Goal: Check status: Check status

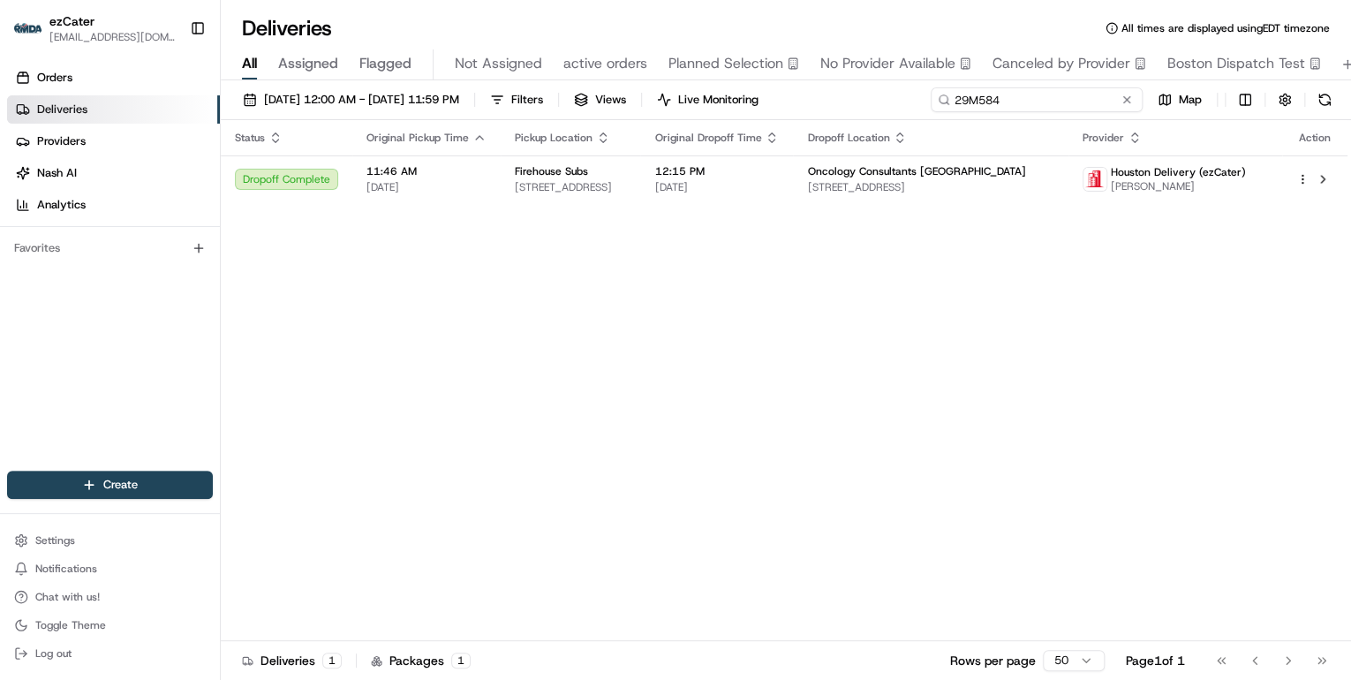
drag, startPoint x: 0, startPoint y: 0, endPoint x: 541, endPoint y: 55, distance: 543.4
click at [542, 55] on div "Deliveries All times are displayed using EDT timezone All Assigned Flagged Not …" at bounding box center [786, 340] width 1131 height 680
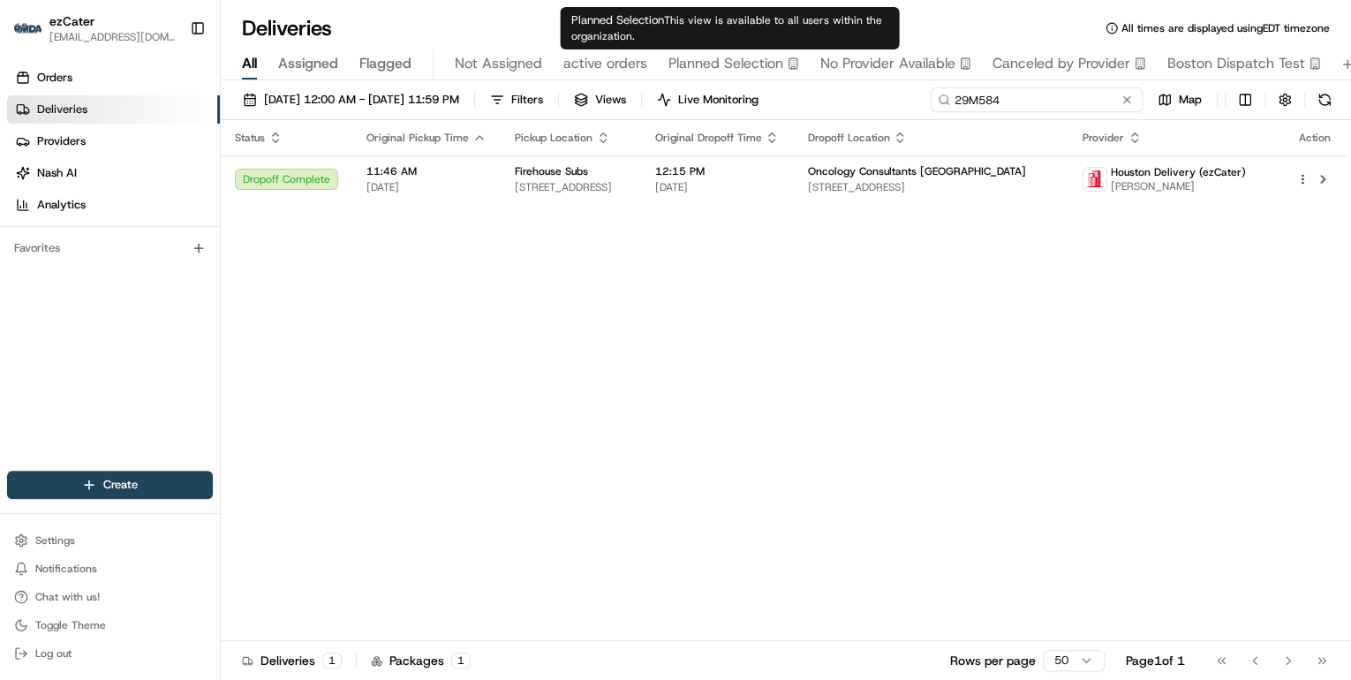
paste input "ZYRUHfood"
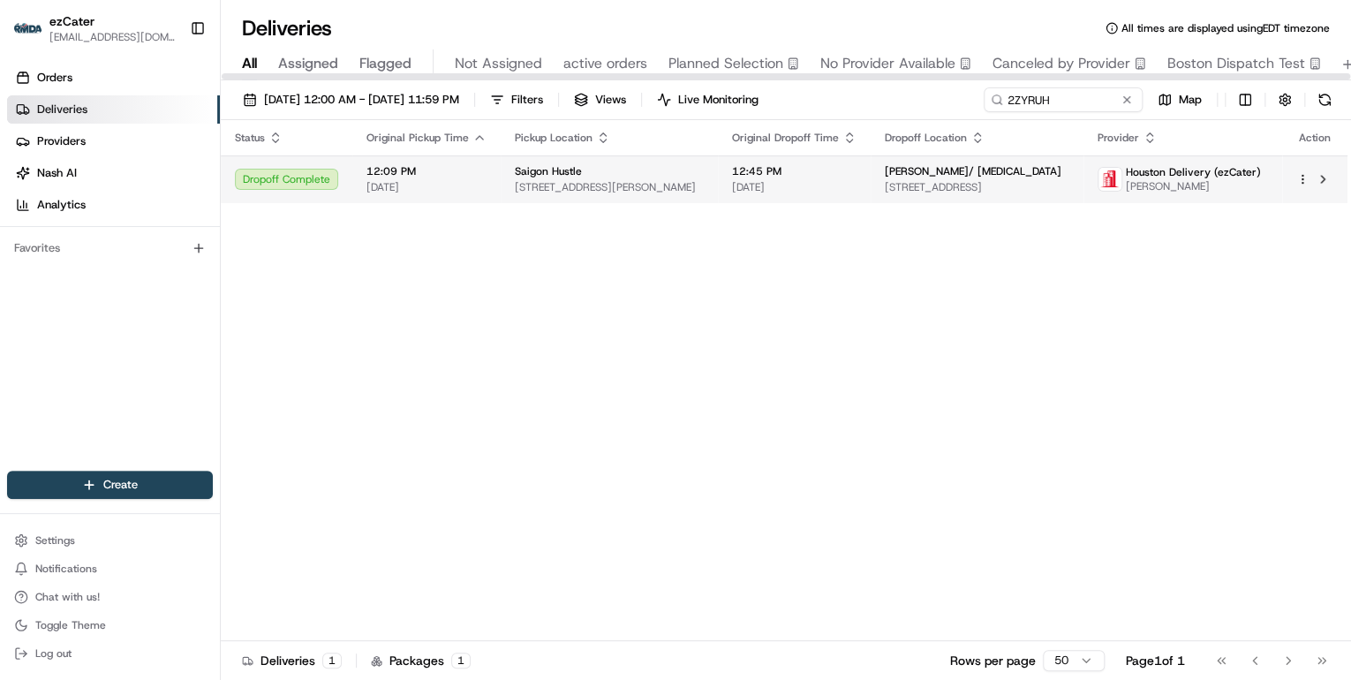
click at [437, 177] on span "12:09 PM" at bounding box center [427, 171] width 120 height 14
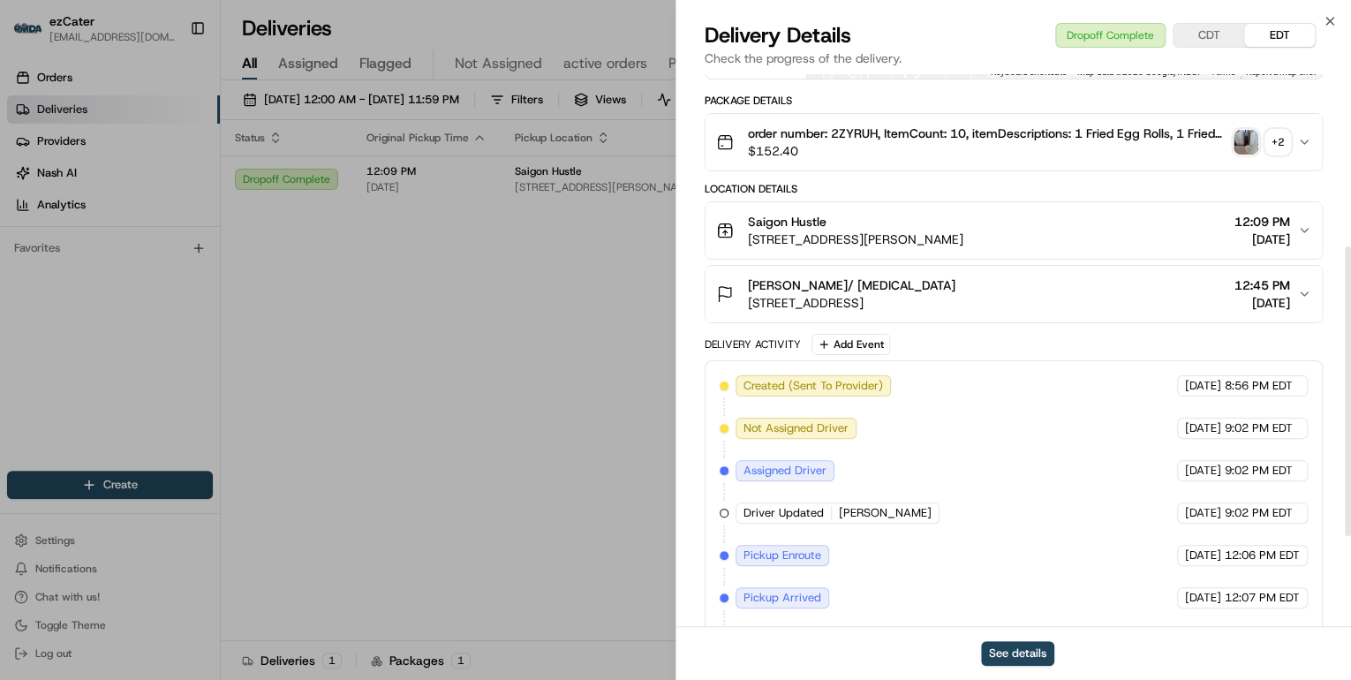
scroll to position [502, 0]
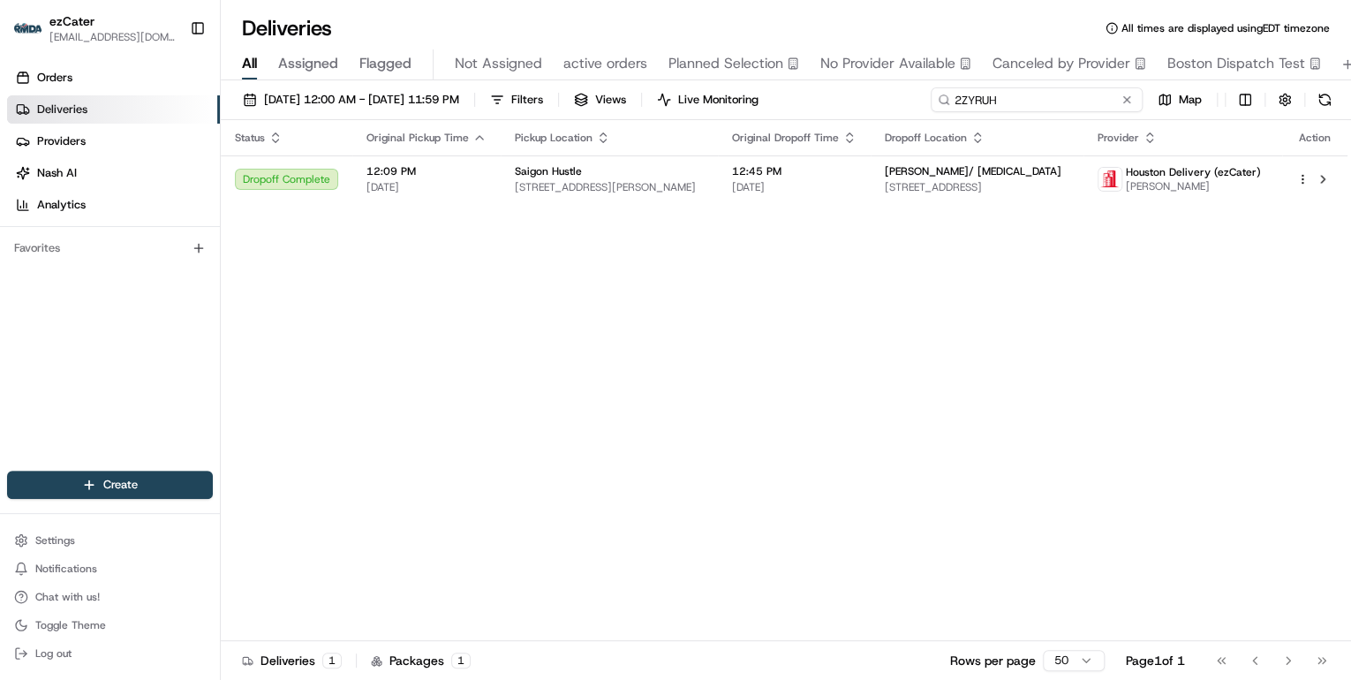
drag, startPoint x: 1064, startPoint y: 99, endPoint x: 704, endPoint y: 85, distance: 359.8
click at [705, 84] on div "08/18/2025 12:00 AM - 08/24/2025 11:59 PM Filters Views Live Monitoring 2ZYRUH …" at bounding box center [786, 381] width 1131 height 603
paste input "6UA2QK"
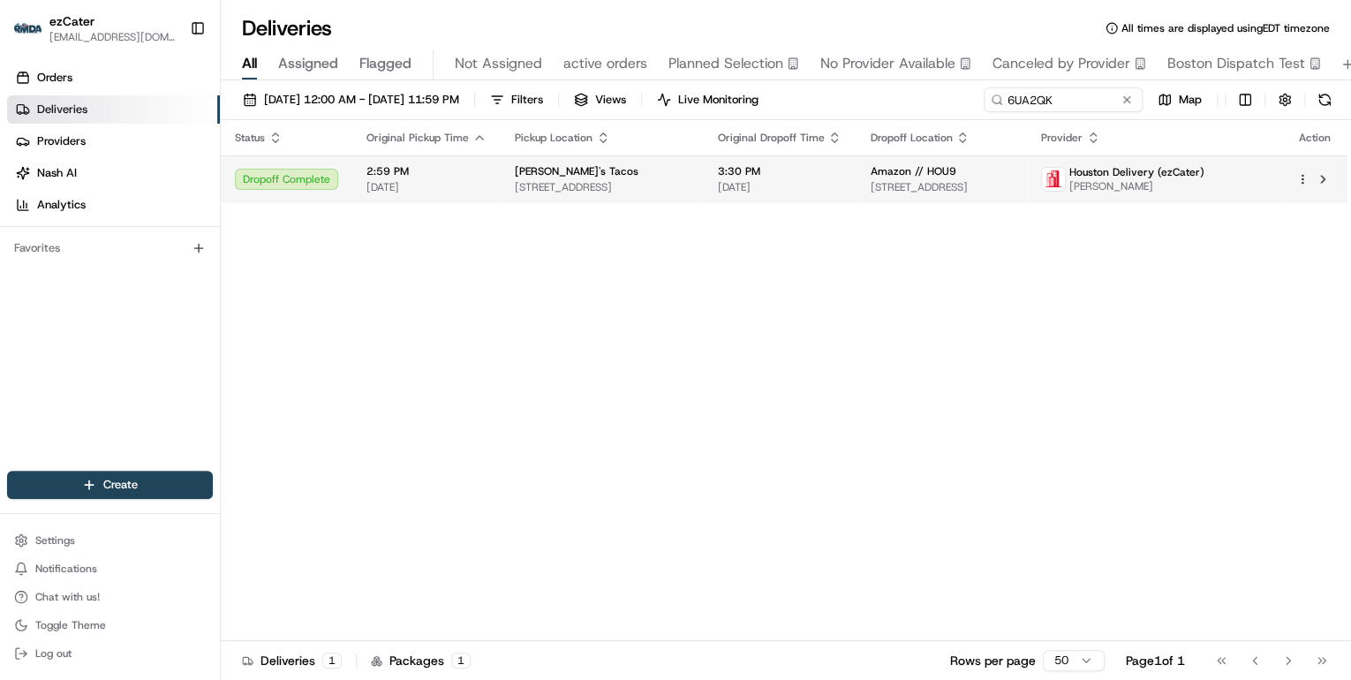
click at [401, 178] on span "2:59 PM" at bounding box center [427, 171] width 120 height 14
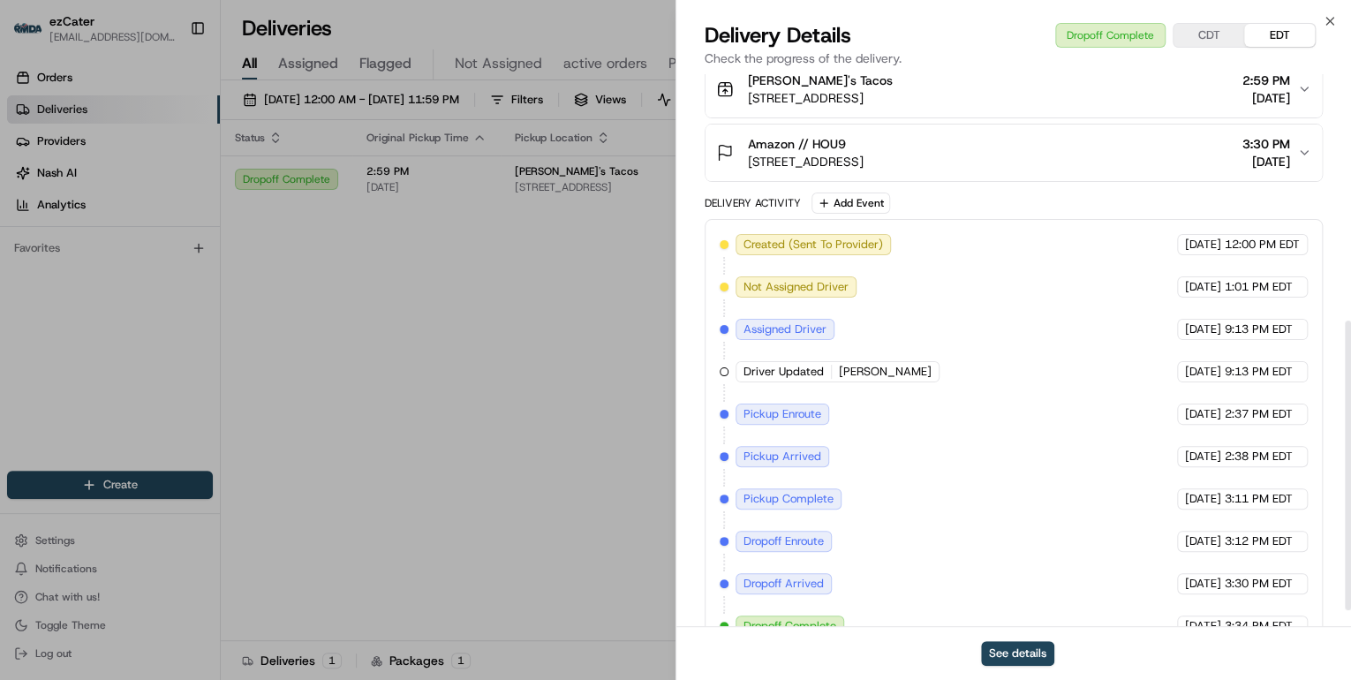
scroll to position [502, 0]
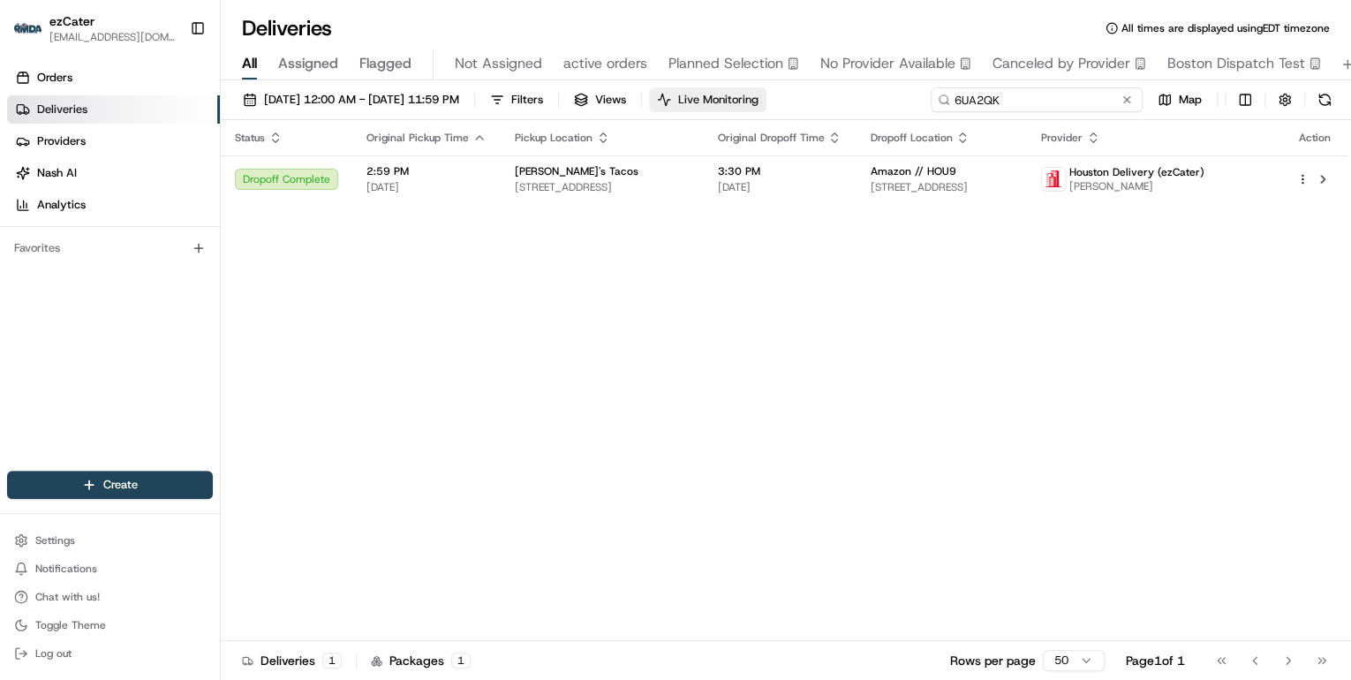
drag, startPoint x: 1055, startPoint y: 94, endPoint x: 708, endPoint y: 92, distance: 347.1
click at [708, 92] on div "08/18/2025 12:00 AM - 08/24/2025 11:59 PM Filters Views Live Monitoring 6UA2QK …" at bounding box center [786, 103] width 1131 height 33
paste input "YWC-Q1F"
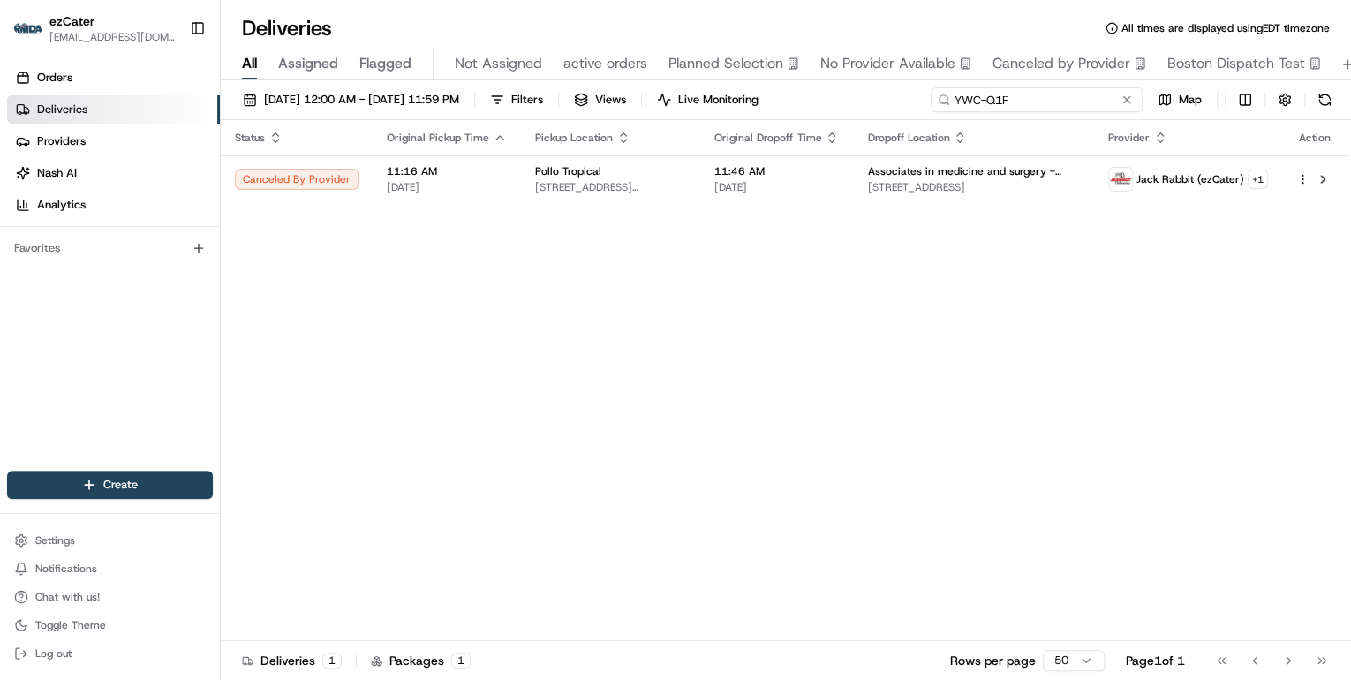
drag, startPoint x: 1020, startPoint y: 96, endPoint x: 625, endPoint y: 91, distance: 394.9
click at [625, 91] on div "08/18/2025 12:00 AM - 08/24/2025 11:59 PM Filters Views Live Monitoring YWC-Q1F…" at bounding box center [786, 103] width 1131 height 33
paste input "0A6JC7"
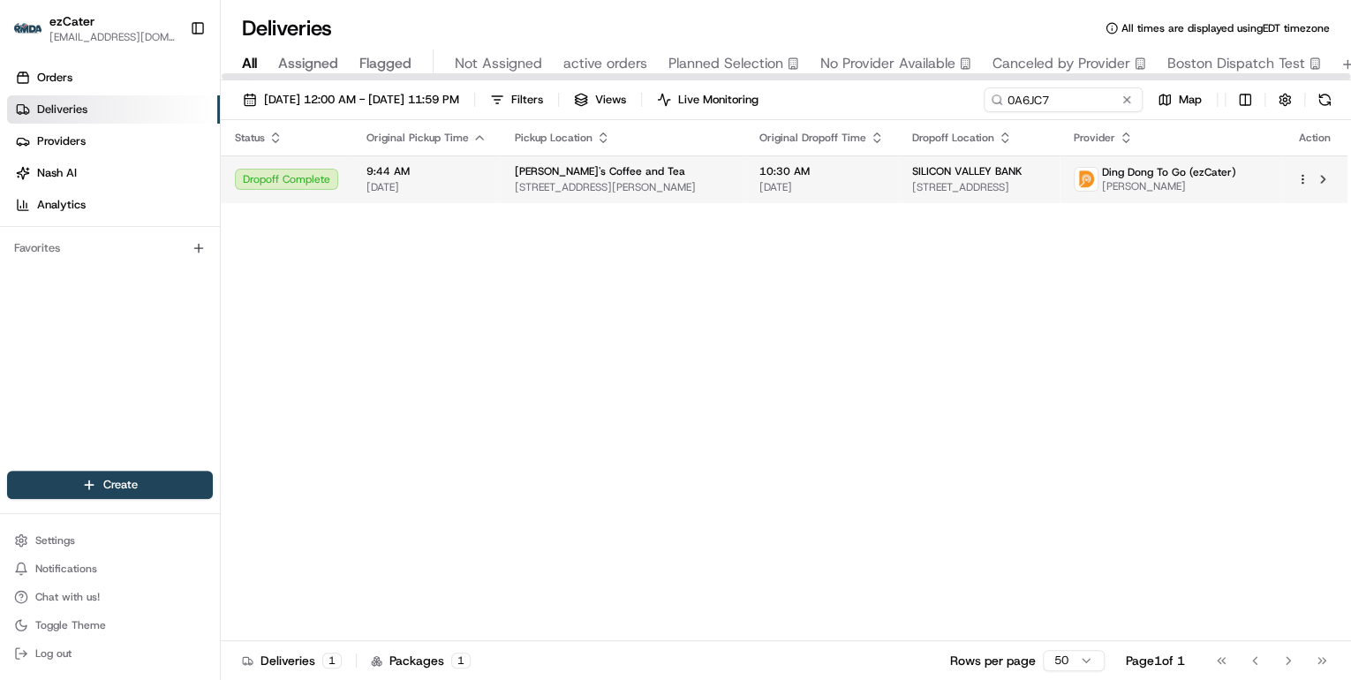
click at [559, 164] on span "Penelope's Coffee and Tea" at bounding box center [600, 171] width 170 height 14
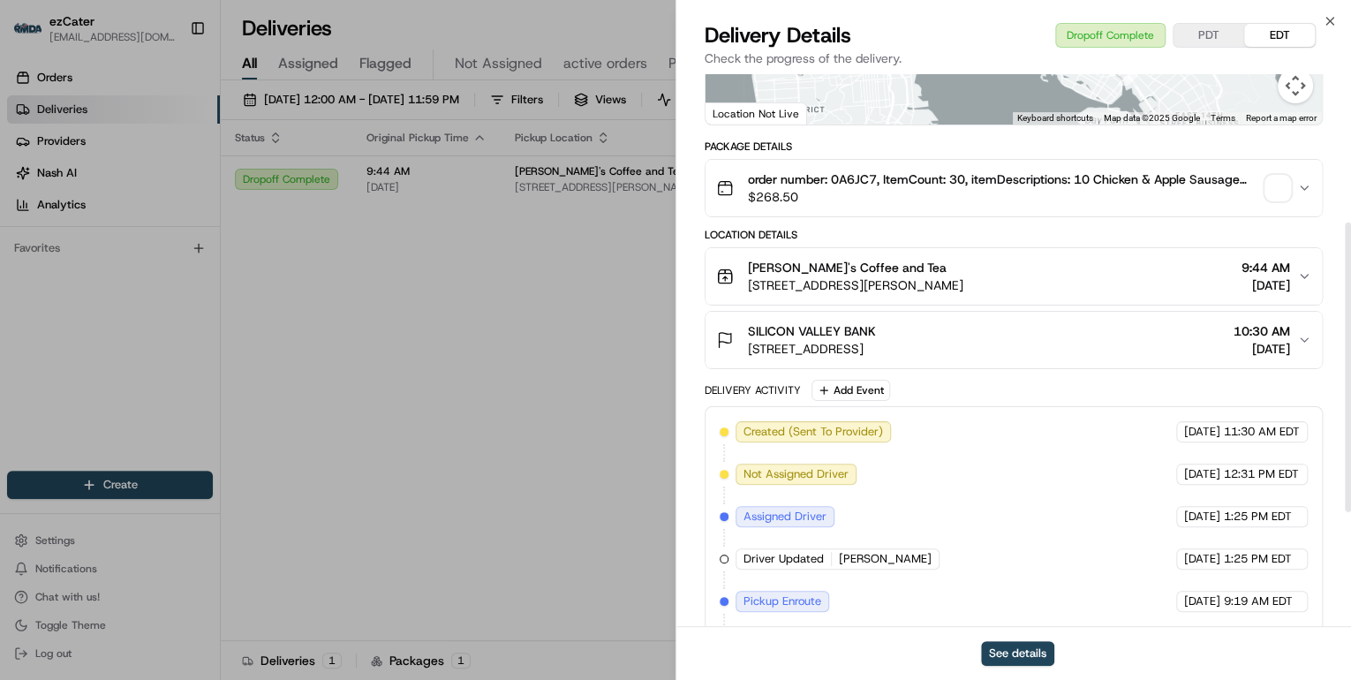
scroll to position [502, 0]
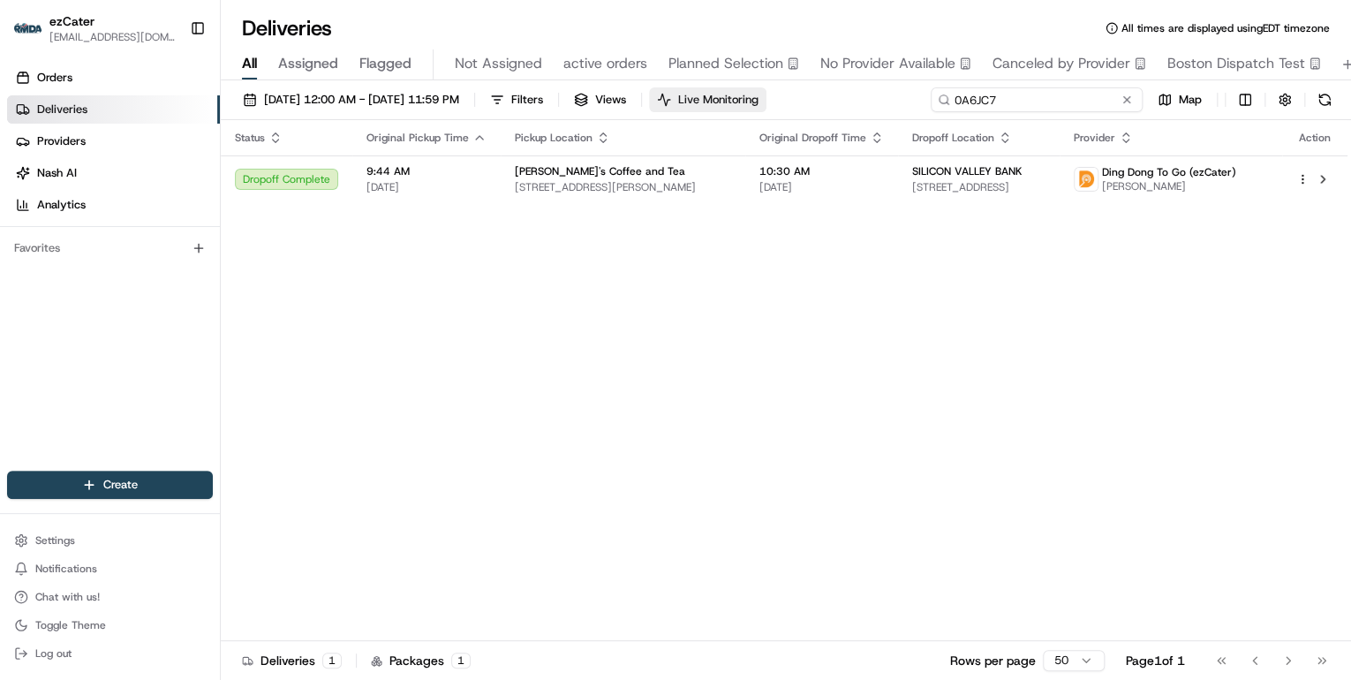
drag, startPoint x: 1053, startPoint y: 100, endPoint x: 780, endPoint y: 110, distance: 273.1
click at [791, 110] on div "08/18/2025 12:00 AM - 08/24/2025 11:59 PM Filters Views Live Monitoring 0A6JC7 …" at bounding box center [786, 103] width 1131 height 33
paste input "7RVYAZ"
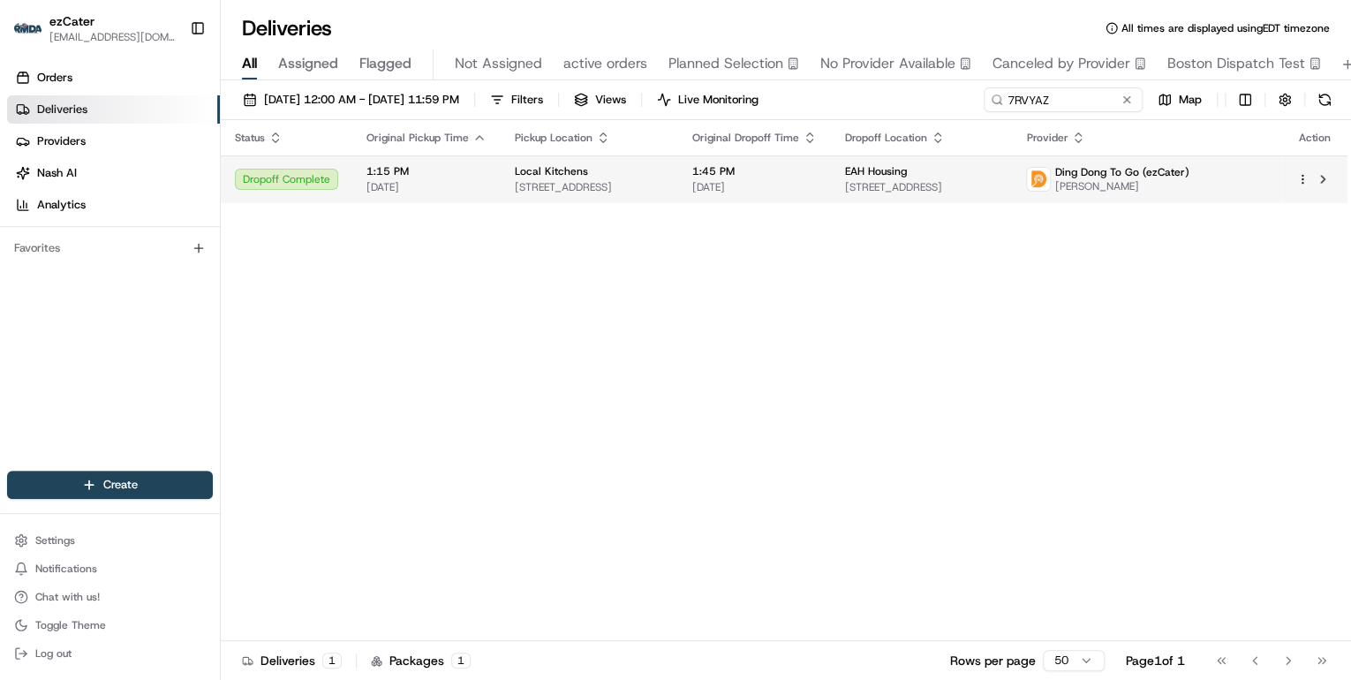
click at [630, 195] on td "Local Kitchens 775 E Blithedale Ave, Mill Valley, CA 94941, USA" at bounding box center [590, 179] width 178 height 48
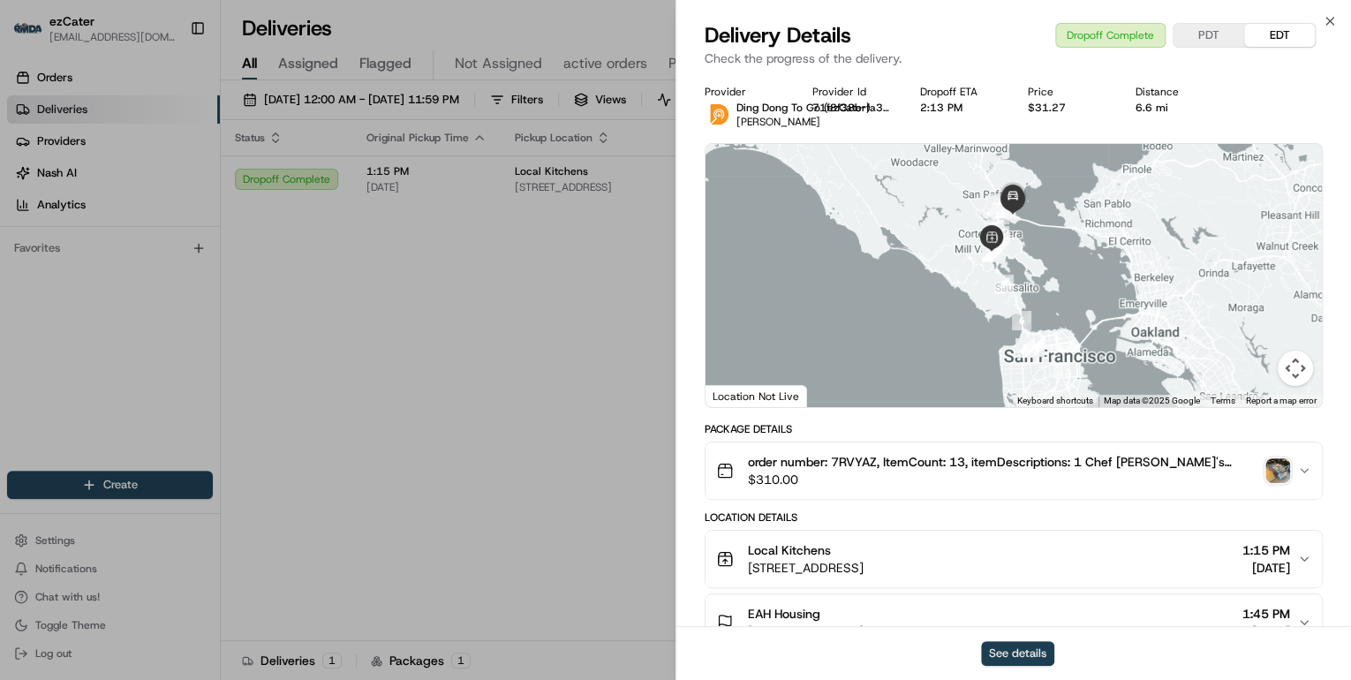
click at [1007, 656] on button "See details" at bounding box center [1017, 653] width 73 height 25
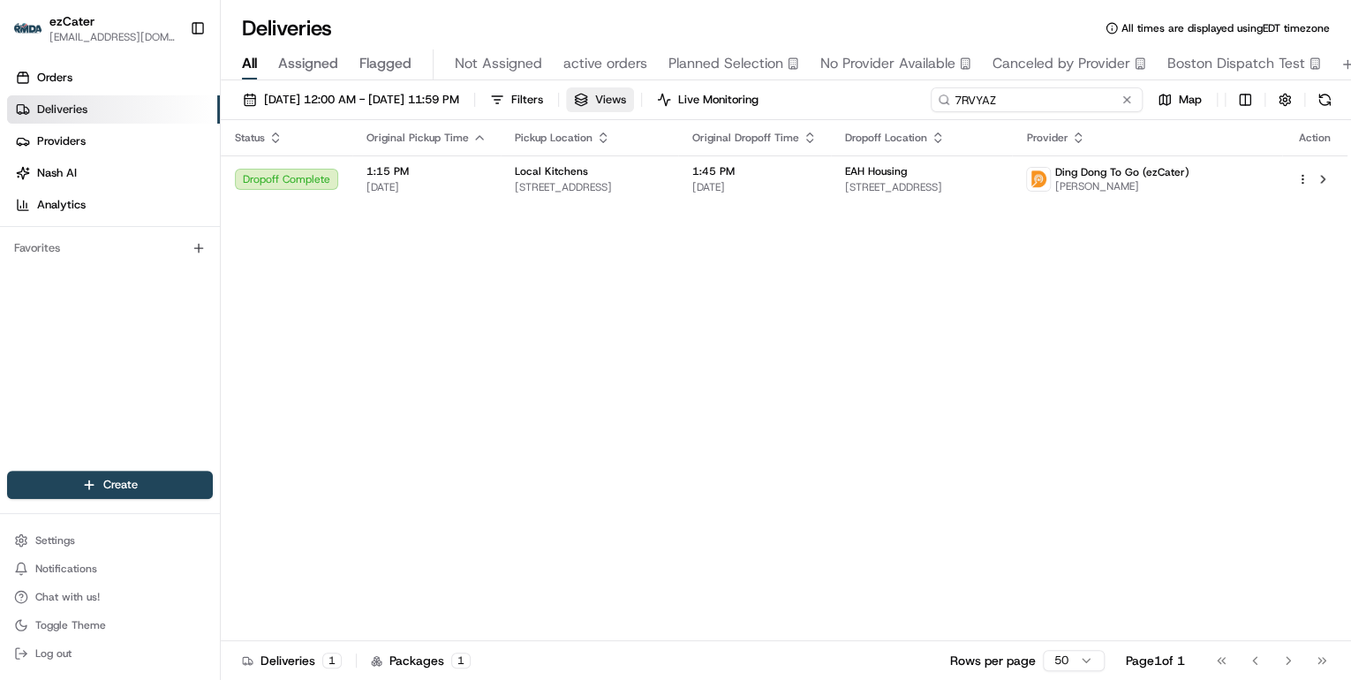
drag, startPoint x: 1057, startPoint y: 97, endPoint x: 651, endPoint y: 107, distance: 406.4
click at [652, 105] on div "08/18/2025 12:00 AM - 08/24/2025 11:59 PM Filters Views Live Monitoring 7RVYAZ …" at bounding box center [786, 103] width 1131 height 33
paste input "U821RT"
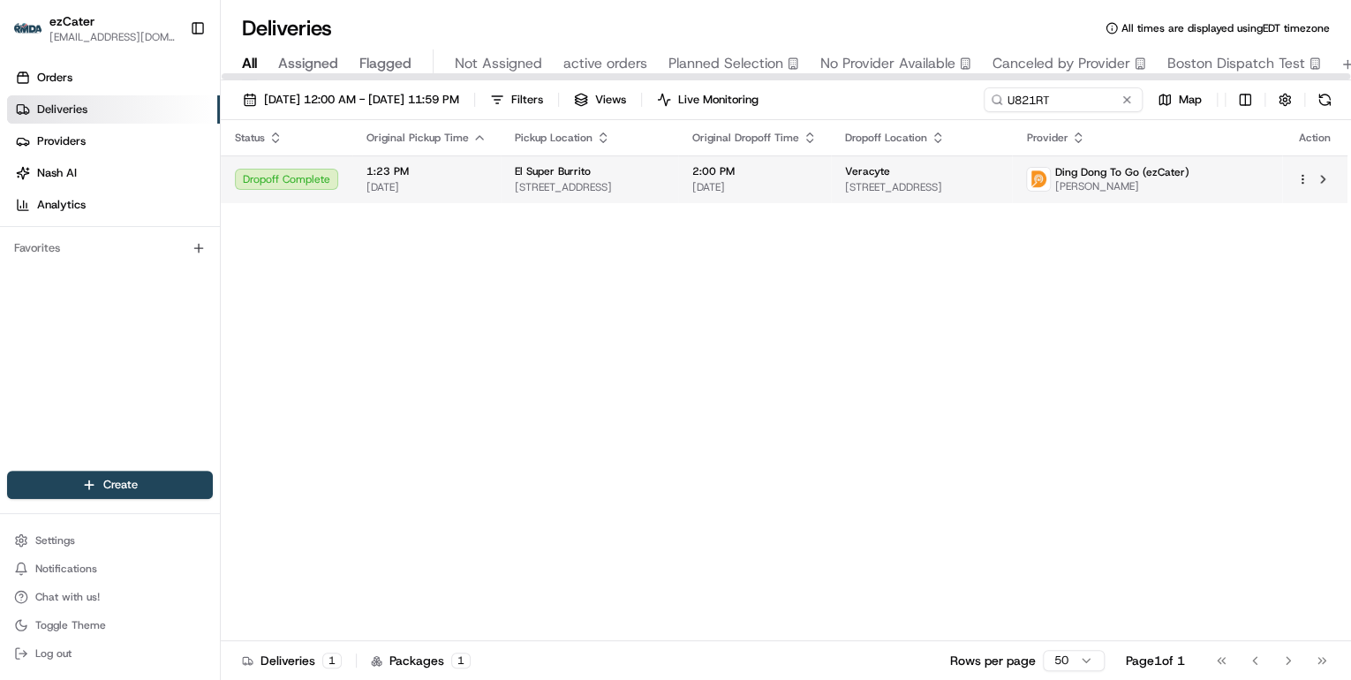
click at [438, 180] on span "[DATE]" at bounding box center [427, 187] width 120 height 14
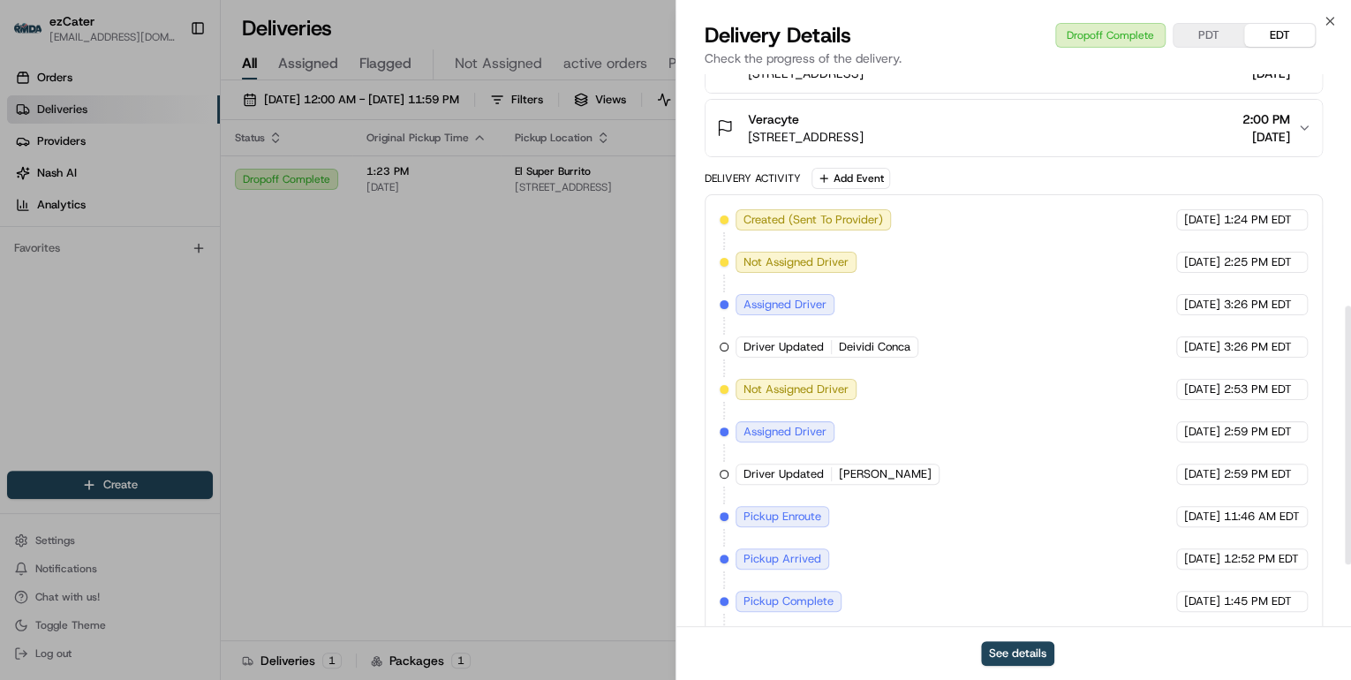
scroll to position [627, 0]
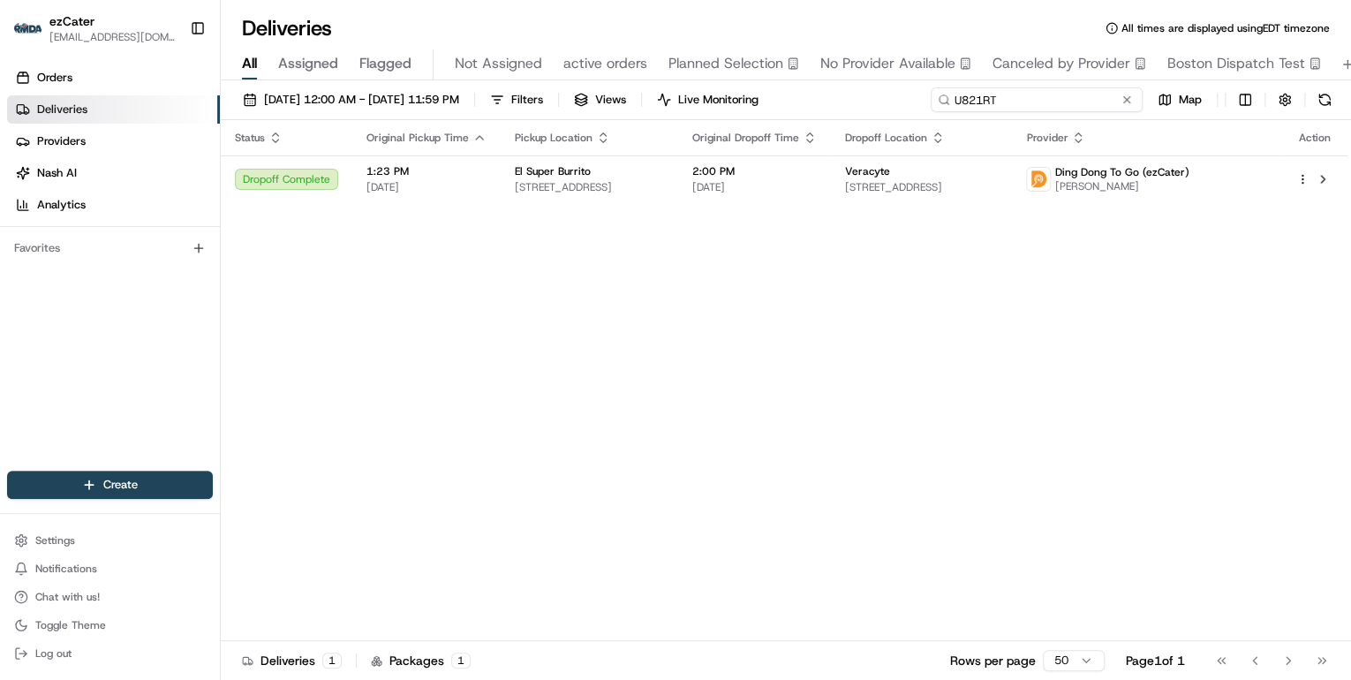
drag, startPoint x: 1062, startPoint y: 103, endPoint x: 532, endPoint y: 59, distance: 531.8
click at [532, 59] on div "Deliveries All times are displayed using EDT timezone All Assigned Flagged Not …" at bounding box center [786, 340] width 1131 height 680
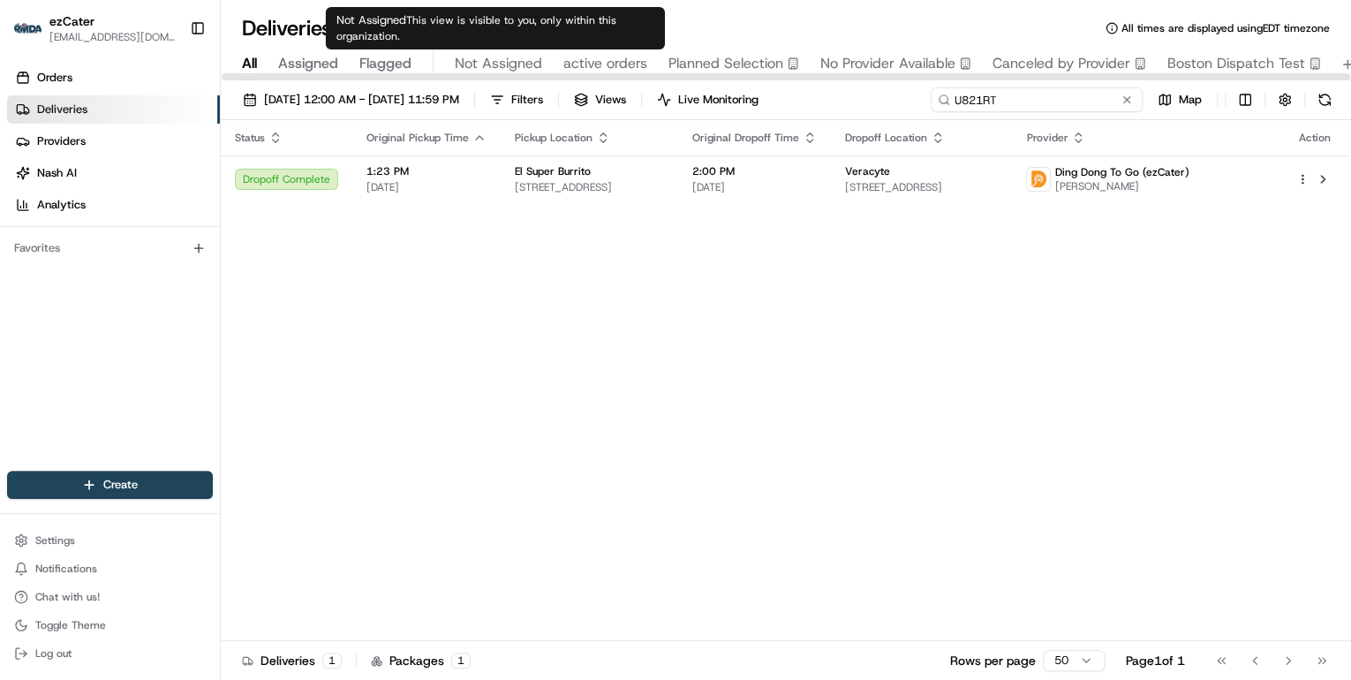
paste input "9C2YH1"
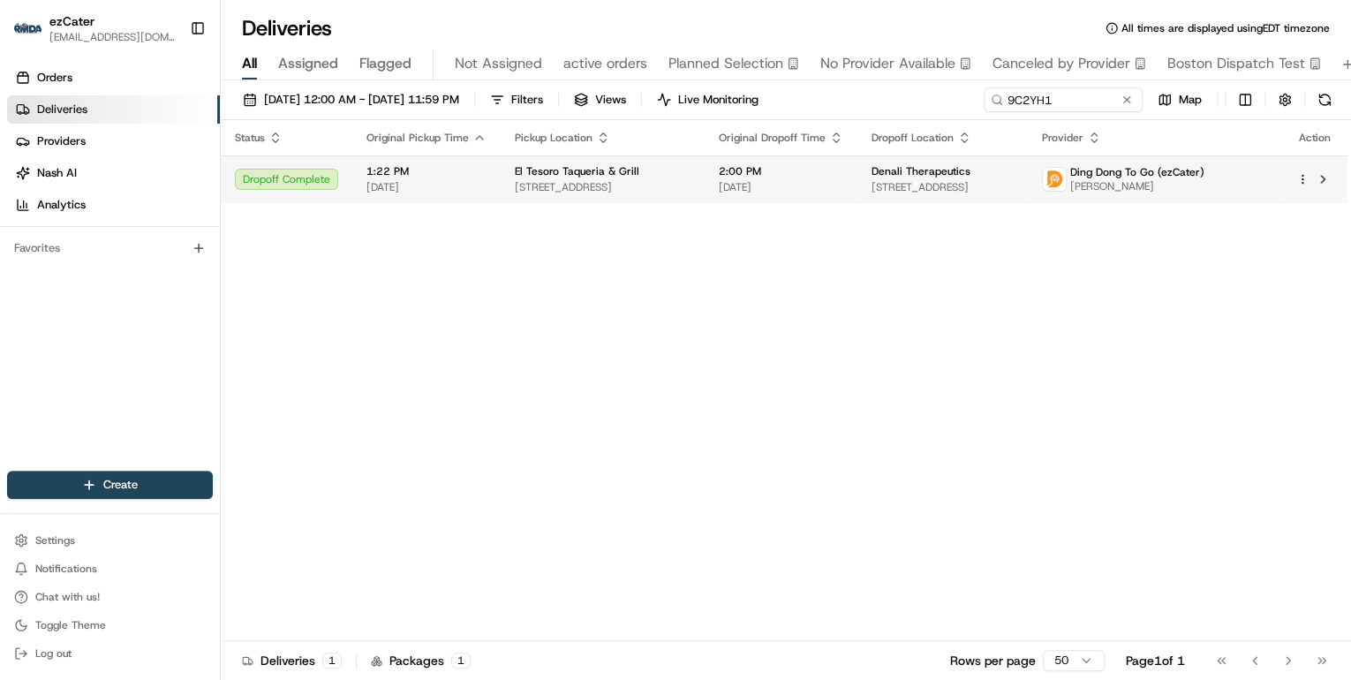
click at [449, 182] on span "[DATE]" at bounding box center [427, 187] width 120 height 14
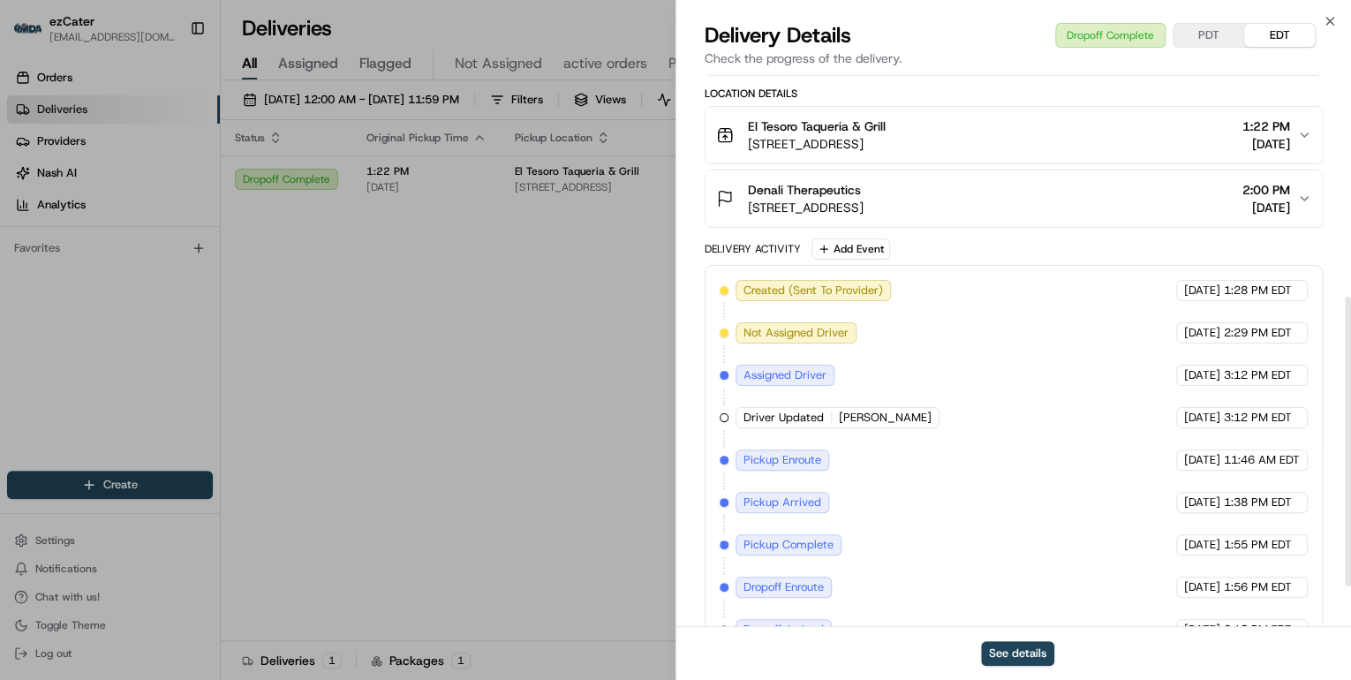
scroll to position [502, 0]
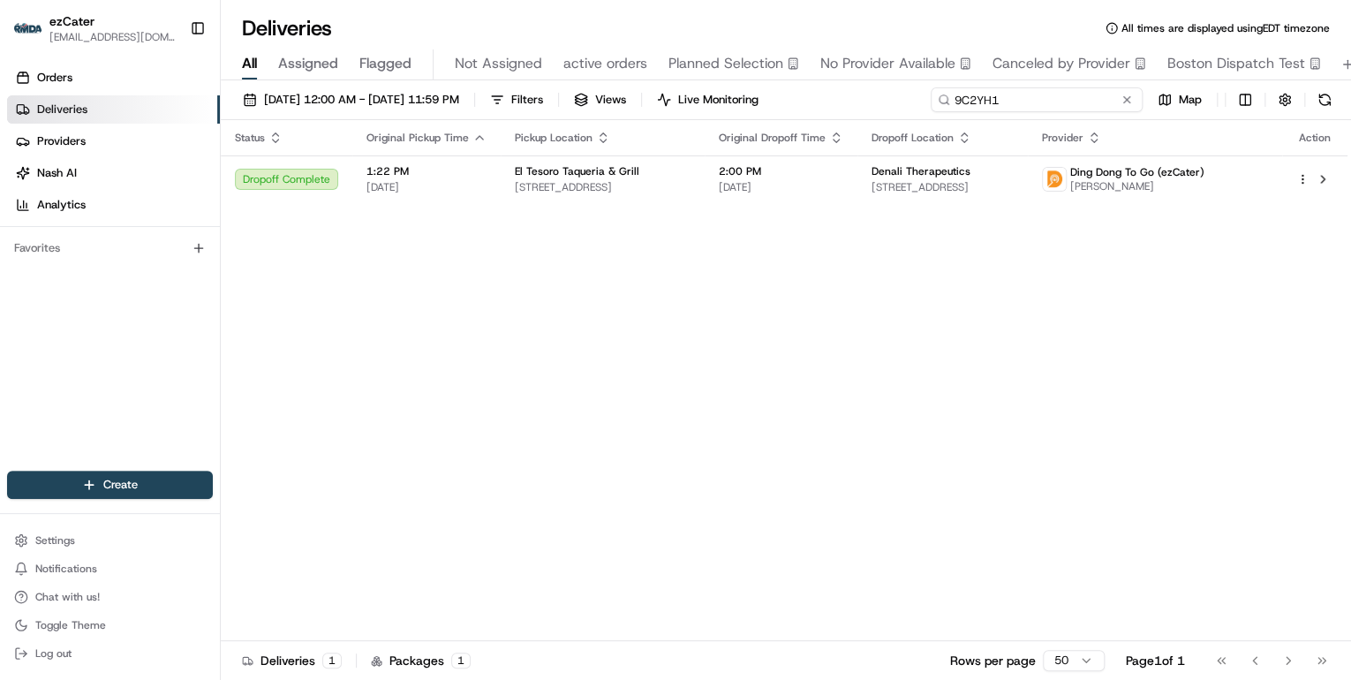
drag, startPoint x: 1053, startPoint y: 99, endPoint x: 633, endPoint y: 84, distance: 419.8
click at [633, 84] on div "08/18/2025 12:00 AM - 08/24/2025 11:59 PM Filters Views Live Monitoring 9C2YH1 …" at bounding box center [786, 381] width 1131 height 603
paste input "REL-V6X1EU"
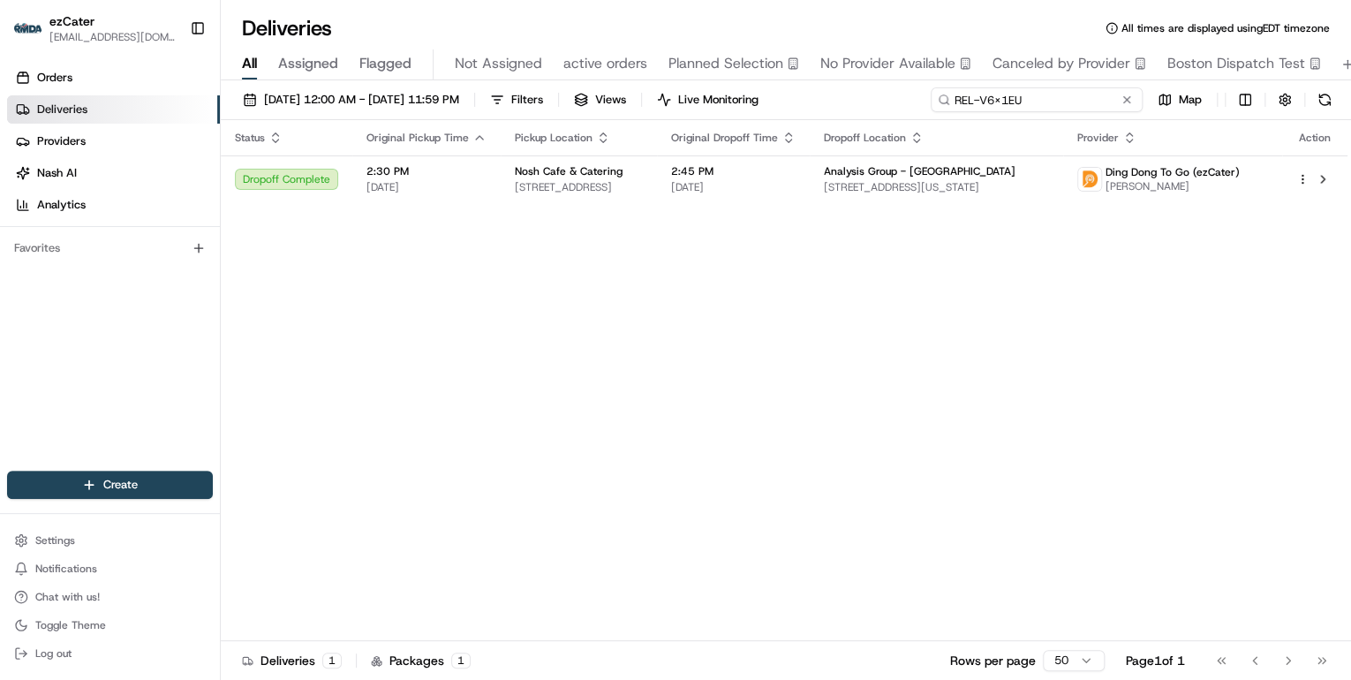
click at [685, 79] on div "Deliveries All times are displayed using EDT timezone All Assigned Flagged Not …" at bounding box center [786, 340] width 1131 height 680
paste input "J8FAAV"
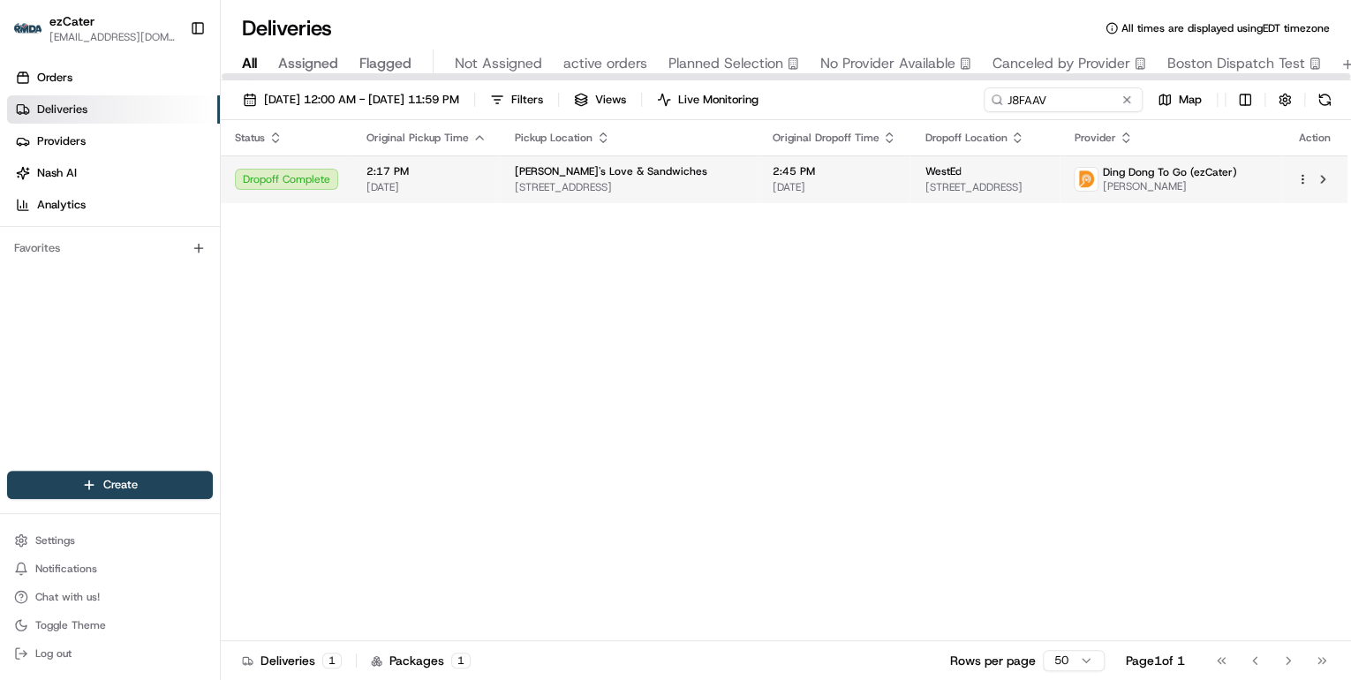
click at [488, 178] on td "2:17 PM 08/20/2025" at bounding box center [426, 179] width 148 height 48
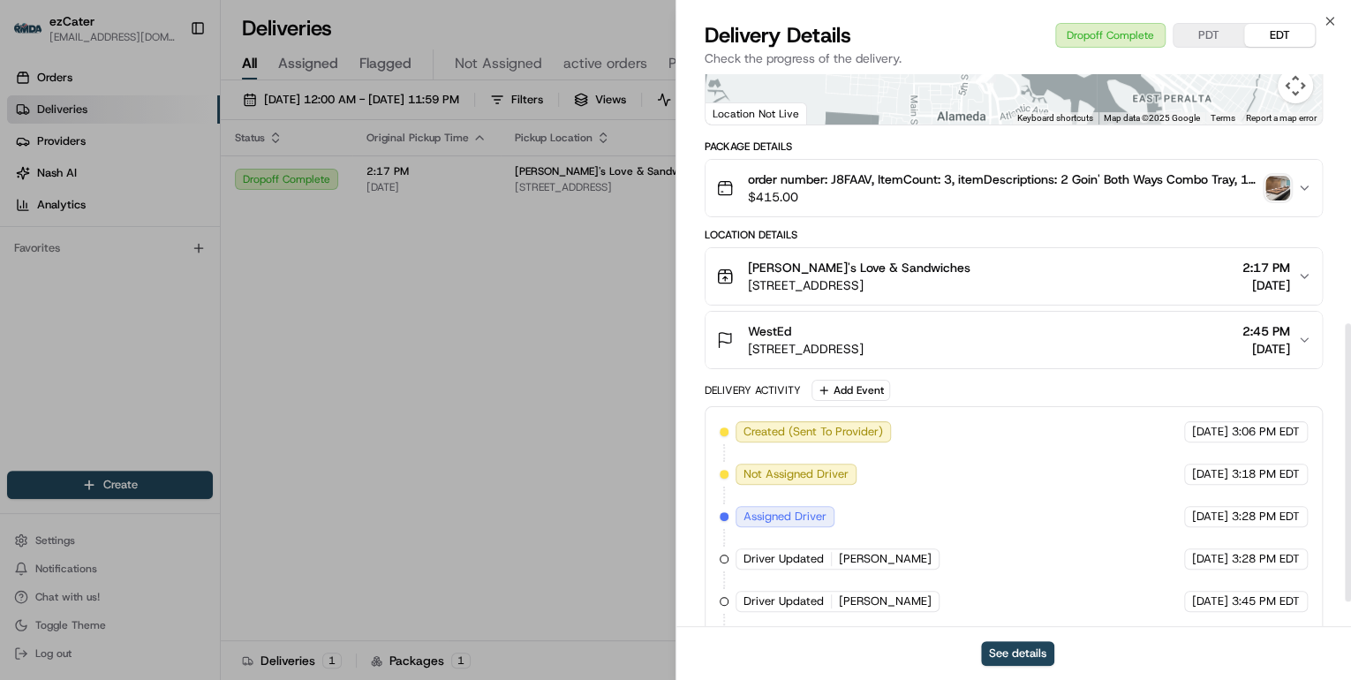
scroll to position [543, 0]
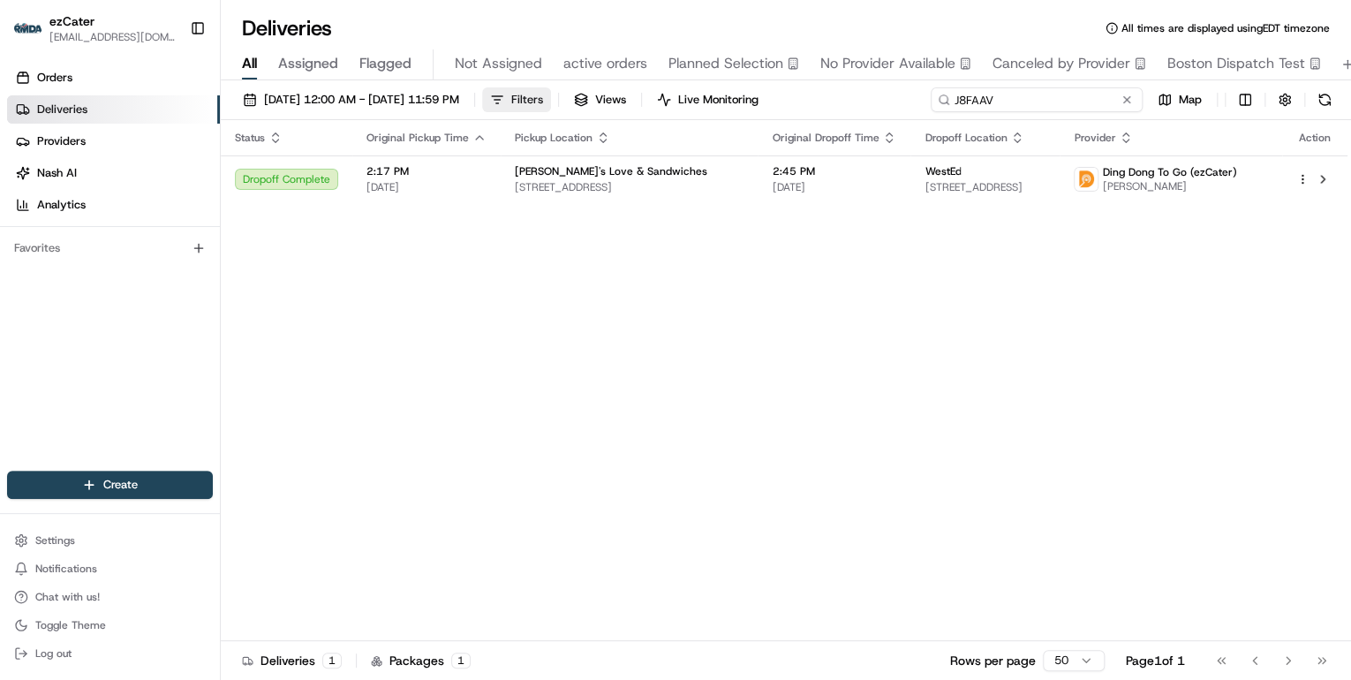
drag, startPoint x: 1033, startPoint y: 102, endPoint x: 556, endPoint y: 106, distance: 477.0
click at [556, 105] on div "08/18/2025 12:00 AM - 08/24/2025 11:59 PM Filters Views Live Monitoring J8FAAV …" at bounding box center [786, 103] width 1131 height 33
paste input "0EC5XP"
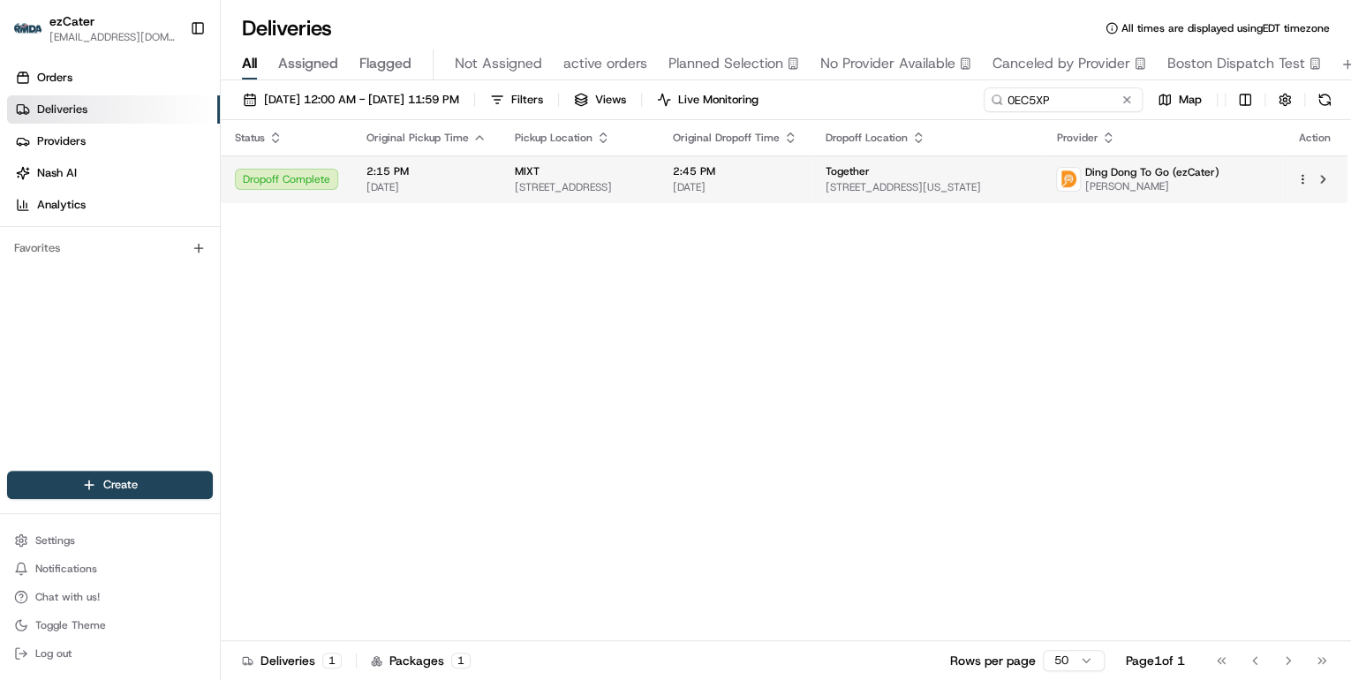
click at [503, 173] on td "MIXT 240 Kearny St, San Francisco, CA 94108, USA" at bounding box center [580, 179] width 158 height 48
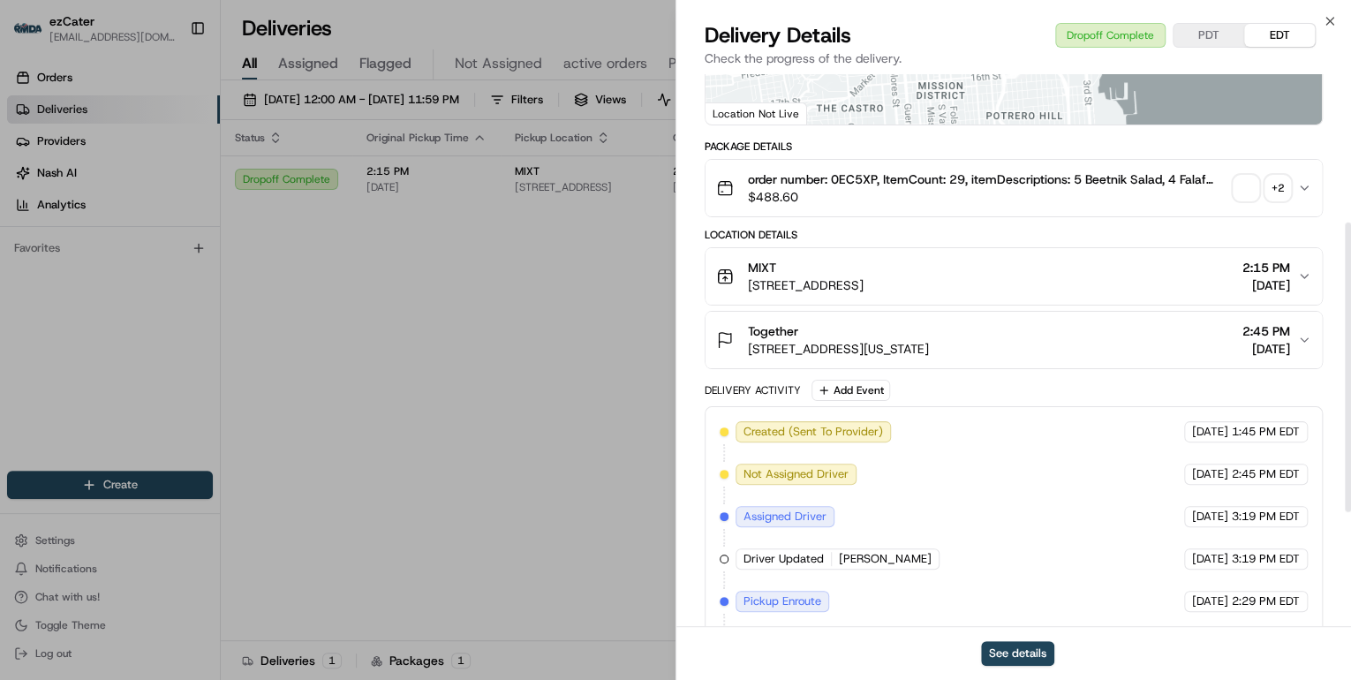
scroll to position [502, 0]
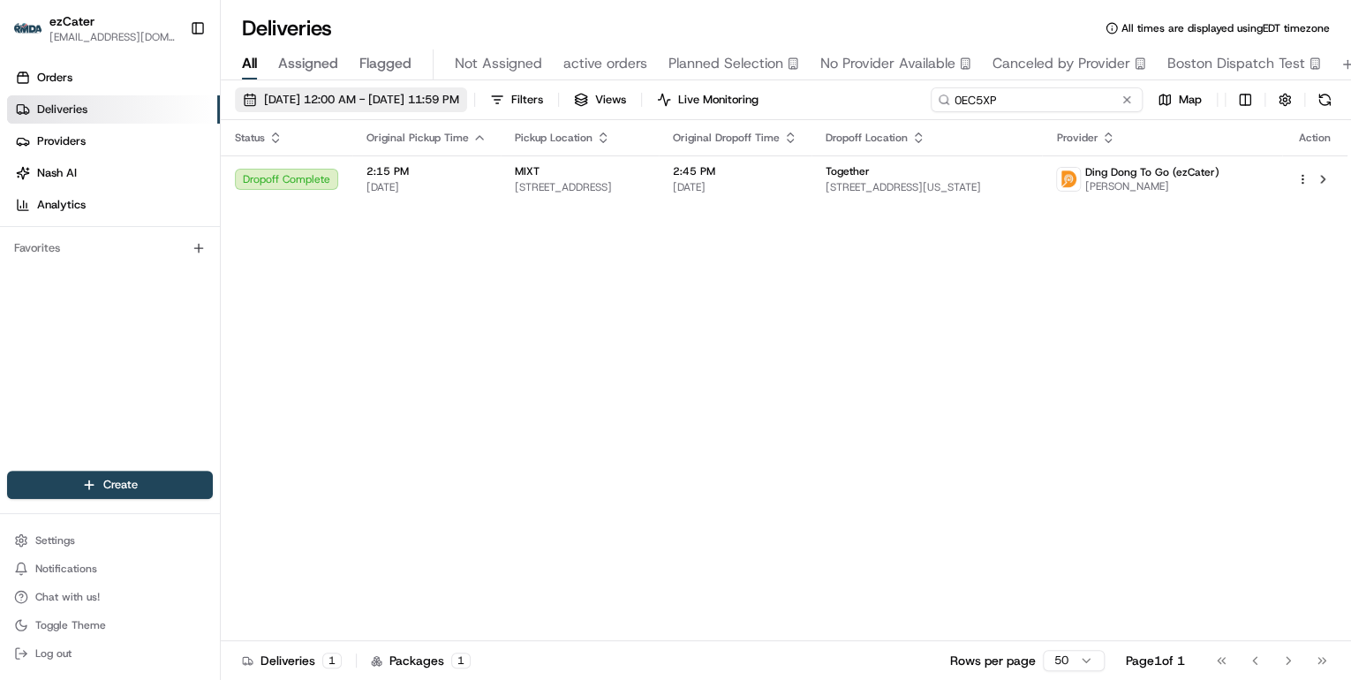
drag, startPoint x: 1067, startPoint y: 104, endPoint x: 482, endPoint y: 96, distance: 584.8
click at [488, 95] on div "08/18/2025 12:00 AM - 08/24/2025 11:59 PM Filters Views Live Monitoring 0EC5XP …" at bounding box center [786, 103] width 1131 height 33
paste input "AUTTE9"
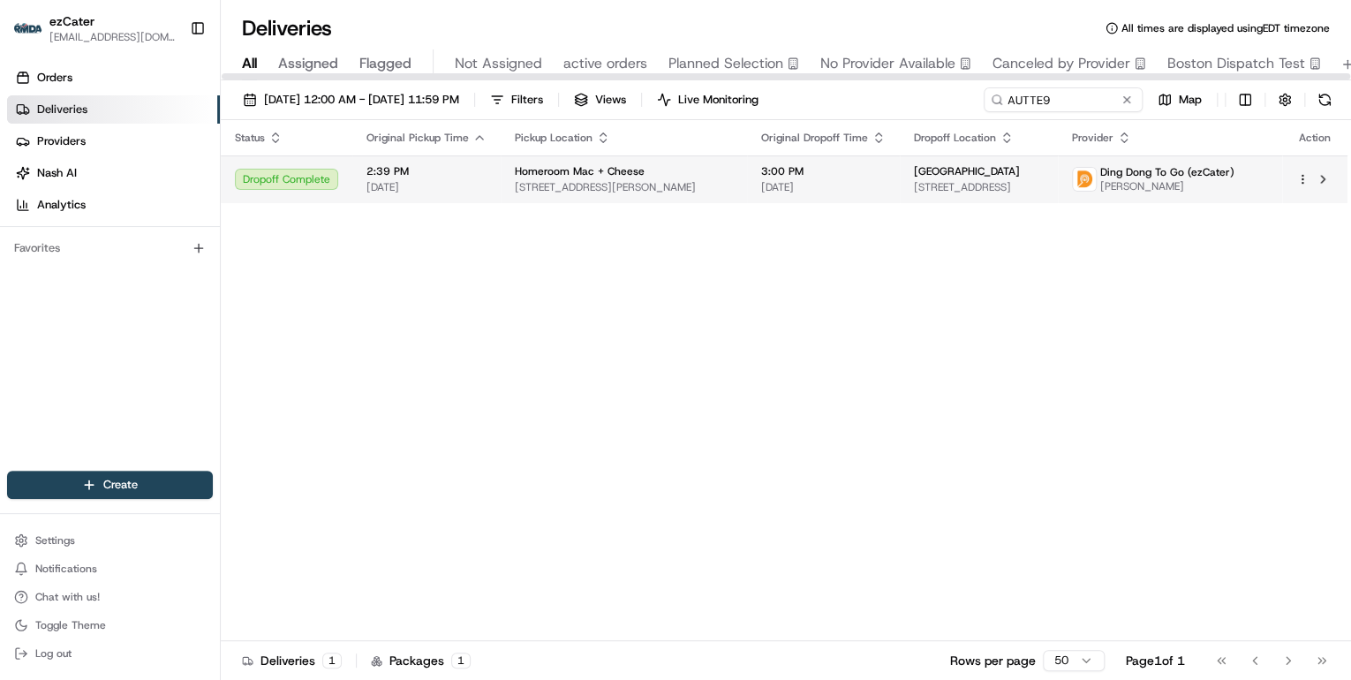
click at [529, 185] on span "4007 Webster St, Oakland, CA 94609, USA" at bounding box center [624, 187] width 218 height 14
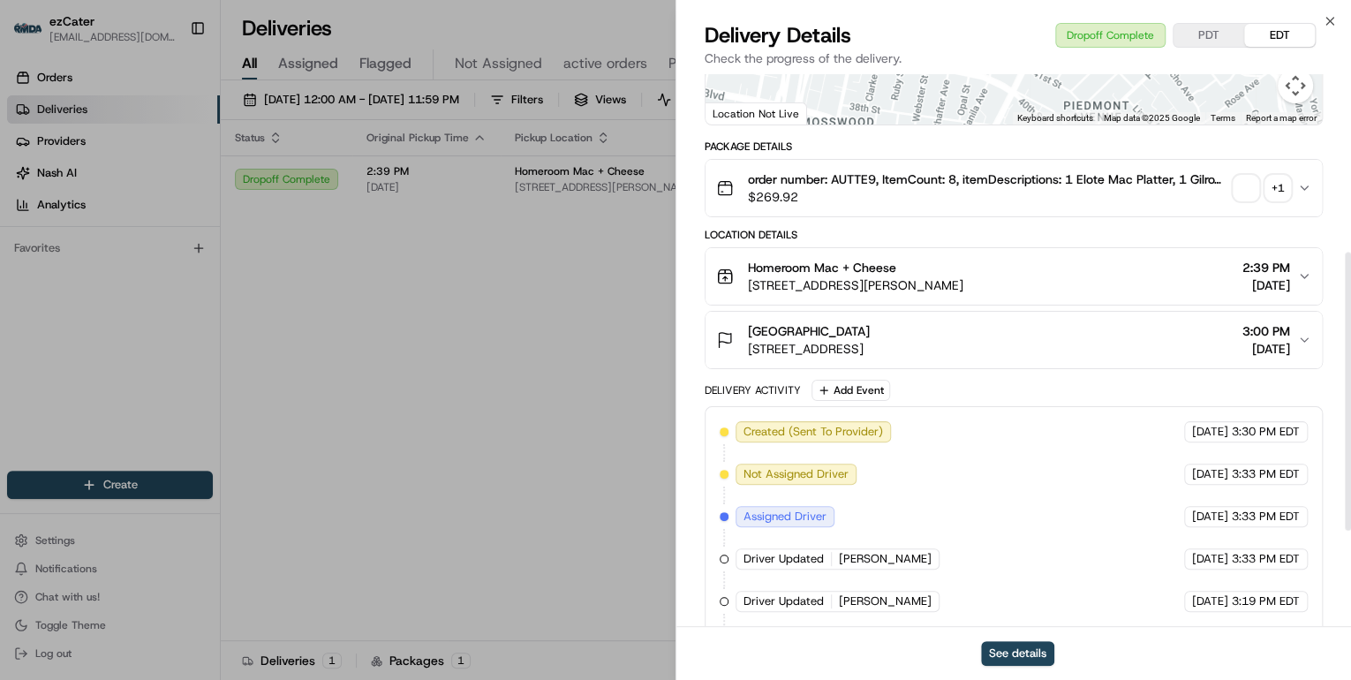
scroll to position [543, 0]
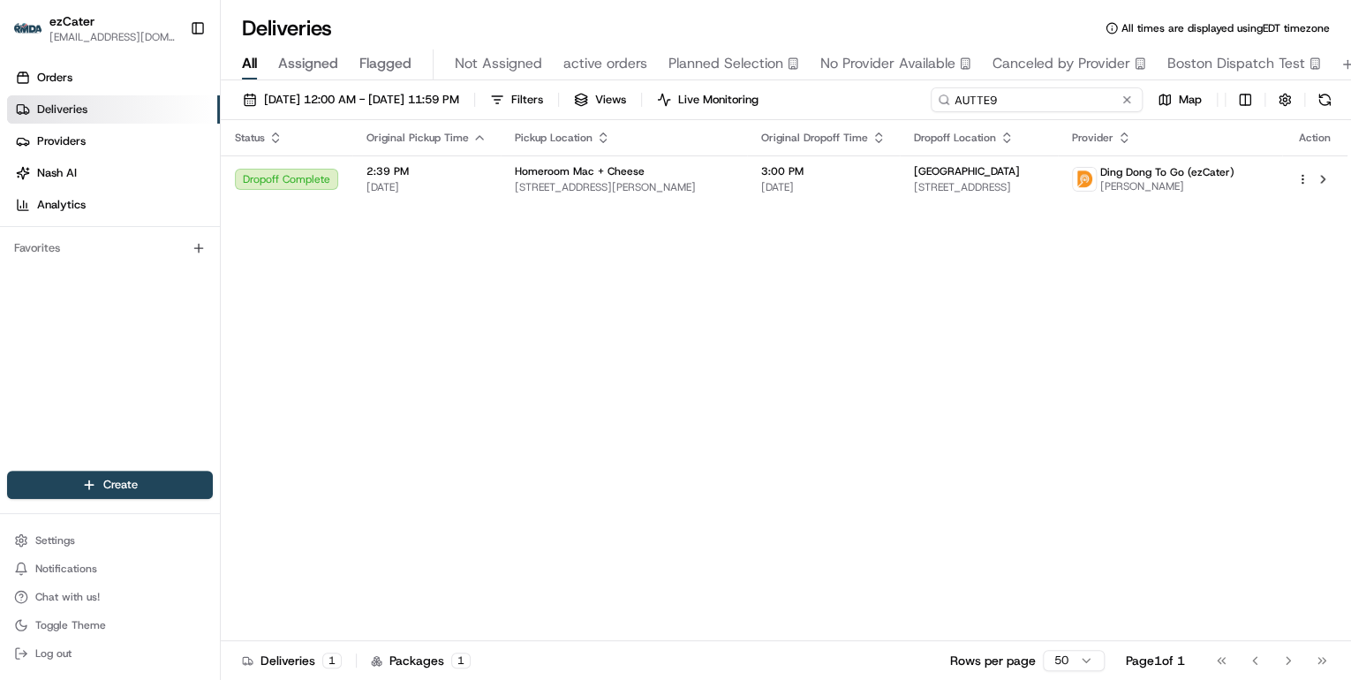
drag, startPoint x: 1049, startPoint y: 102, endPoint x: 590, endPoint y: 130, distance: 460.2
click at [590, 130] on div "08/18/2025 12:00 AM - 08/24/2025 11:59 PM Filters Views Live Monitoring AUTTE9 …" at bounding box center [786, 381] width 1131 height 603
paste input "0Y74HJ"
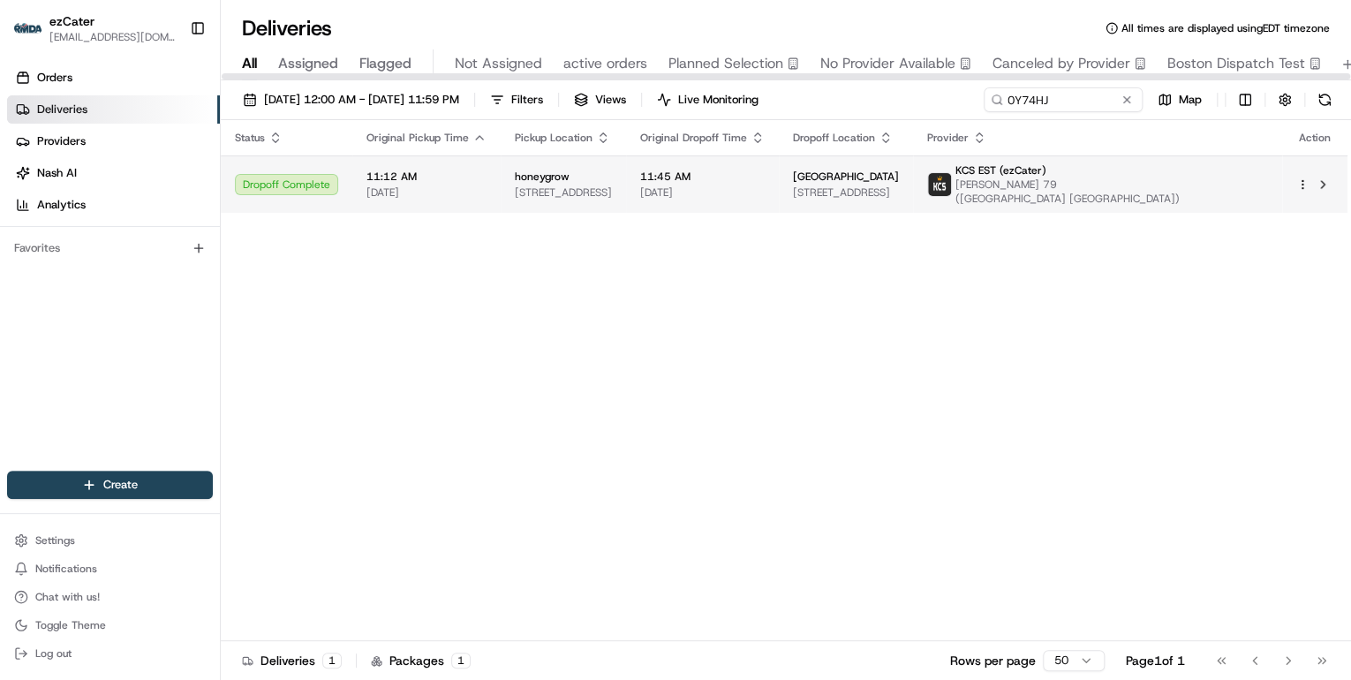
click at [423, 185] on span "[DATE]" at bounding box center [427, 192] width 120 height 14
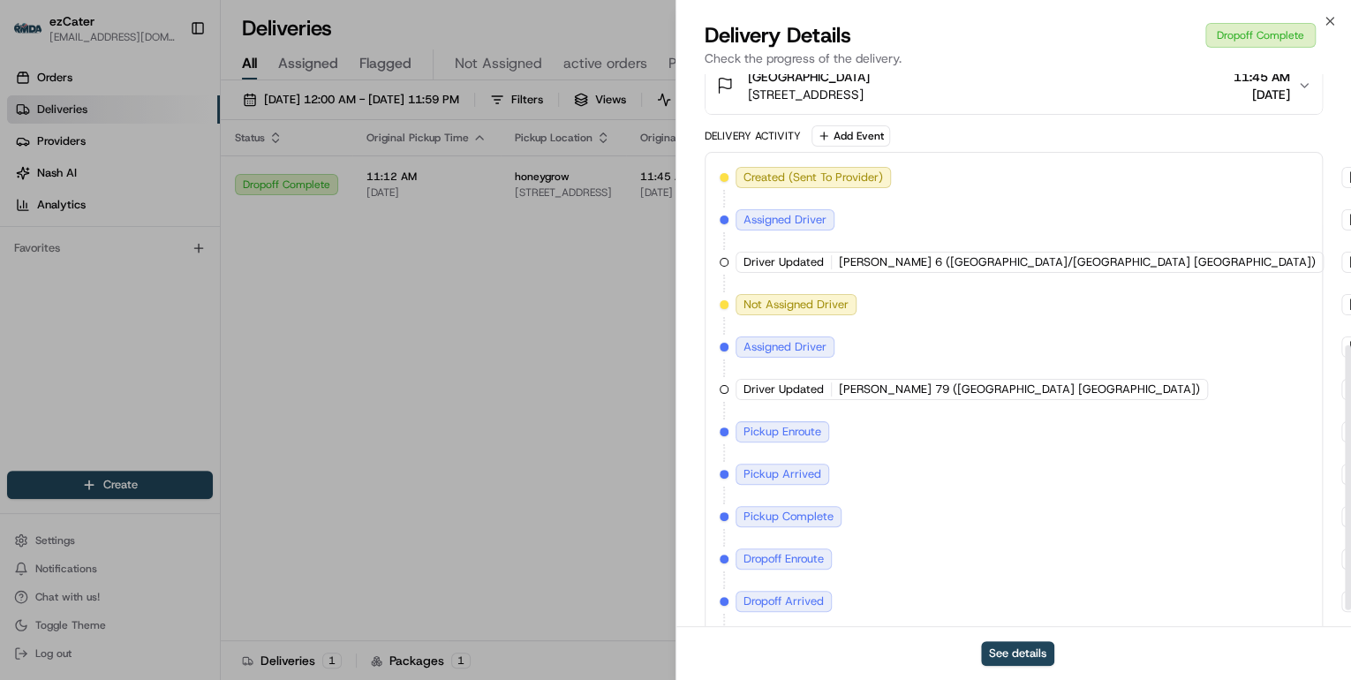
scroll to position [600, 0]
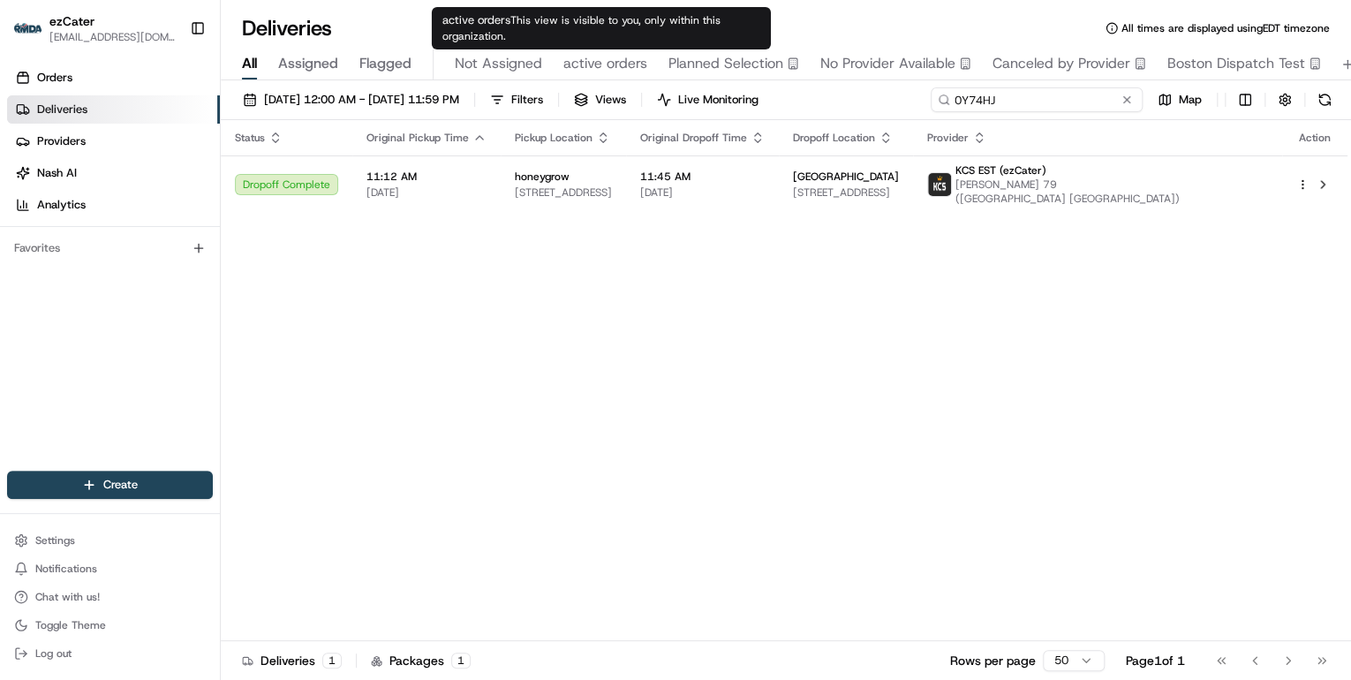
drag, startPoint x: 1071, startPoint y: 105, endPoint x: 463, endPoint y: 55, distance: 609.8
click at [463, 55] on div "Deliveries All times are displayed using EDT timezone All Assigned Flagged Not …" at bounding box center [786, 340] width 1131 height 680
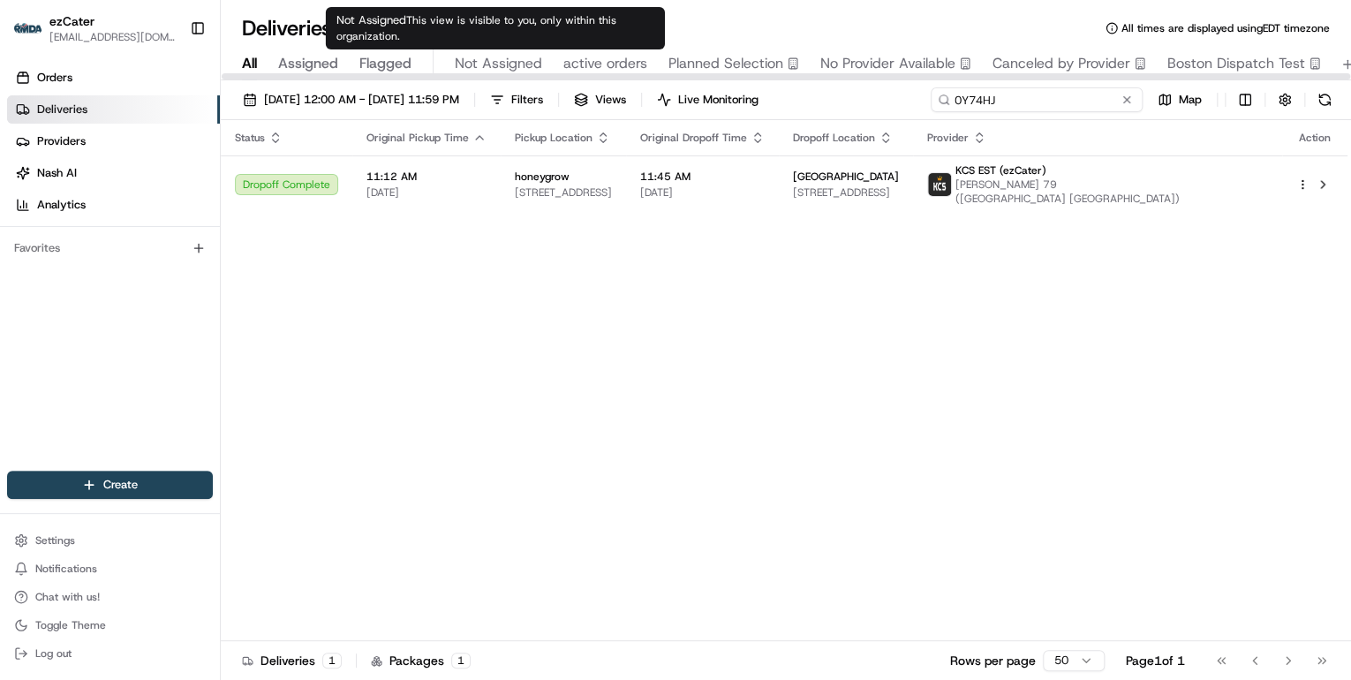
paste input "PUQ24"
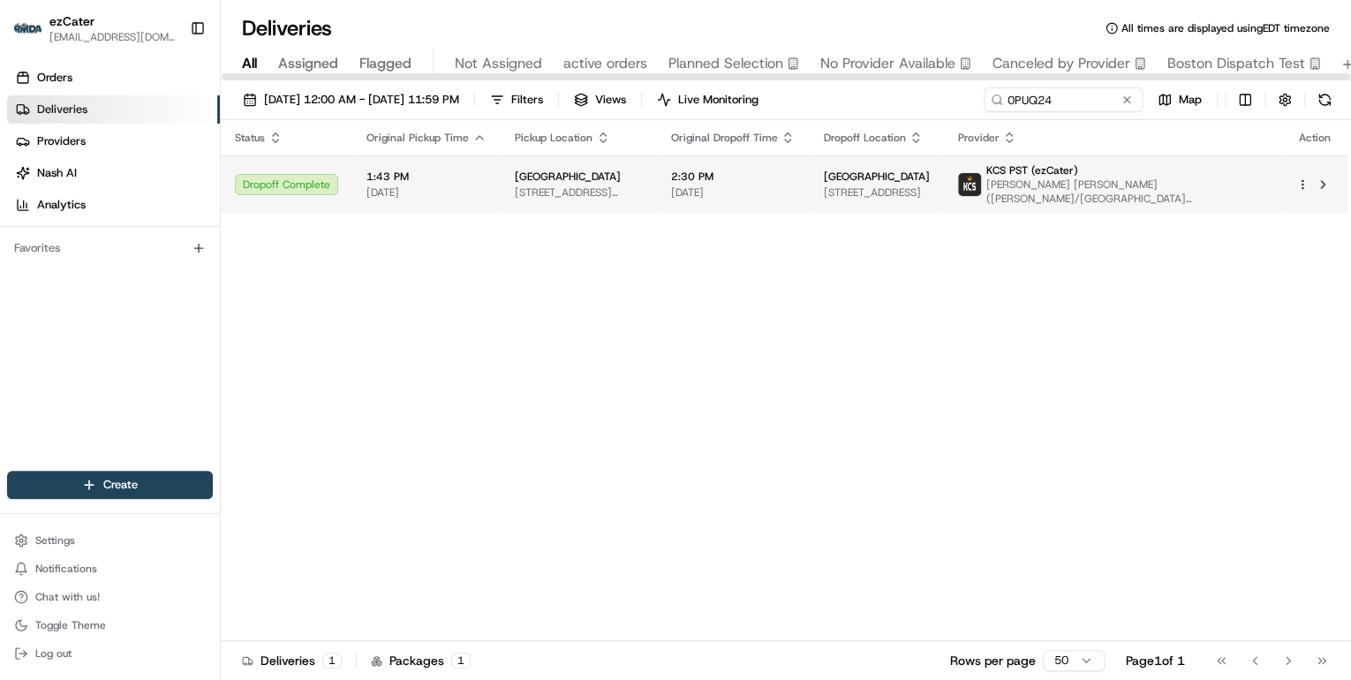
click at [436, 188] on span "[DATE]" at bounding box center [427, 192] width 120 height 14
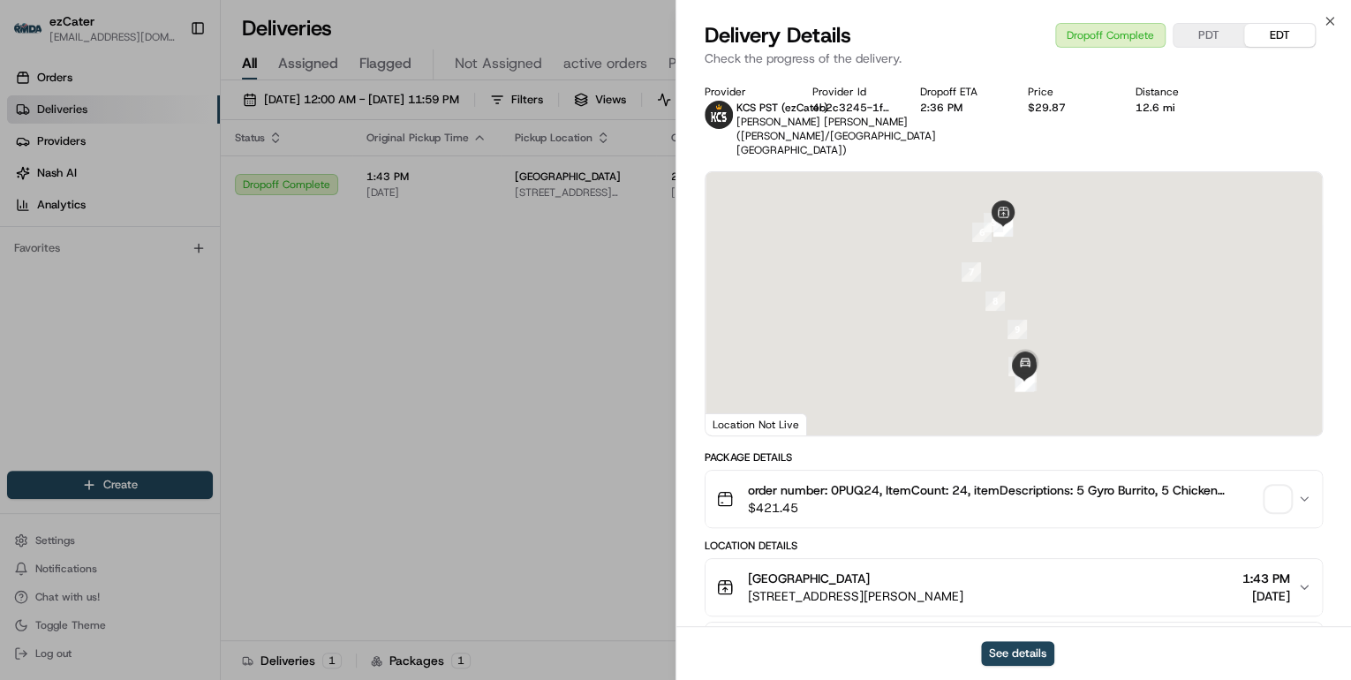
scroll to position [544, 0]
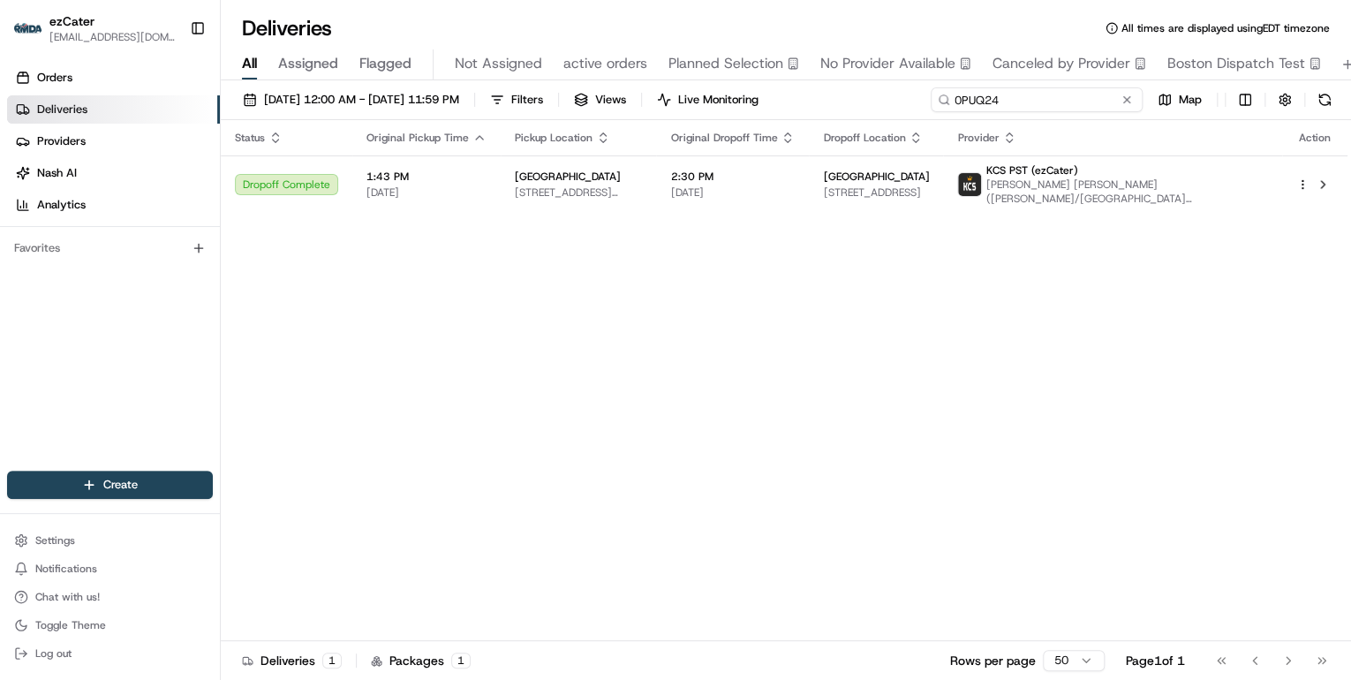
drag, startPoint x: 1050, startPoint y: 101, endPoint x: 625, endPoint y: 99, distance: 424.9
click at [632, 95] on div "08/18/2025 12:00 AM - 08/24/2025 11:59 PM Filters Views Live Monitoring 0PUQ24 …" at bounding box center [786, 103] width 1131 height 33
paste input "GEG685"
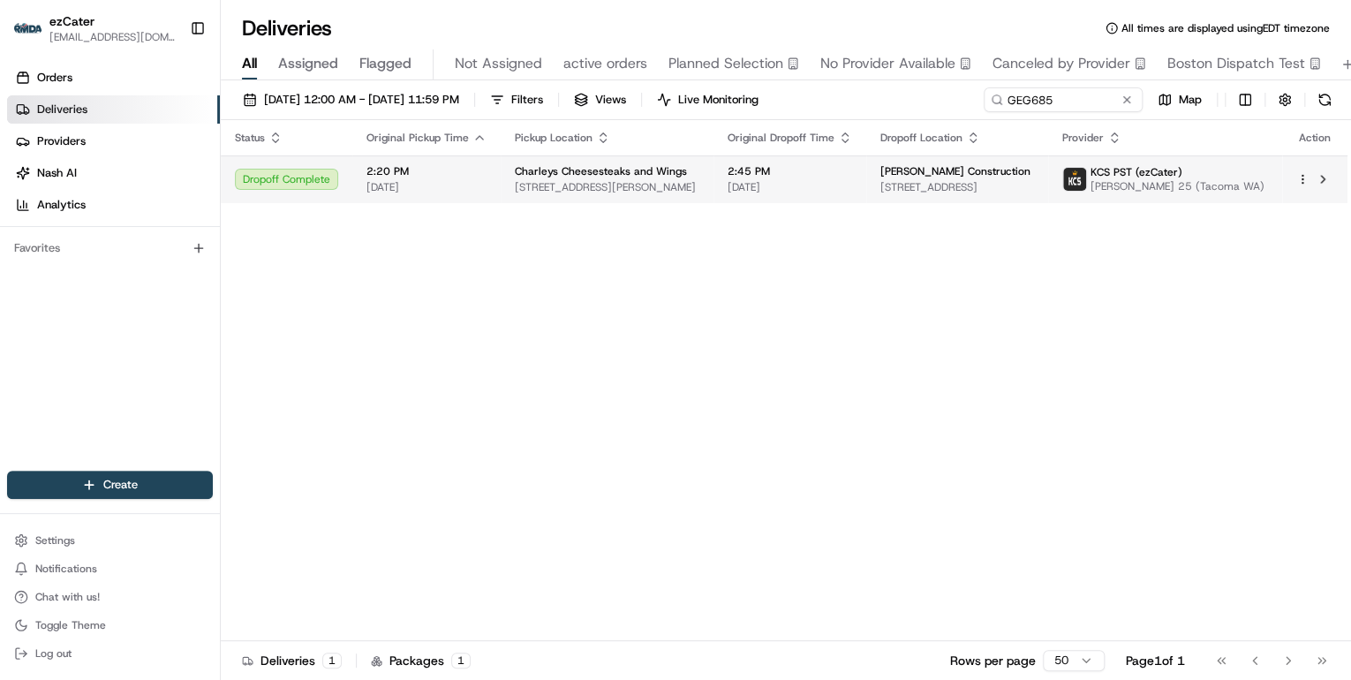
click at [438, 176] on span "2:20 PM" at bounding box center [427, 171] width 120 height 14
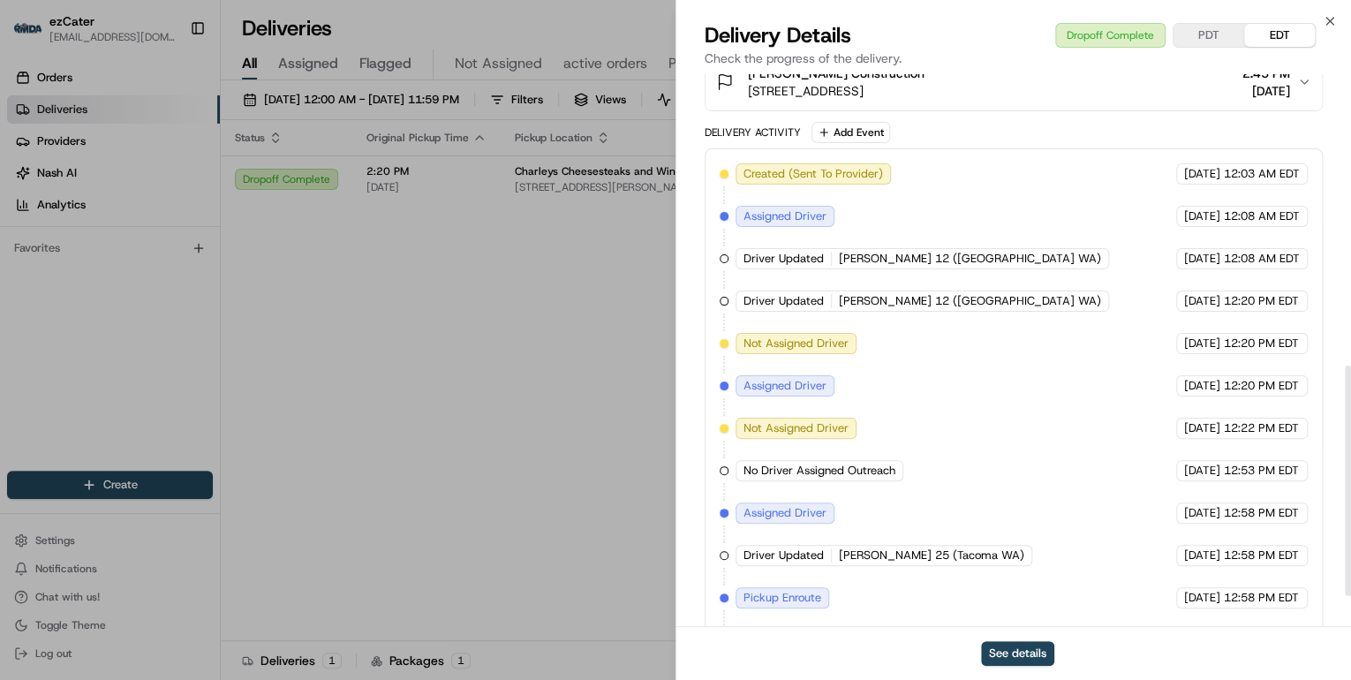
scroll to position [768, 0]
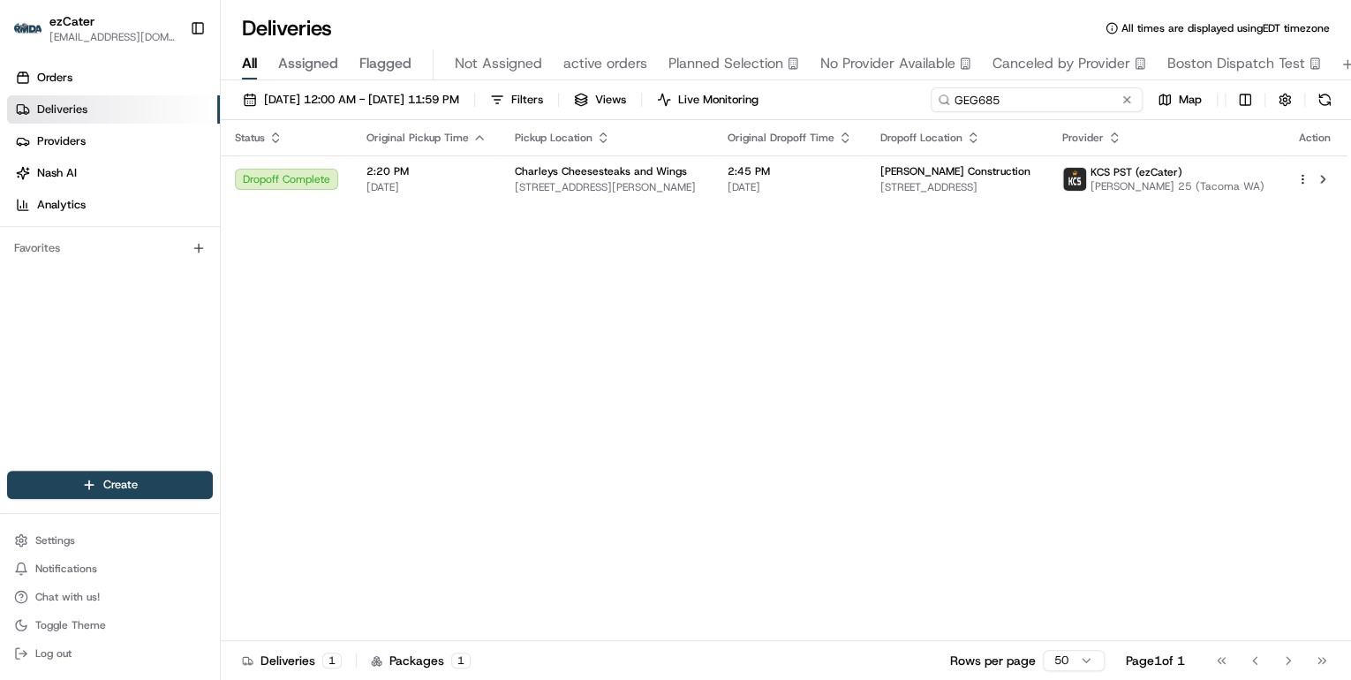
drag, startPoint x: 1057, startPoint y: 105, endPoint x: 624, endPoint y: 103, distance: 433.7
click at [624, 103] on div "08/18/2025 12:00 AM - 08/24/2025 11:59 PM Filters Views Live Monitoring GEG685 …" at bounding box center [786, 103] width 1131 height 33
paste input "U8FCAX"
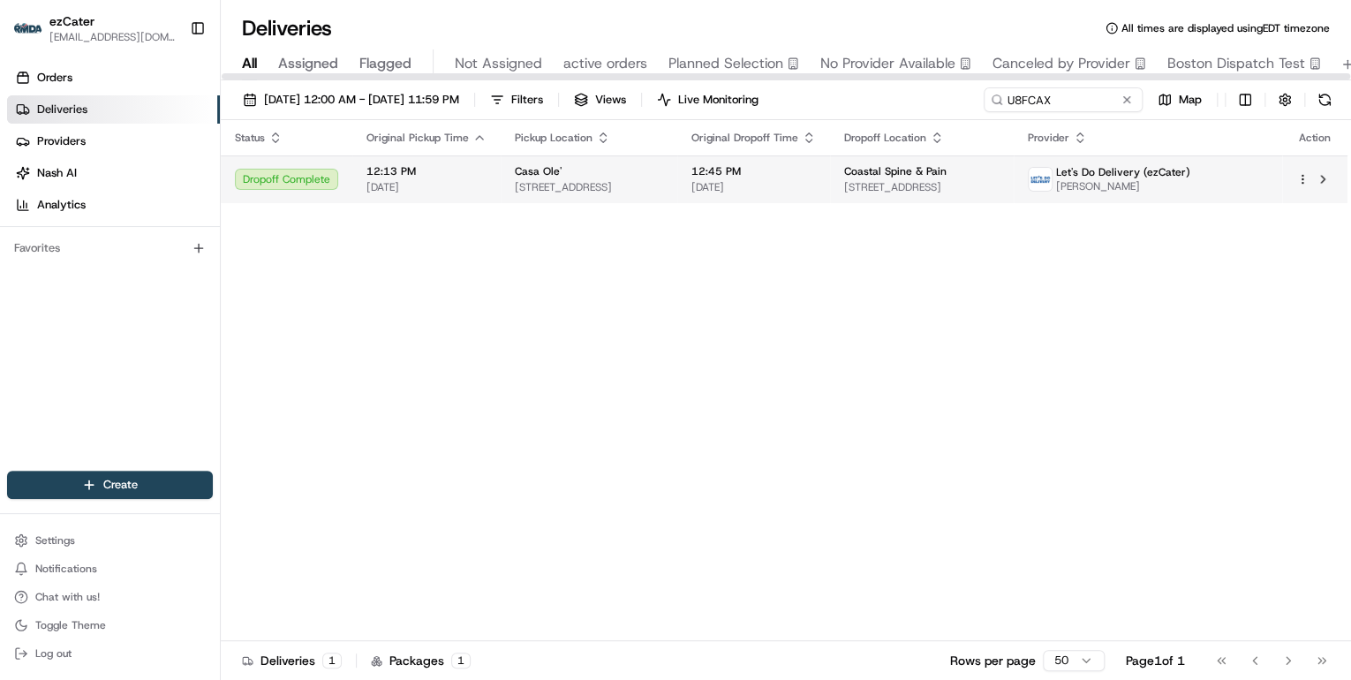
click at [396, 180] on span "[DATE]" at bounding box center [427, 187] width 120 height 14
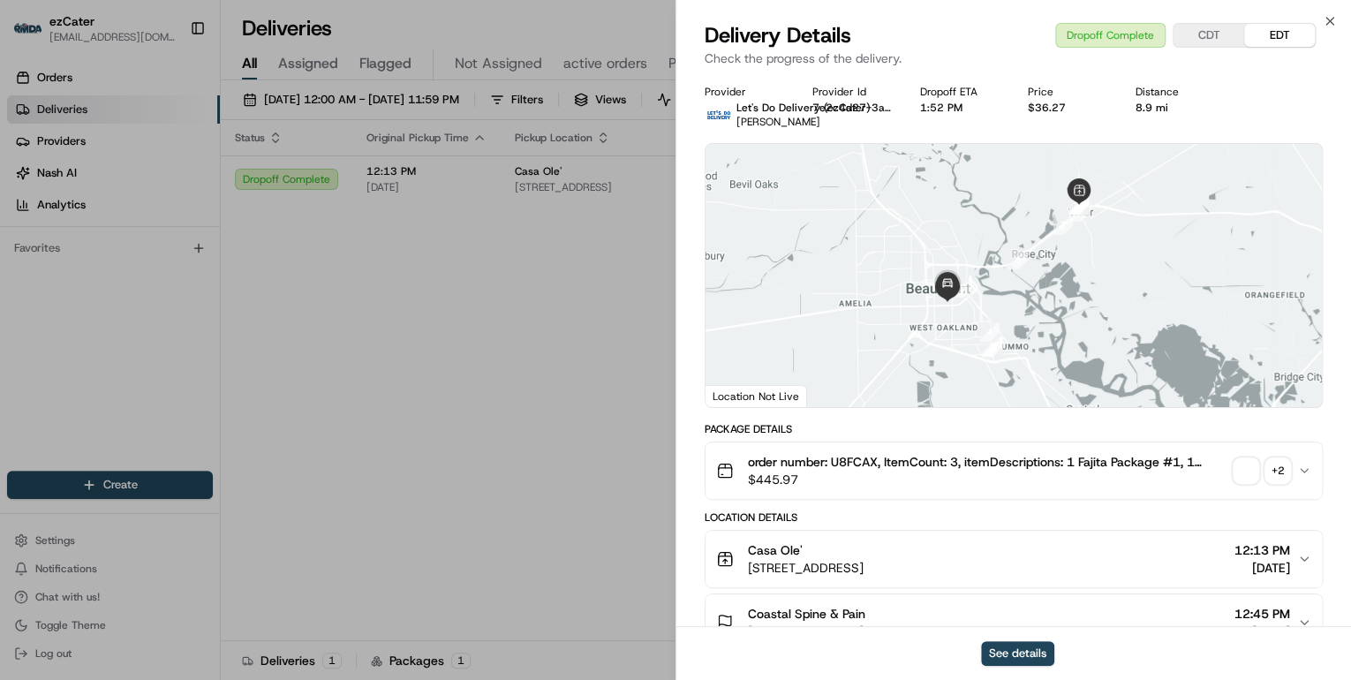
scroll to position [459, 0]
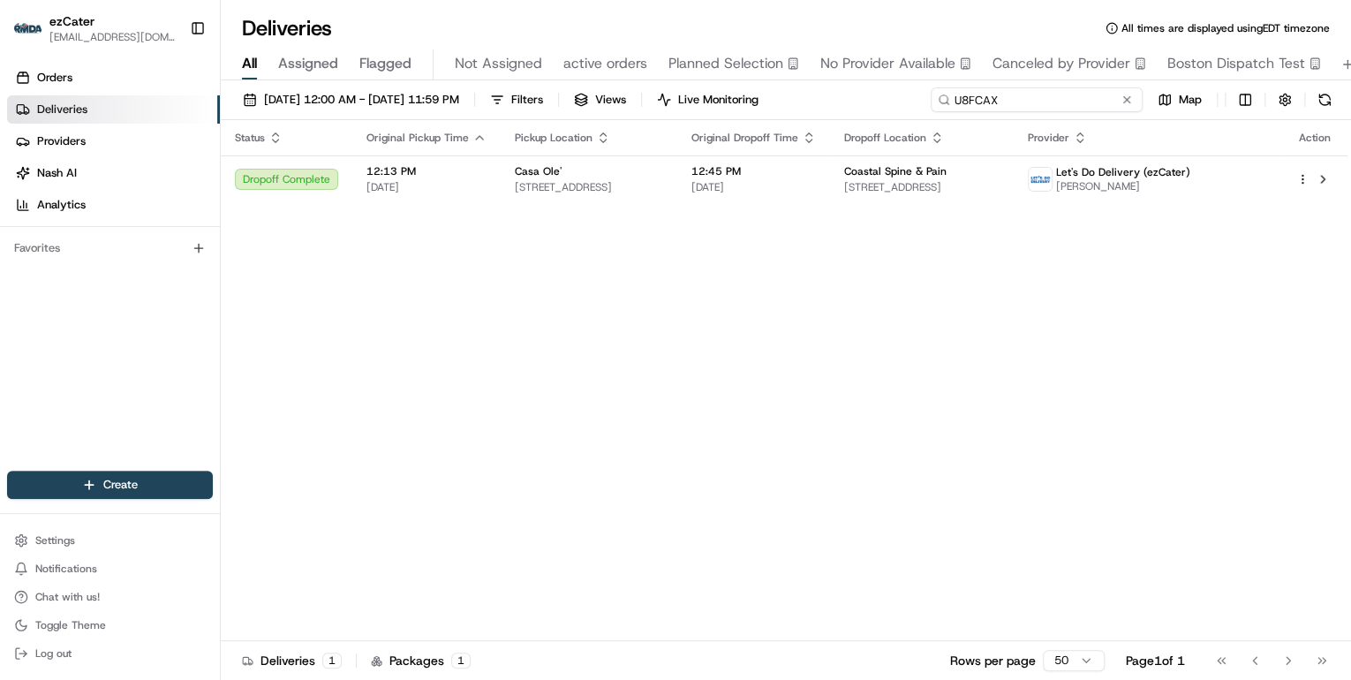
drag, startPoint x: 1058, startPoint y: 104, endPoint x: 569, endPoint y: 81, distance: 489.9
click at [570, 81] on div "08/18/2025 12:00 AM - 08/24/2025 11:59 PM Filters Views Live Monitoring U8FCAX …" at bounding box center [786, 381] width 1131 height 603
paste input "HUWUTR"
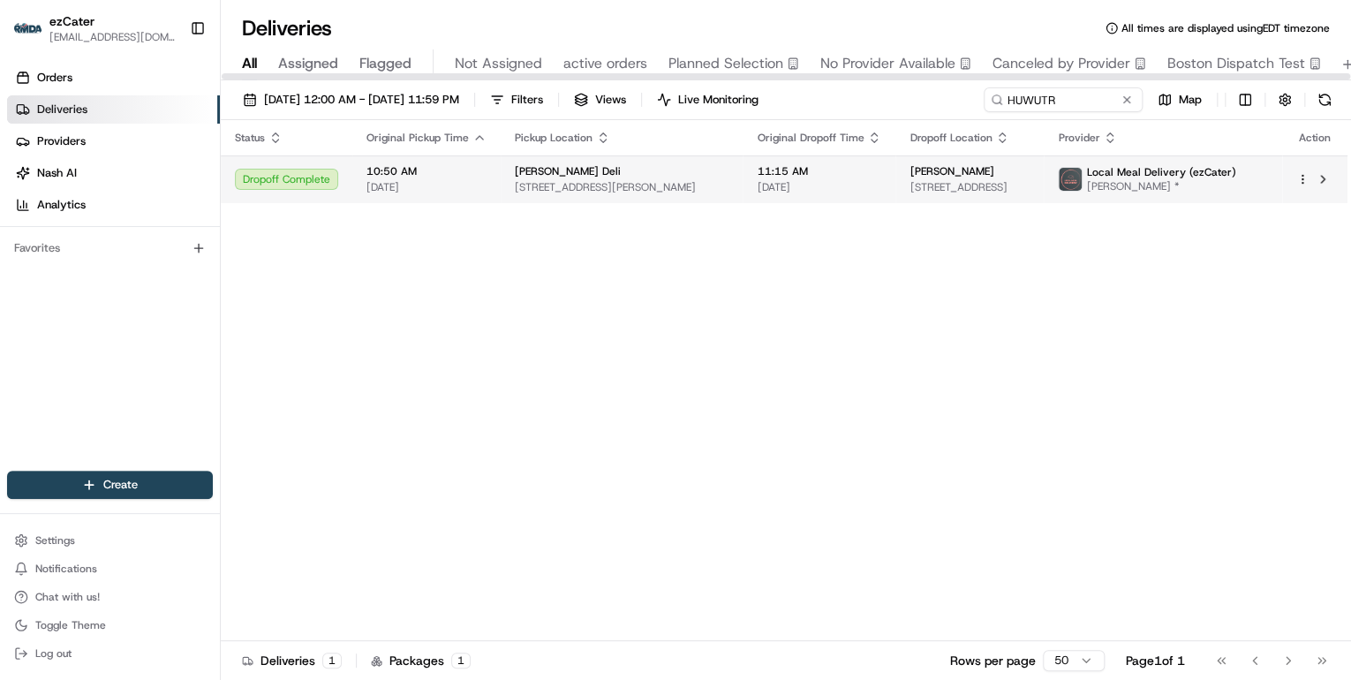
click at [363, 184] on td "10:50 AM 08/20/2025" at bounding box center [426, 179] width 148 height 48
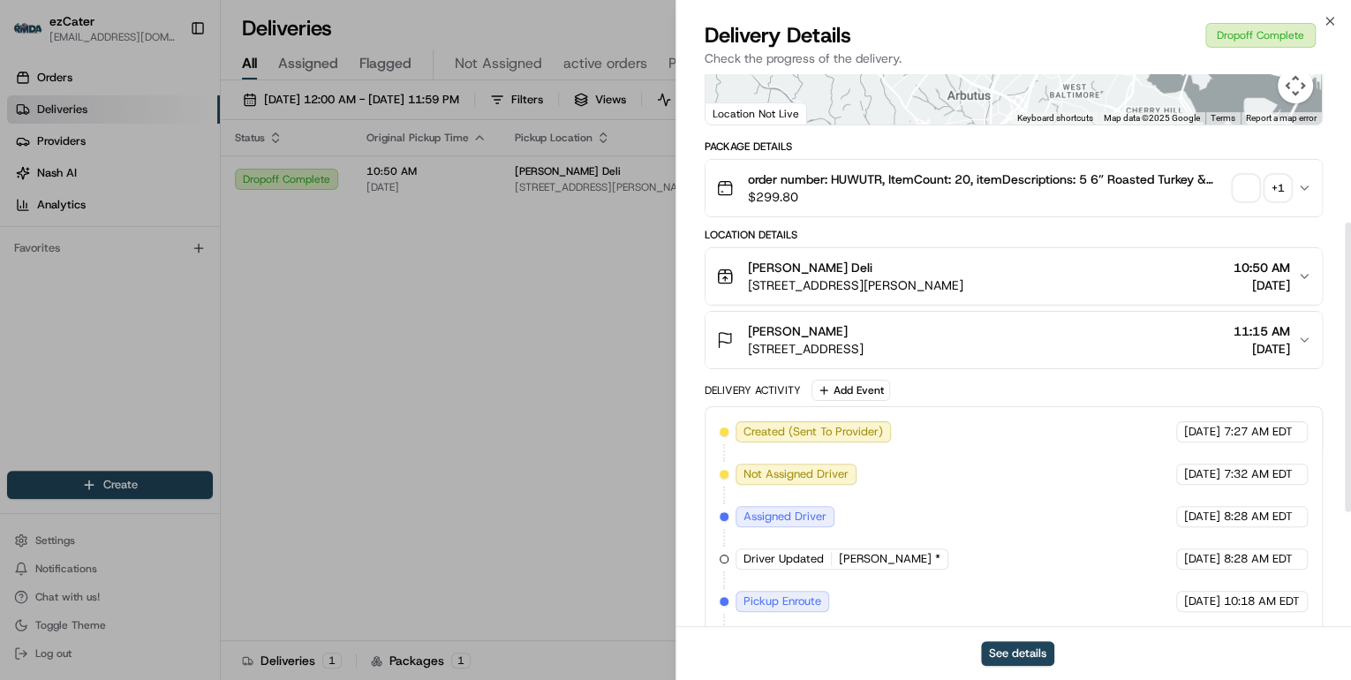
scroll to position [502, 0]
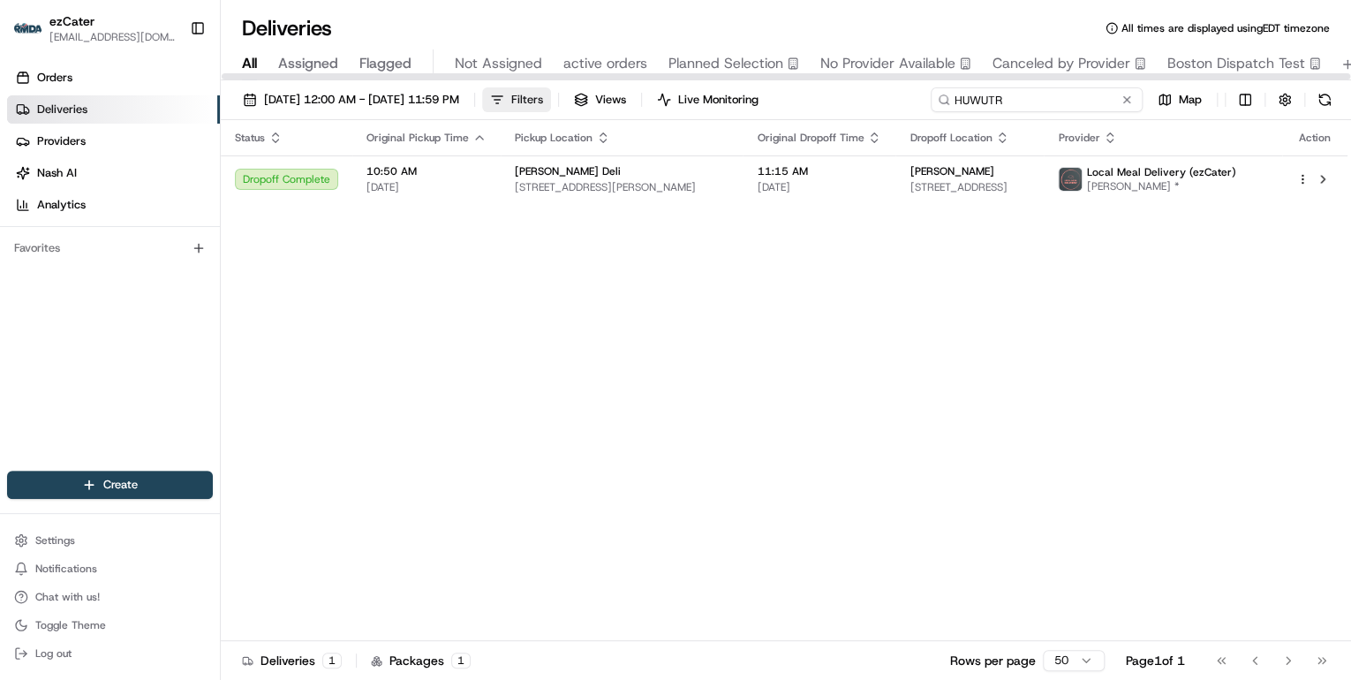
drag, startPoint x: 1060, startPoint y: 99, endPoint x: 607, endPoint y: 104, distance: 453.2
click at [607, 104] on div "08/18/2025 12:00 AM - 08/24/2025 11:59 PM Filters Views Live Monitoring HUWUTR …" at bounding box center [786, 103] width 1131 height 33
paste input "WGK2GH"
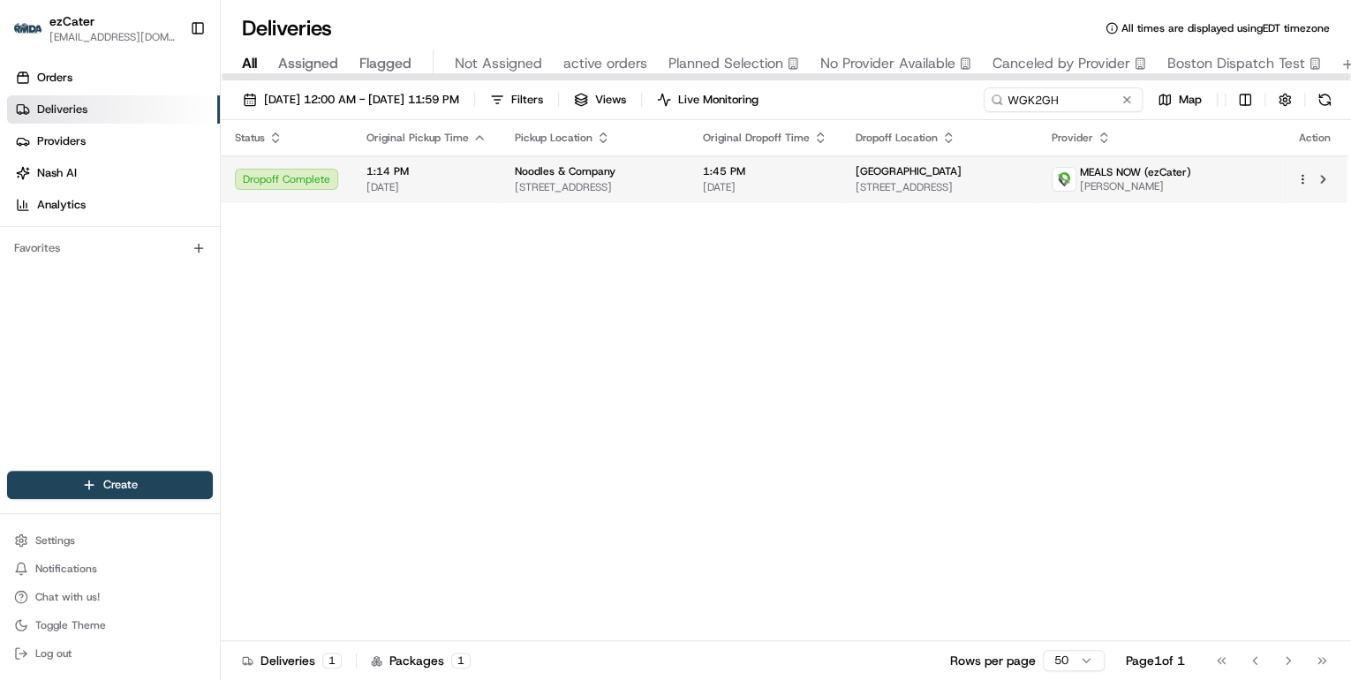
click at [411, 173] on span "1:14 PM" at bounding box center [427, 171] width 120 height 14
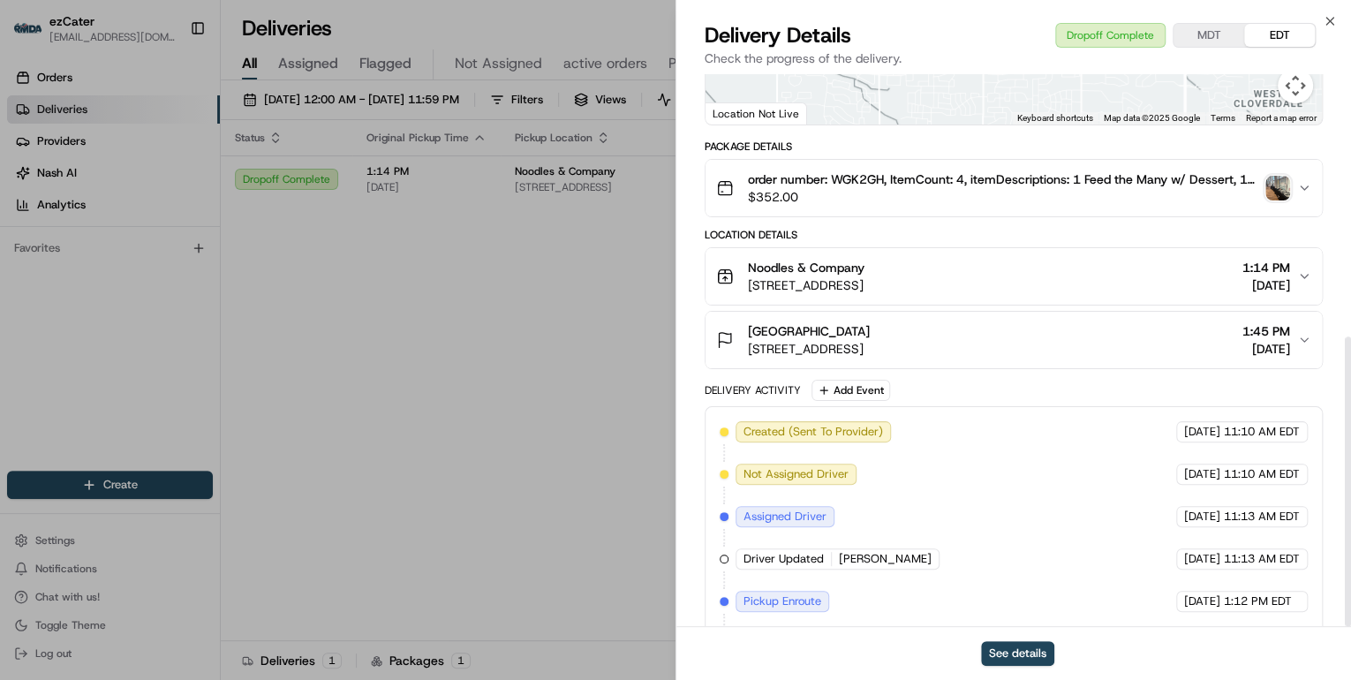
scroll to position [502, 0]
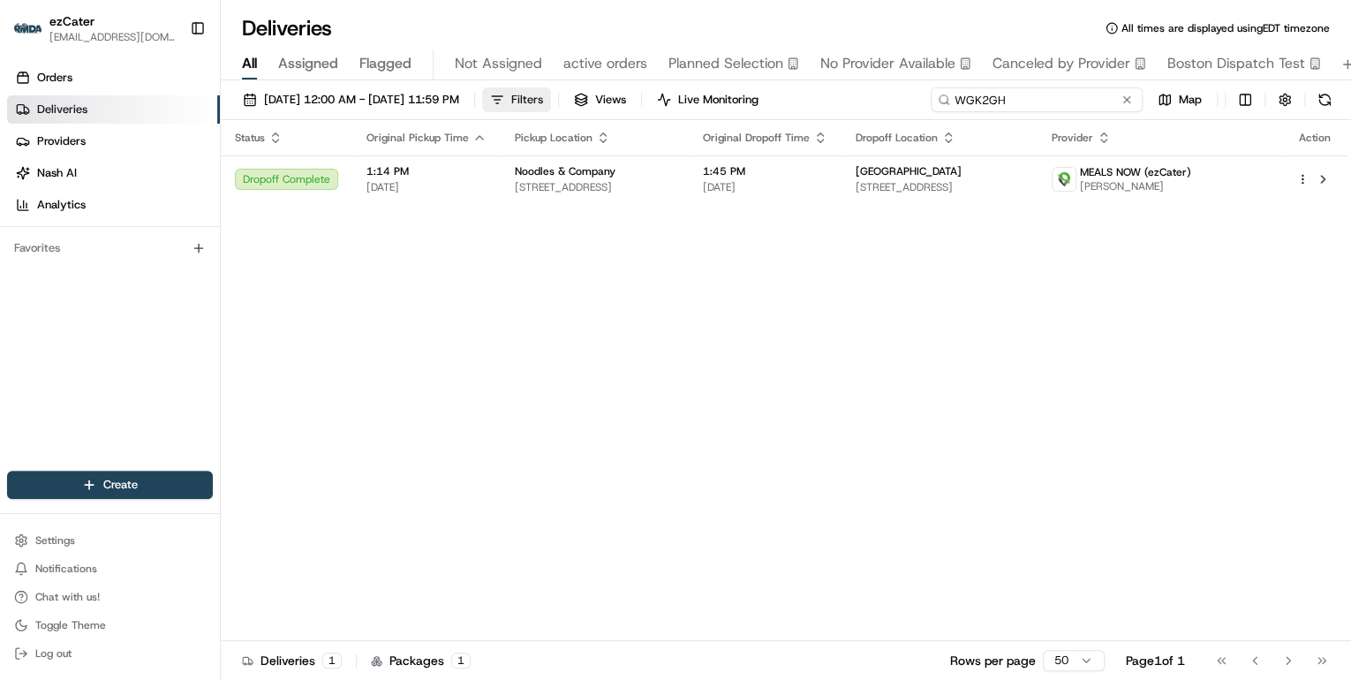
drag, startPoint x: 1064, startPoint y: 95, endPoint x: 605, endPoint y: 108, distance: 459.5
click at [608, 107] on div "08/18/2025 12:00 AM - 08/24/2025 11:59 PM Filters Views Live Monitoring WGK2GH …" at bounding box center [786, 103] width 1131 height 33
paste input "2399R8"
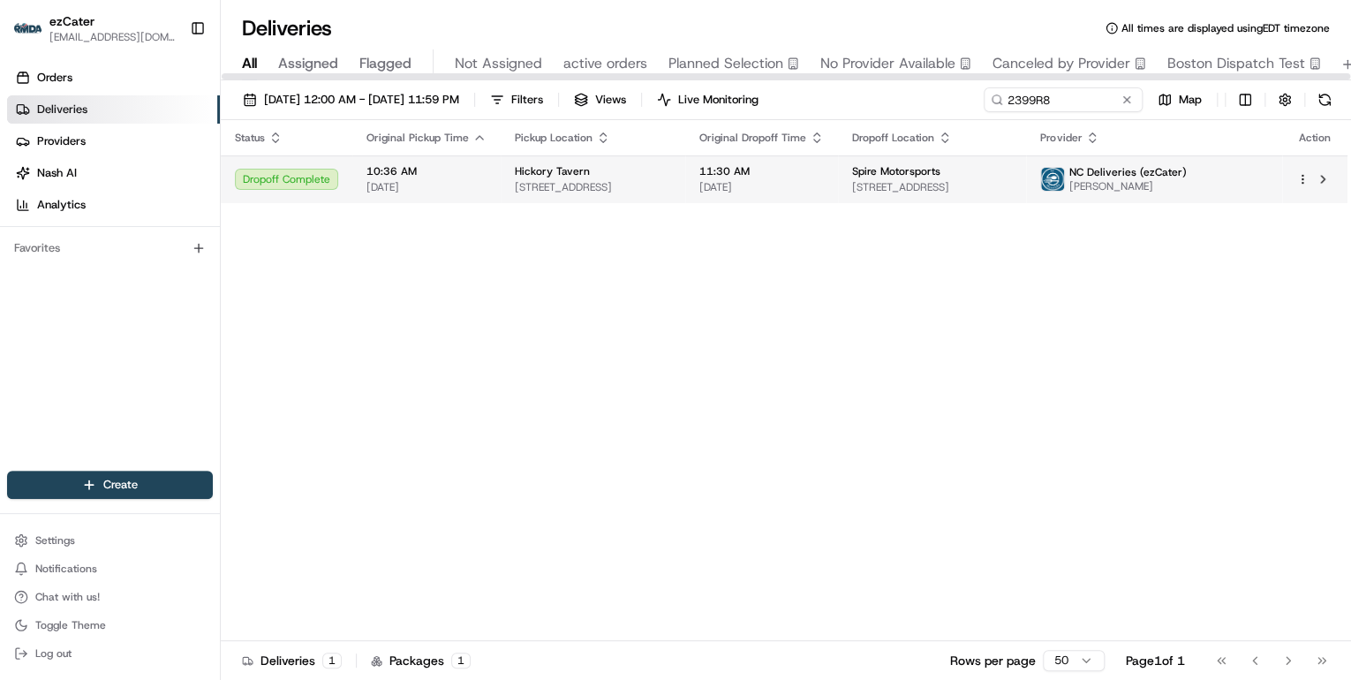
click at [443, 178] on div "10:36 AM 08/20/2025" at bounding box center [427, 179] width 120 height 30
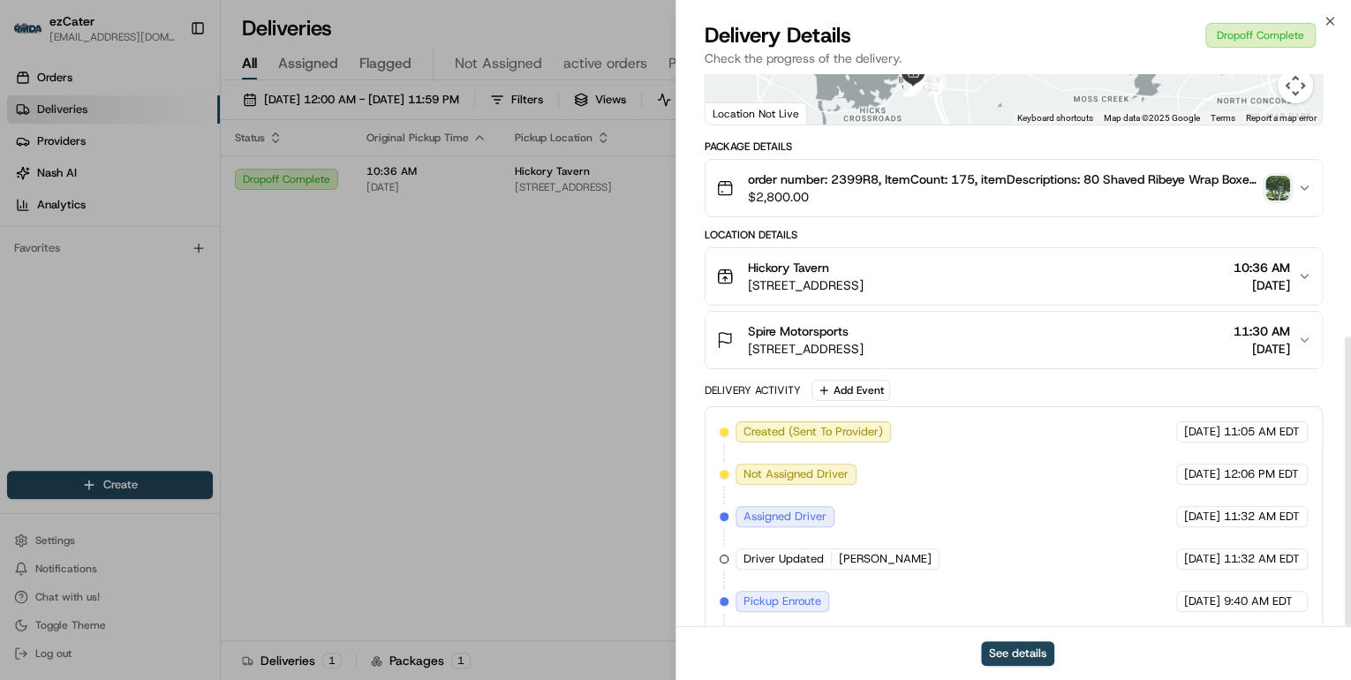
scroll to position [502, 0]
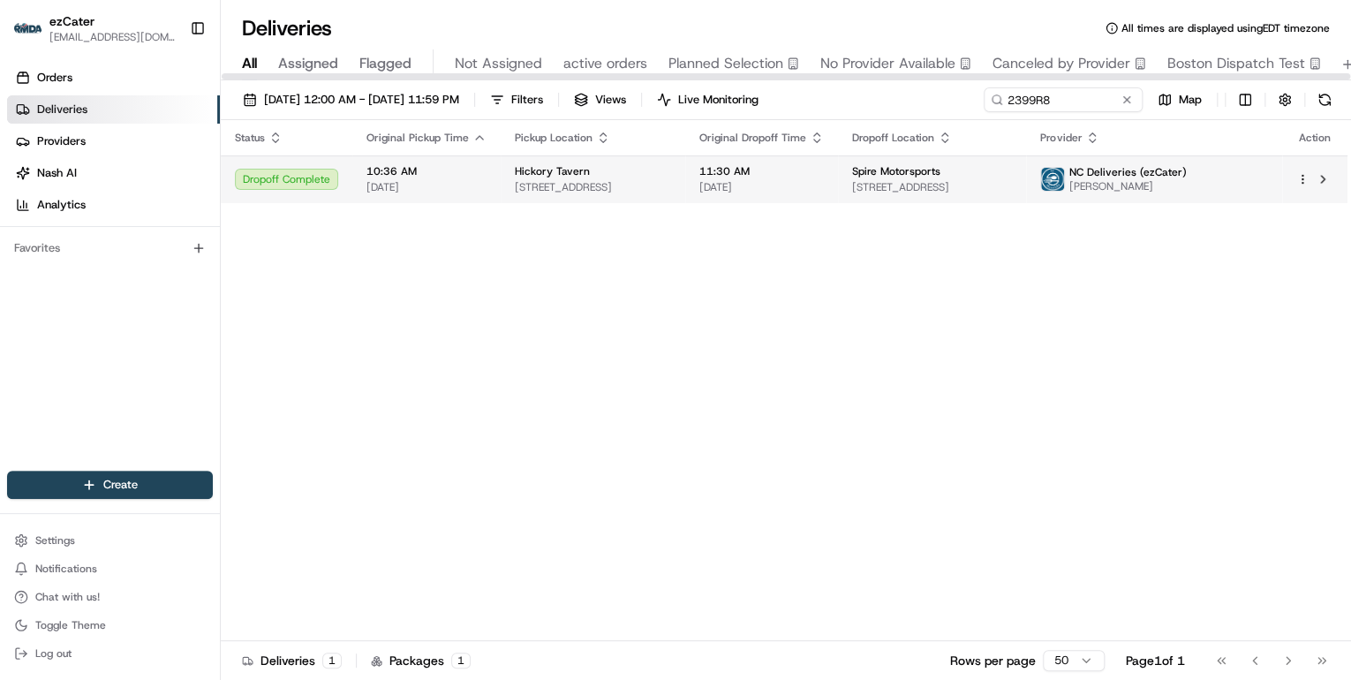
click at [481, 180] on span "[DATE]" at bounding box center [427, 187] width 120 height 14
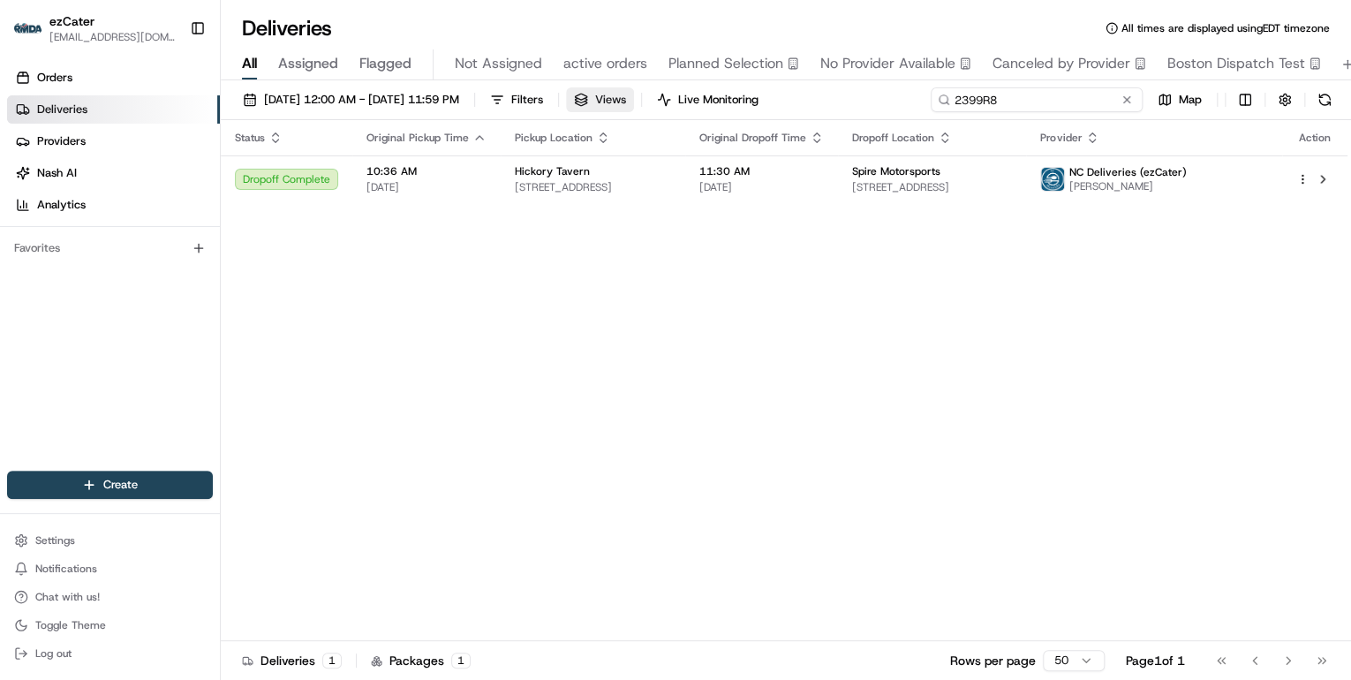
drag, startPoint x: 1052, startPoint y: 102, endPoint x: 569, endPoint y: 104, distance: 483.2
click at [586, 102] on div "08/18/2025 12:00 AM - 08/24/2025 11:59 PM Filters Views Live Monitoring 2399R8 …" at bounding box center [786, 103] width 1131 height 33
paste input "XPERMF"
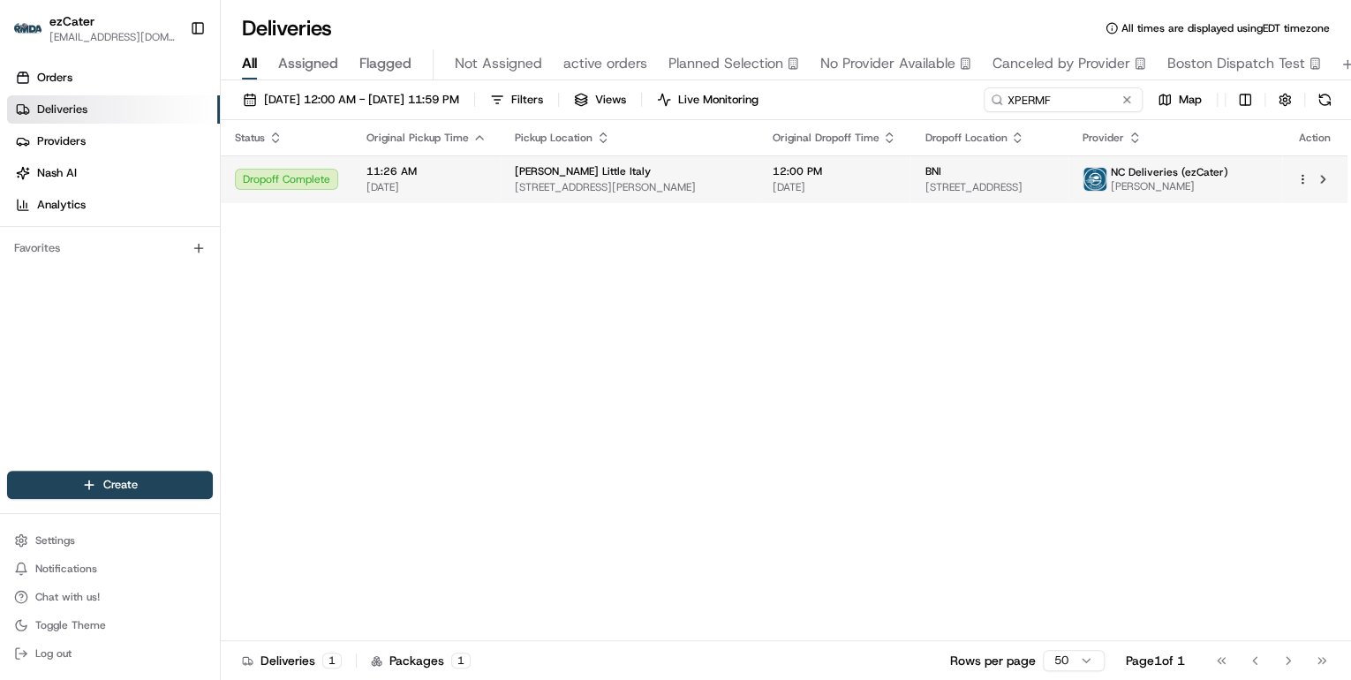
click at [471, 184] on span "[DATE]" at bounding box center [427, 187] width 120 height 14
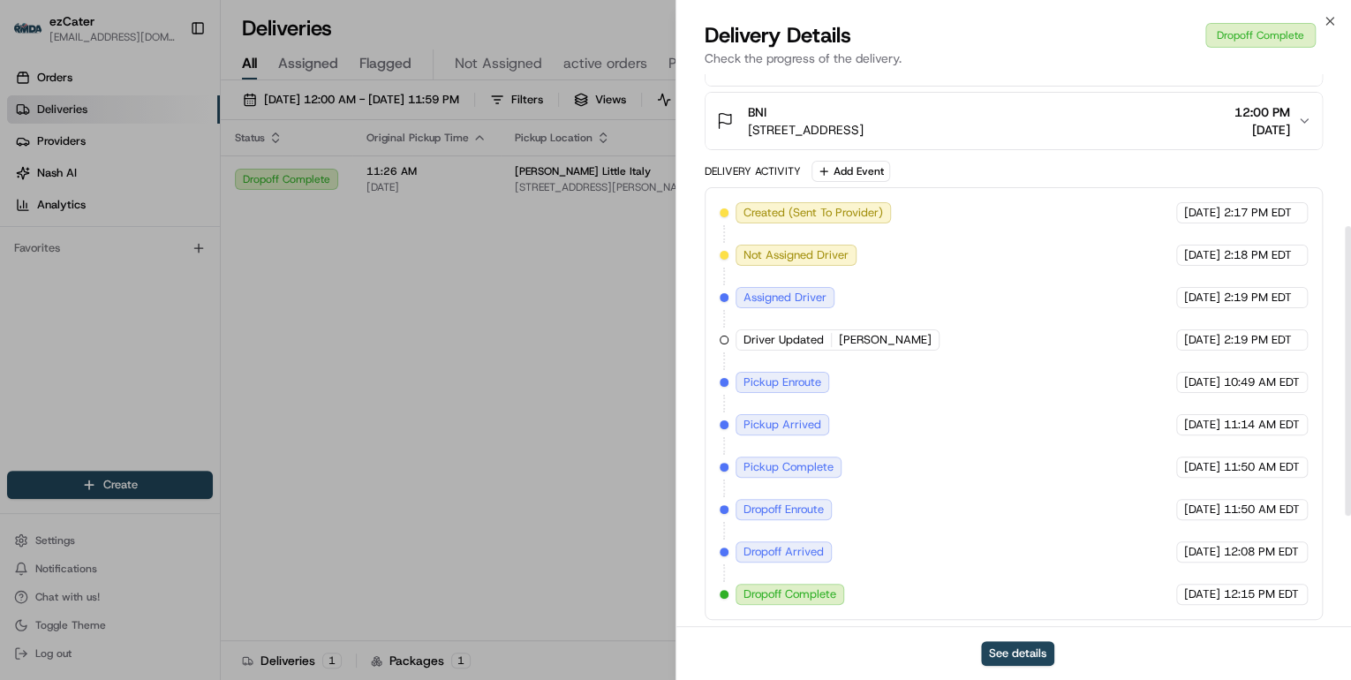
scroll to position [290, 0]
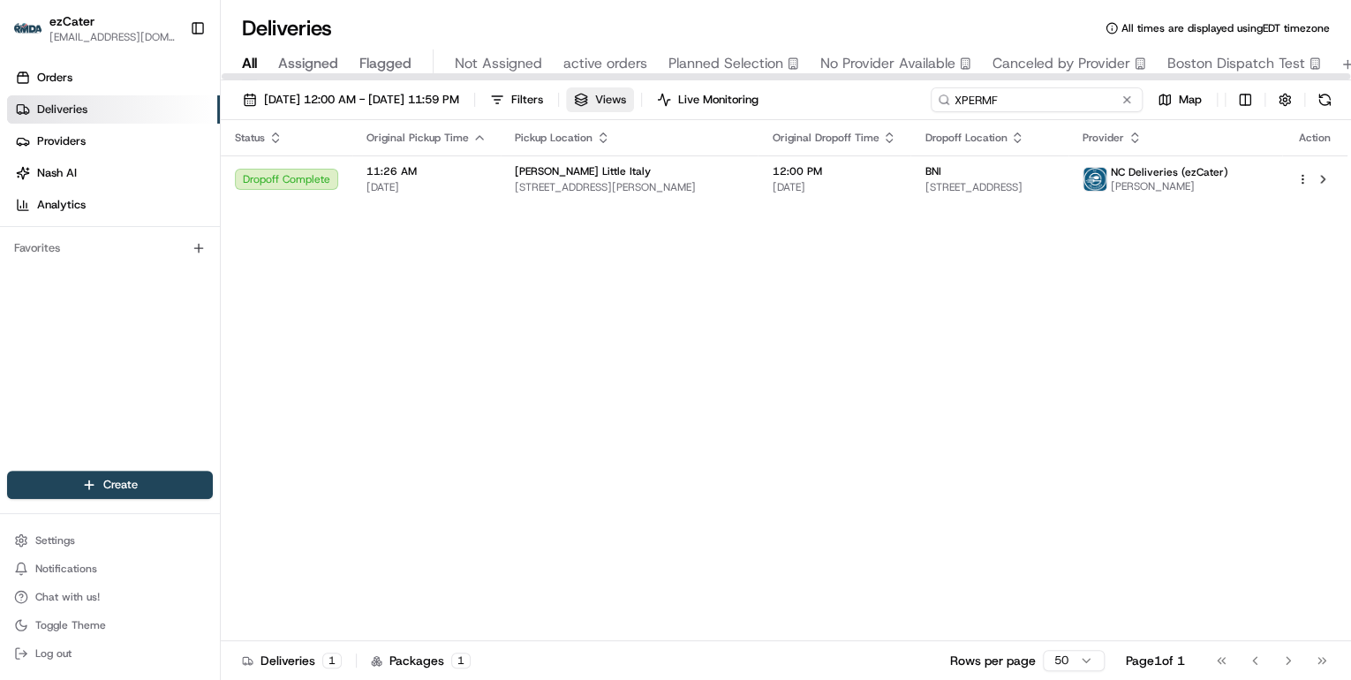
drag, startPoint x: 1060, startPoint y: 105, endPoint x: 639, endPoint y: 95, distance: 421.5
click at [639, 95] on div "08/18/2025 12:00 AM - 08/24/2025 11:59 PM Filters Views Live Monitoring XPERMF …" at bounding box center [786, 103] width 1131 height 33
paste input "R786QQ"
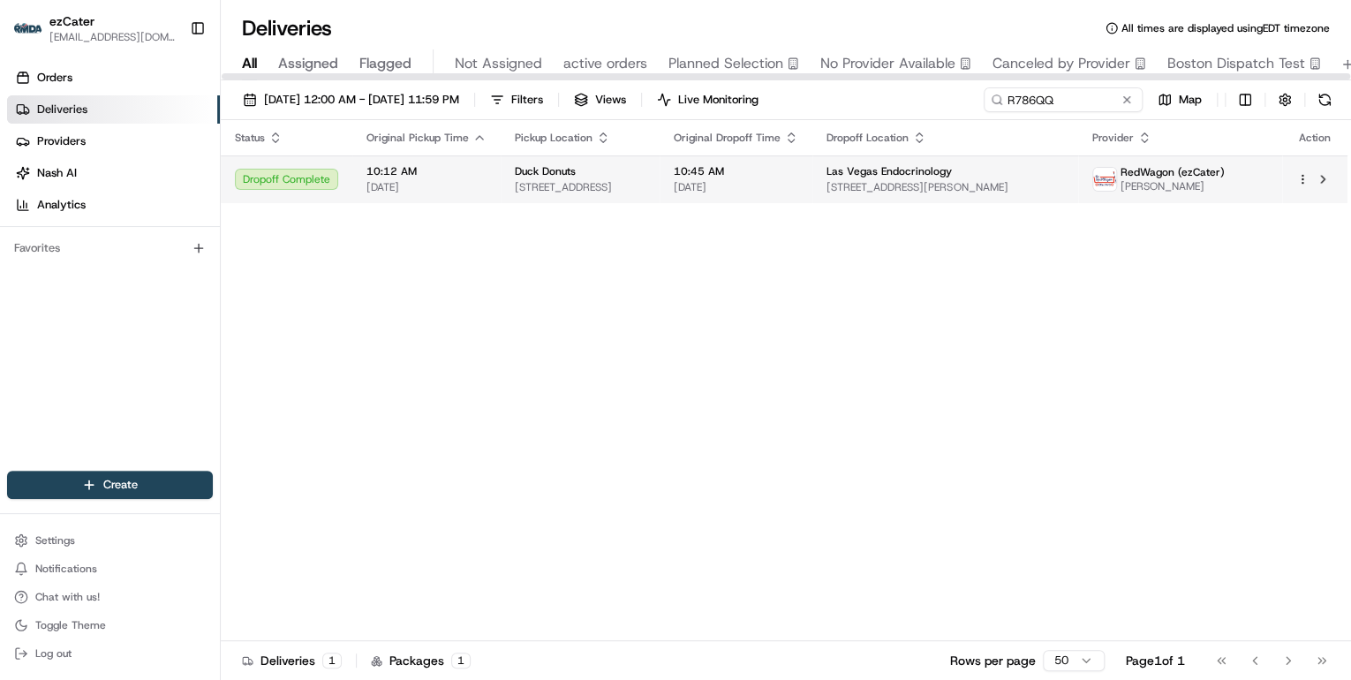
click at [474, 187] on span "[DATE]" at bounding box center [427, 187] width 120 height 14
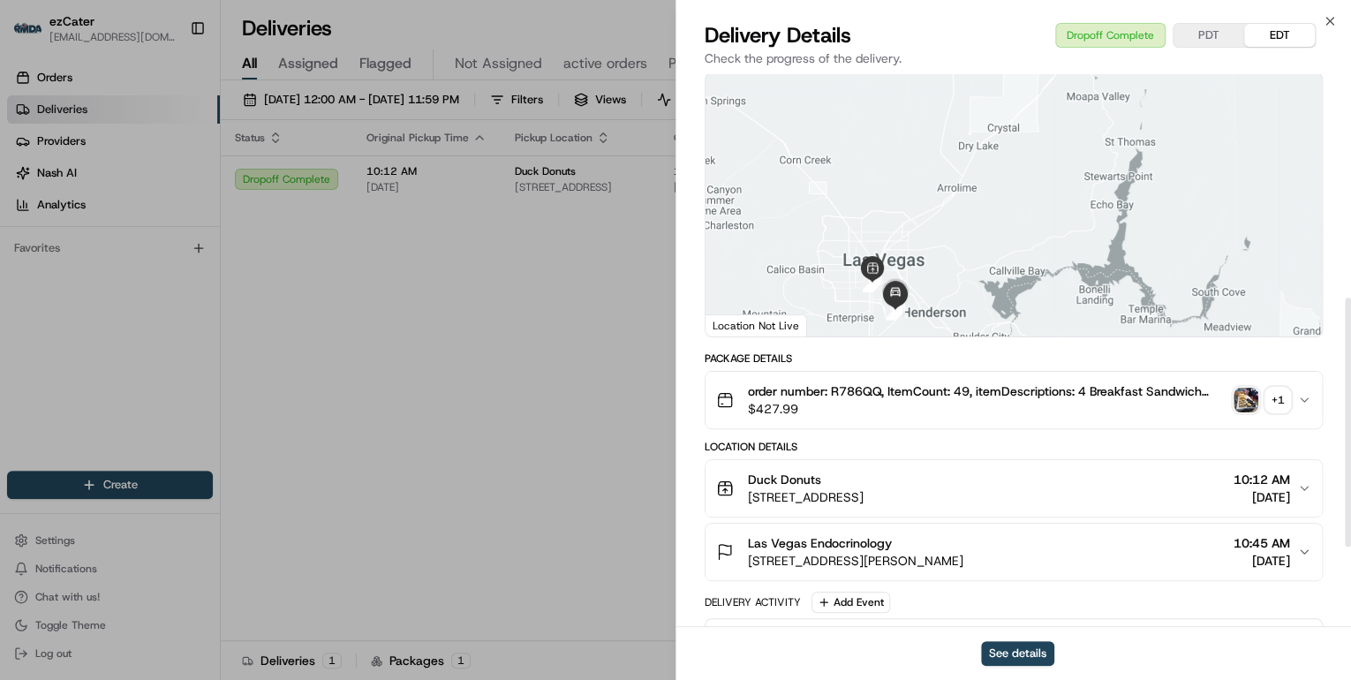
scroll to position [670, 0]
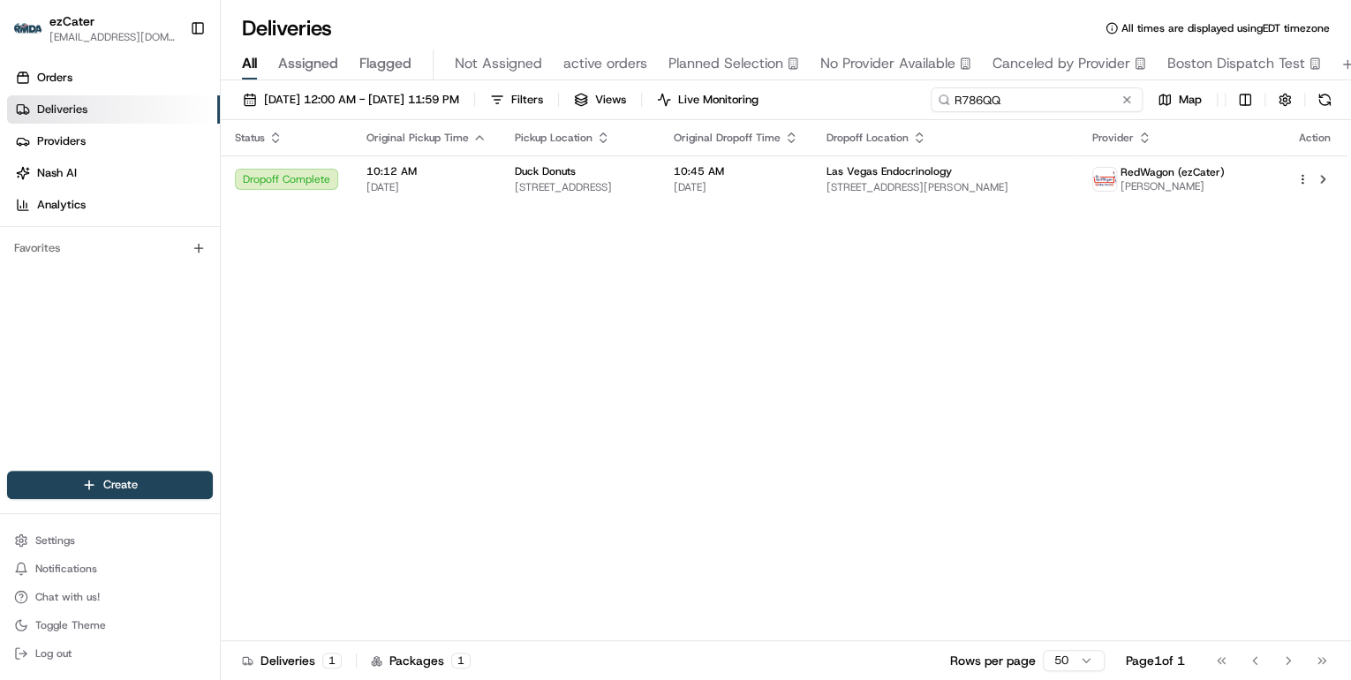
drag, startPoint x: 1085, startPoint y: 96, endPoint x: 550, endPoint y: 69, distance: 535.1
click at [550, 69] on div "Deliveries All times are displayed using EDT timezone All Assigned Flagged Not …" at bounding box center [786, 340] width 1131 height 680
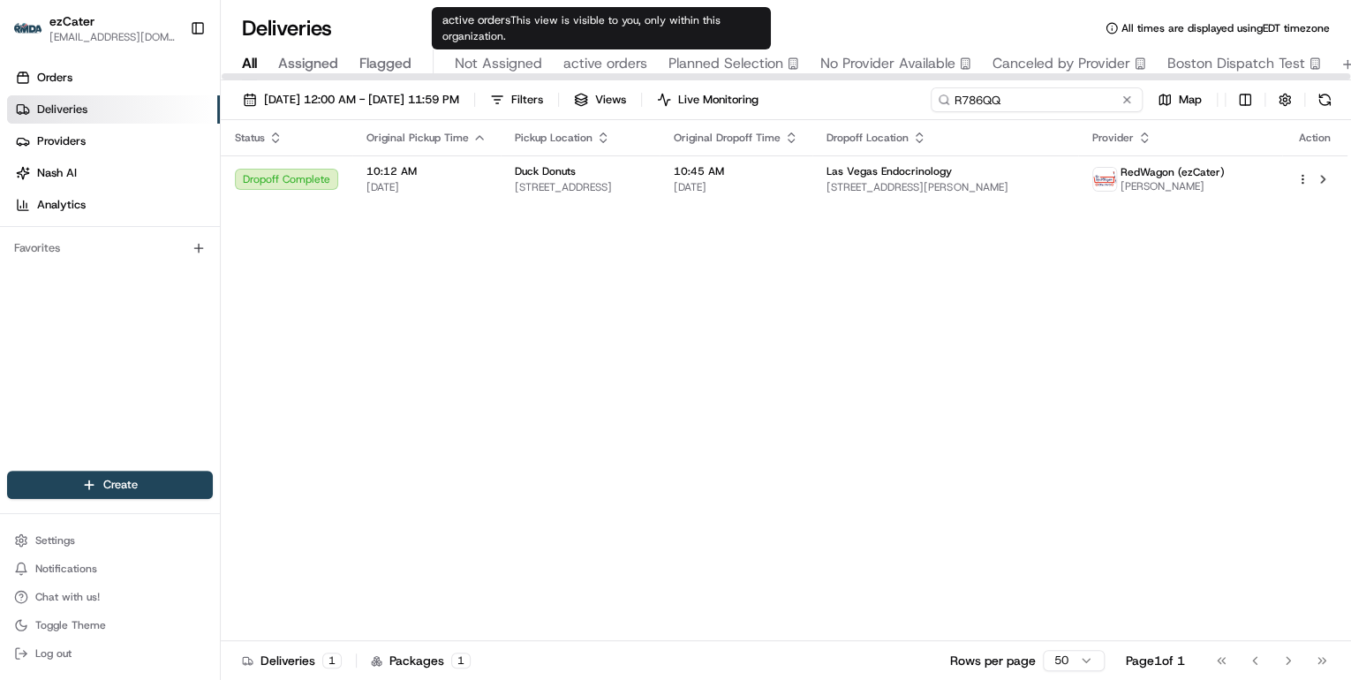
paste input "043UG"
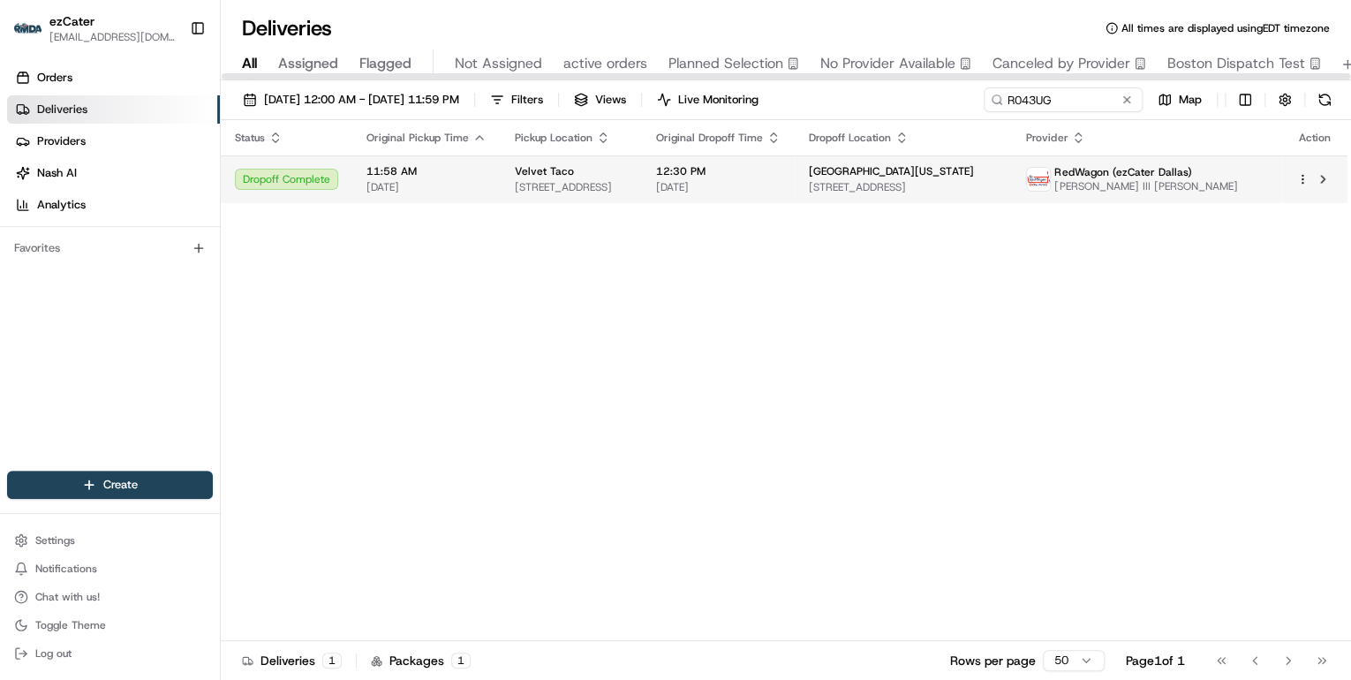
click at [482, 198] on td "11:58 AM 08/20/2025" at bounding box center [426, 179] width 148 height 48
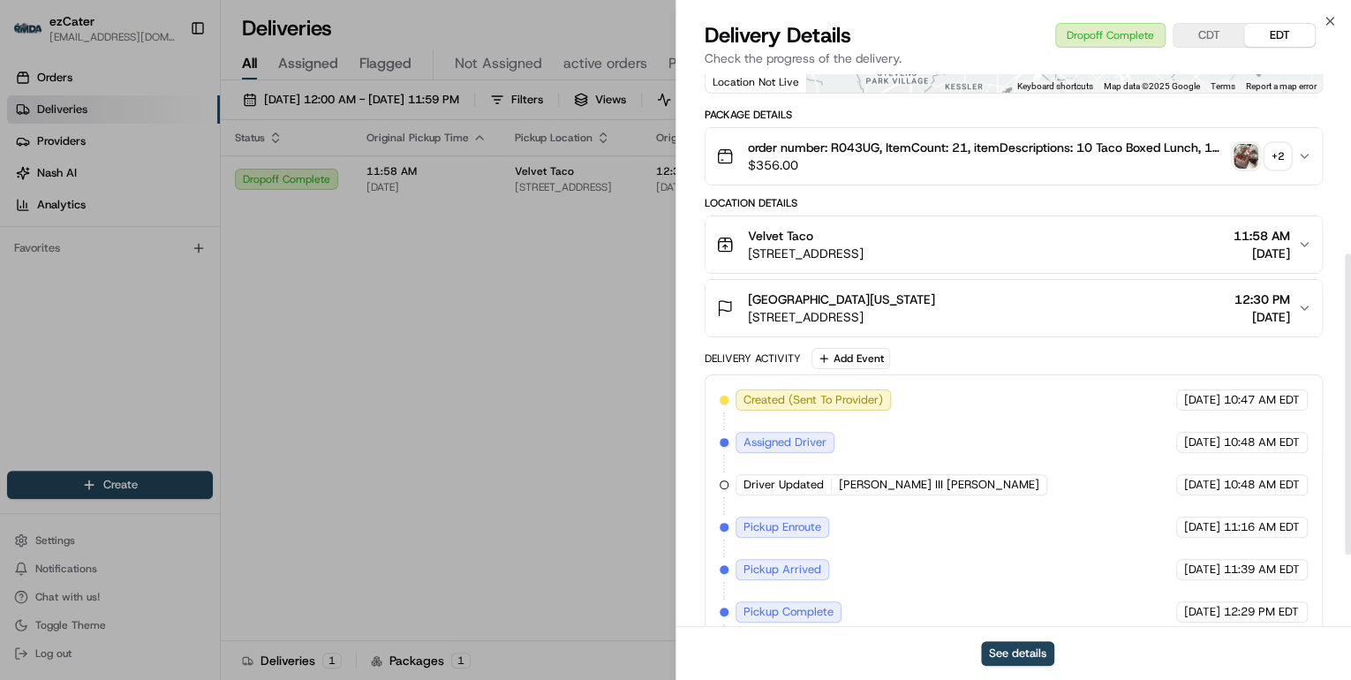
scroll to position [459, 0]
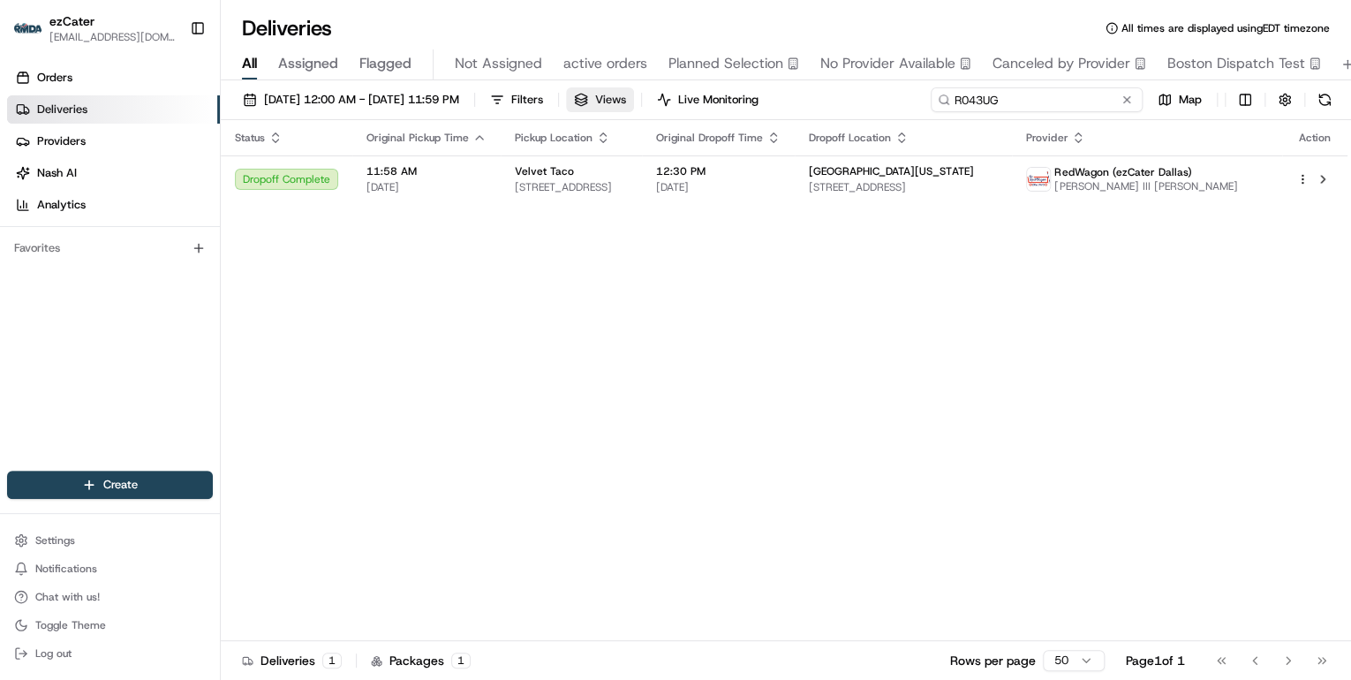
drag, startPoint x: 1056, startPoint y: 102, endPoint x: 647, endPoint y: 104, distance: 409.9
click at [647, 104] on div "08/18/2025 12:00 AM - 08/24/2025 11:59 PM Filters Views Live Monitoring R043UG …" at bounding box center [786, 103] width 1131 height 33
paste input "T0CF7H"
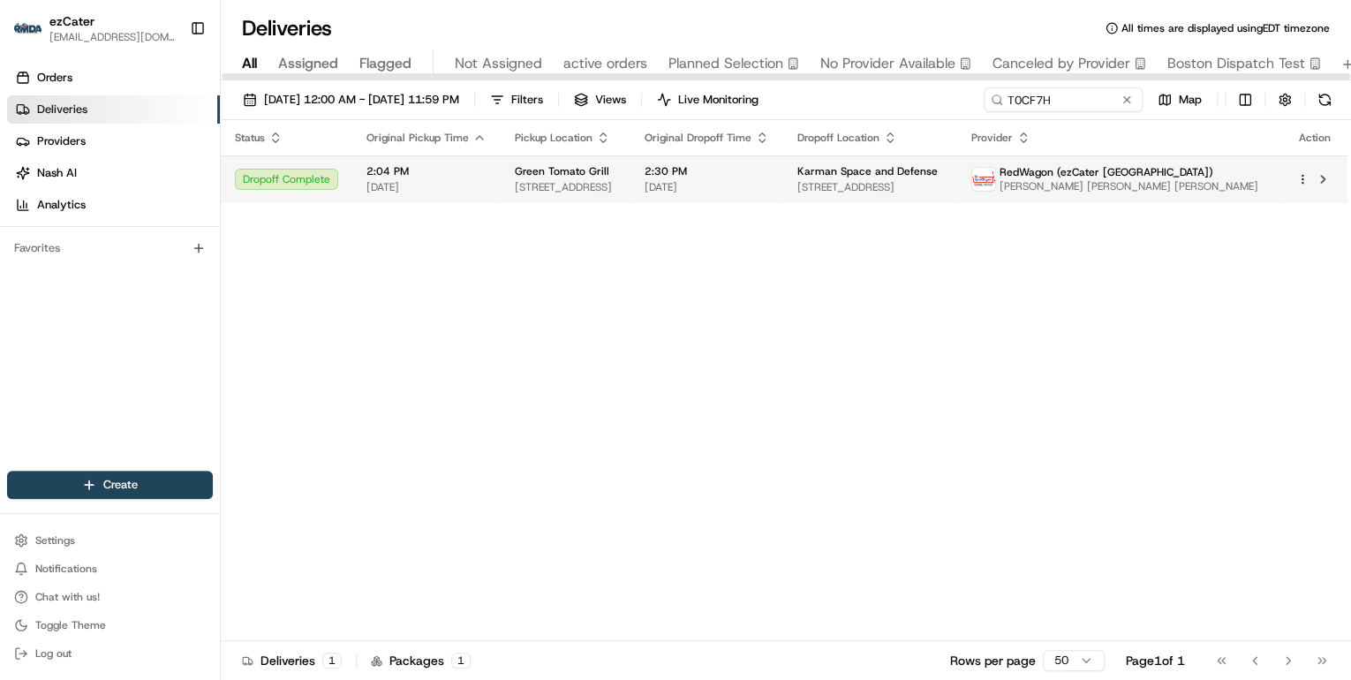
click at [431, 180] on span "[DATE]" at bounding box center [427, 187] width 120 height 14
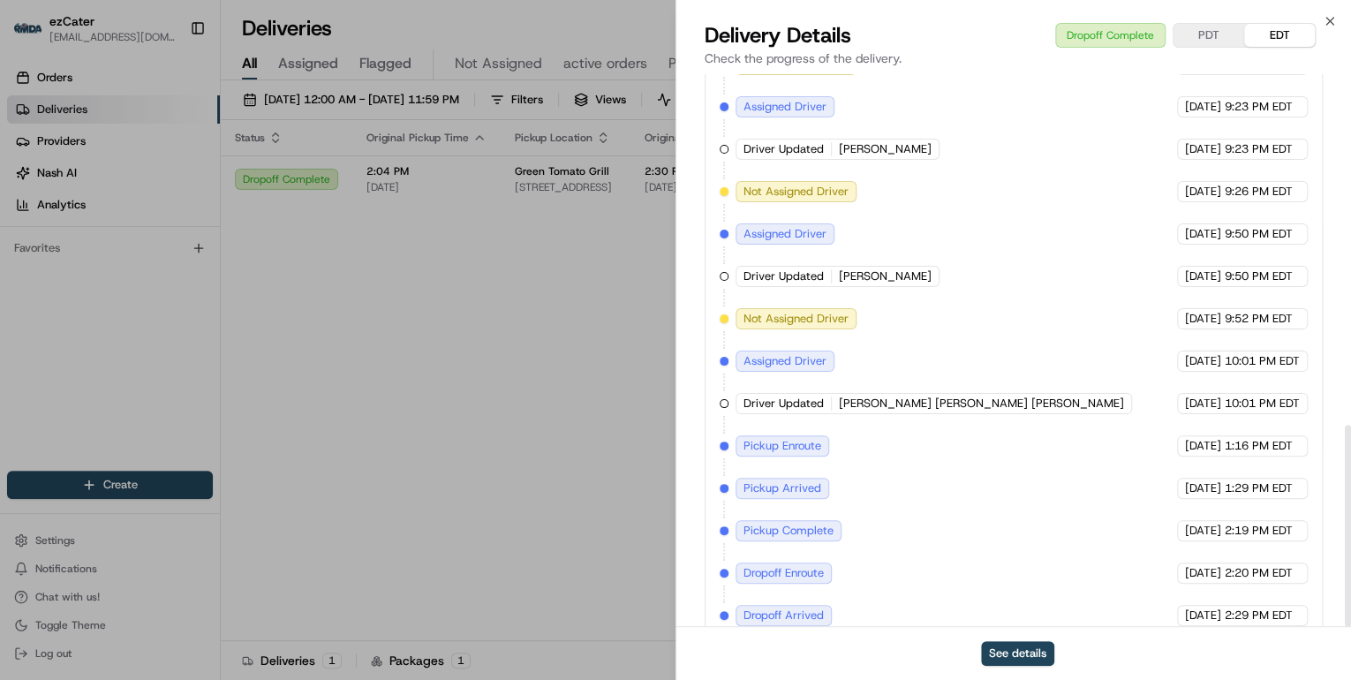
scroll to position [964, 0]
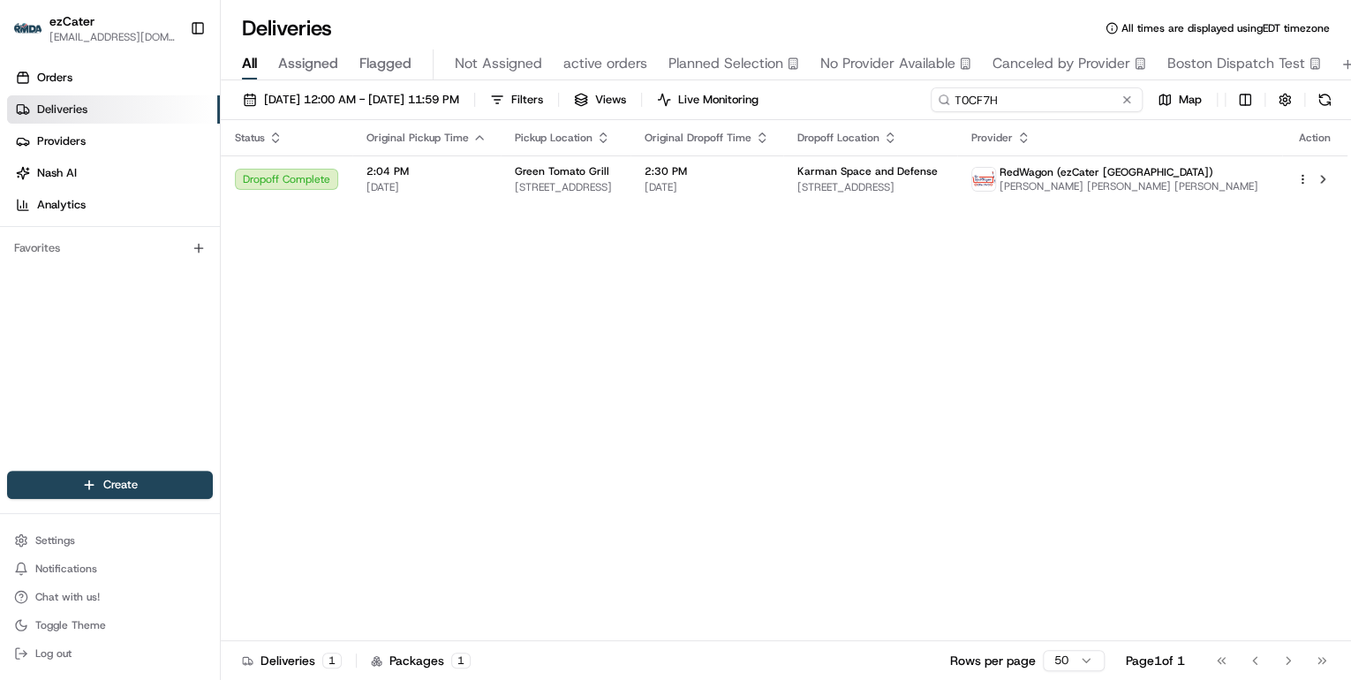
drag, startPoint x: 1070, startPoint y: 102, endPoint x: 746, endPoint y: 85, distance: 323.8
click at [747, 85] on div "08/18/2025 12:00 AM - 08/24/2025 11:59 PM Filters Views Live Monitoring T0CF7H …" at bounding box center [786, 381] width 1131 height 603
paste input "FT1-QPE"
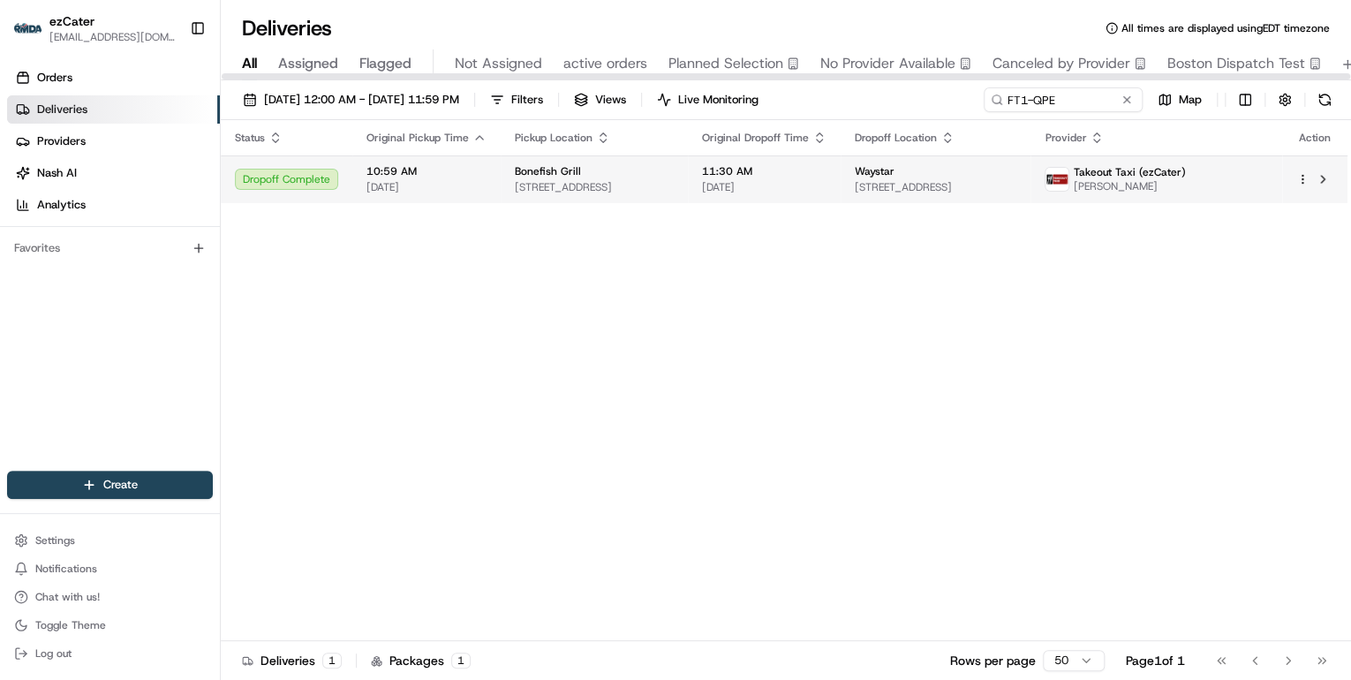
click at [602, 165] on div "Bonefish Grill" at bounding box center [594, 171] width 159 height 14
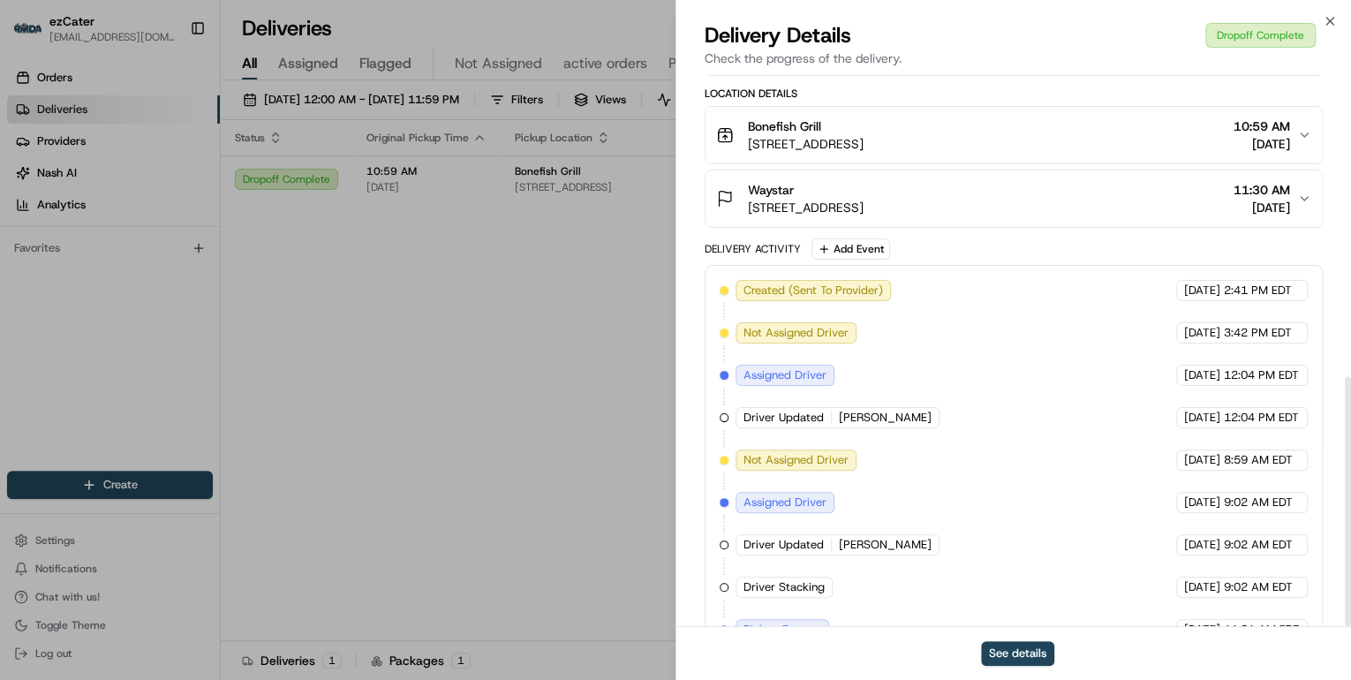
scroll to position [670, 0]
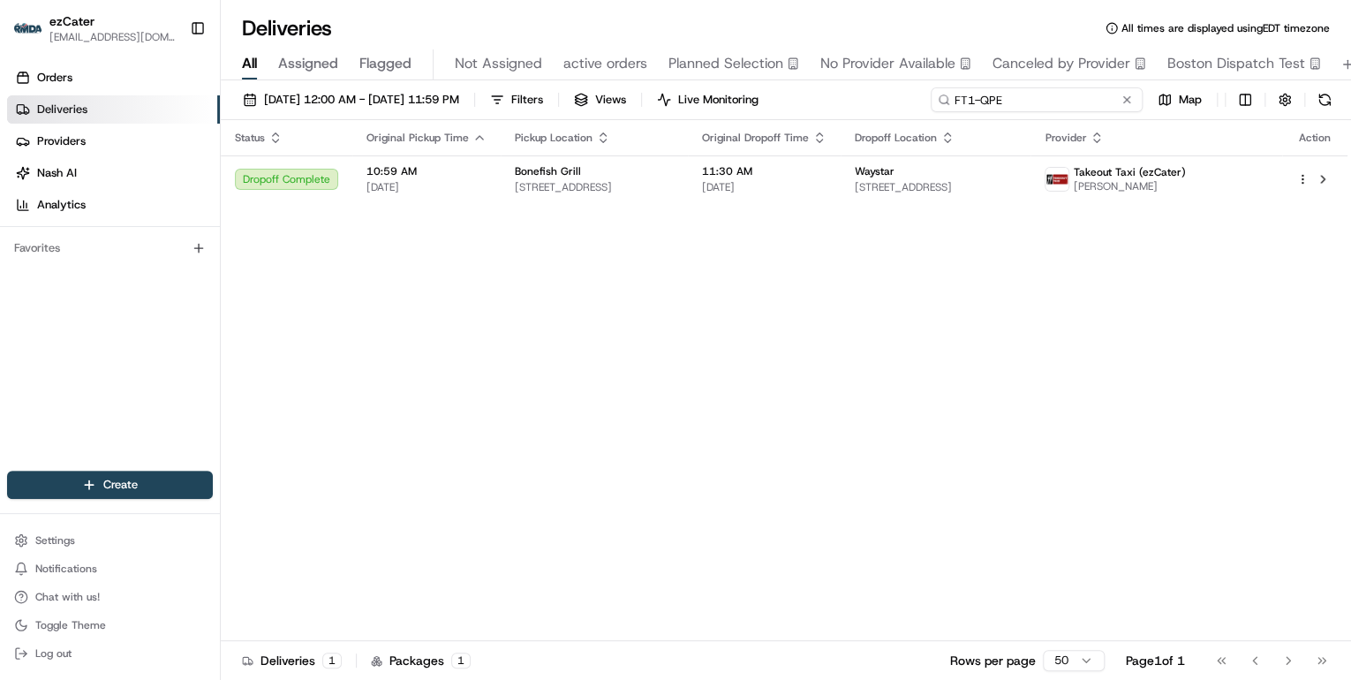
drag, startPoint x: 1062, startPoint y: 102, endPoint x: 546, endPoint y: 115, distance: 516.0
click at [546, 115] on div "08/18/2025 12:00 AM - 08/24/2025 11:59 PM Filters Views Live Monitoring FT1-QPE…" at bounding box center [786, 103] width 1131 height 33
paste input "REL-CM6YH3"
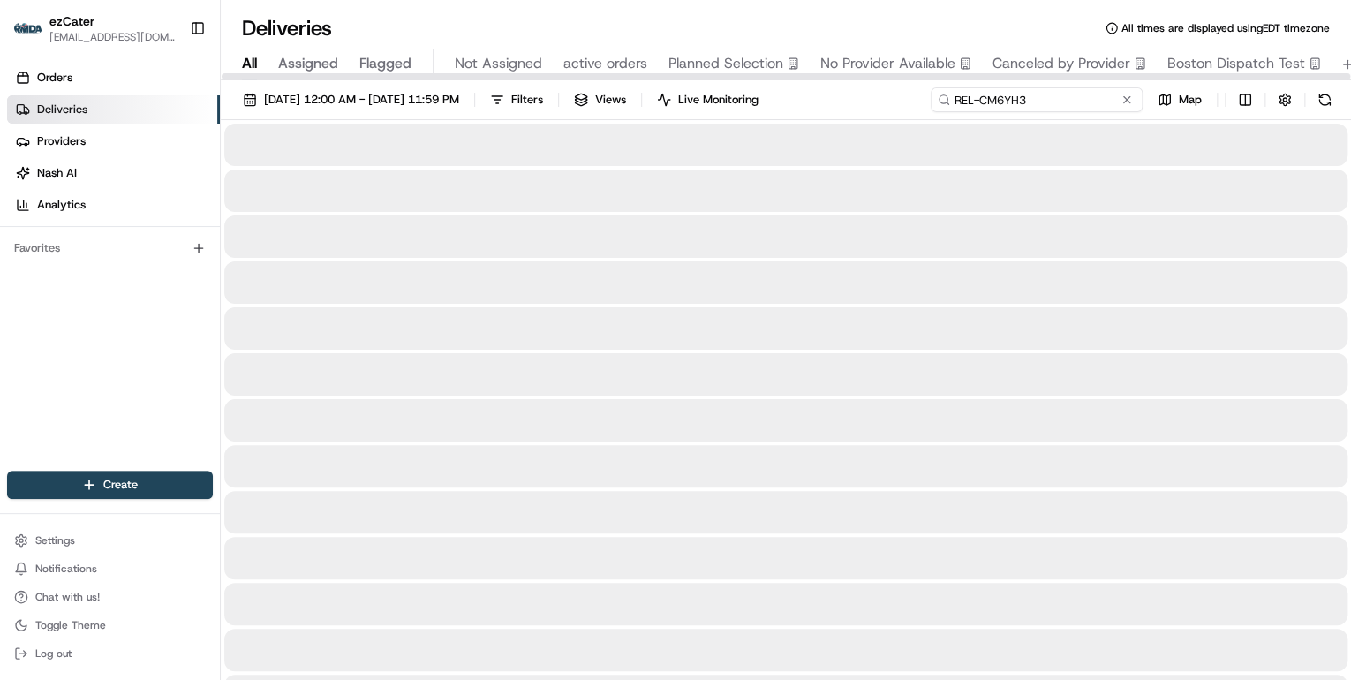
type input "REL-CM6YH3"
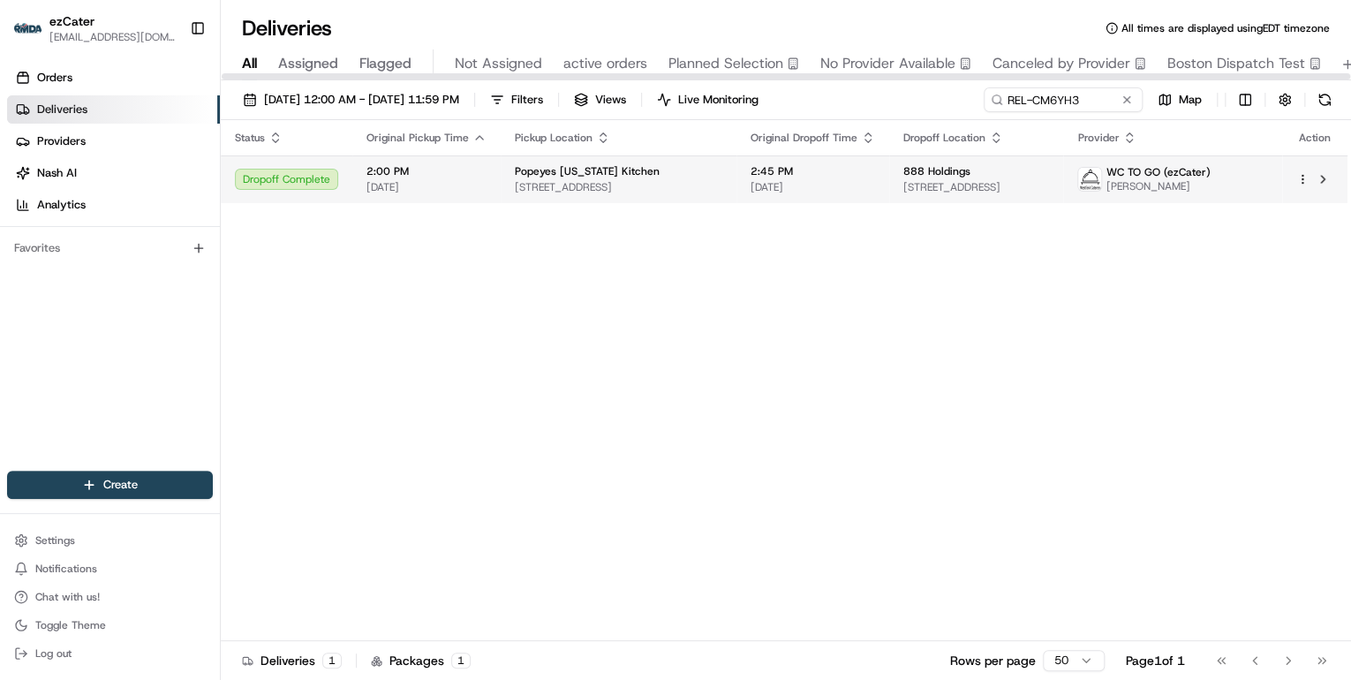
click at [390, 180] on span "[DATE]" at bounding box center [427, 187] width 120 height 14
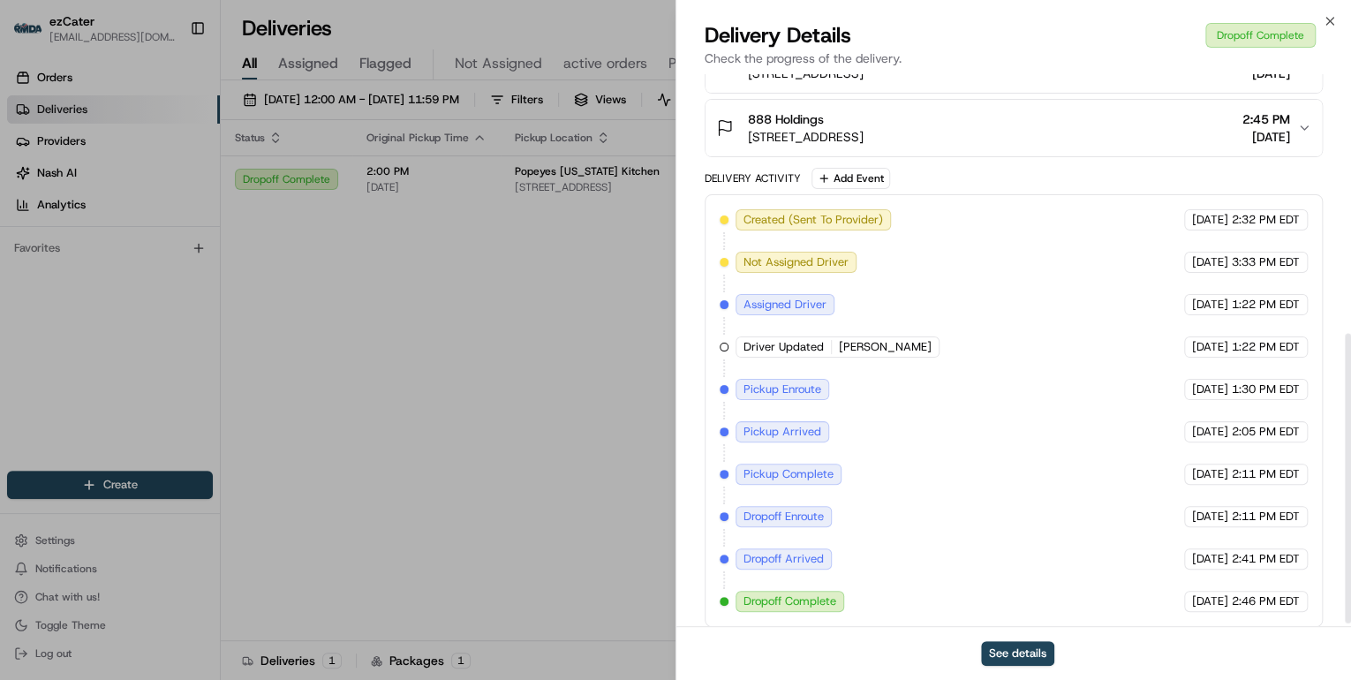
scroll to position [502, 0]
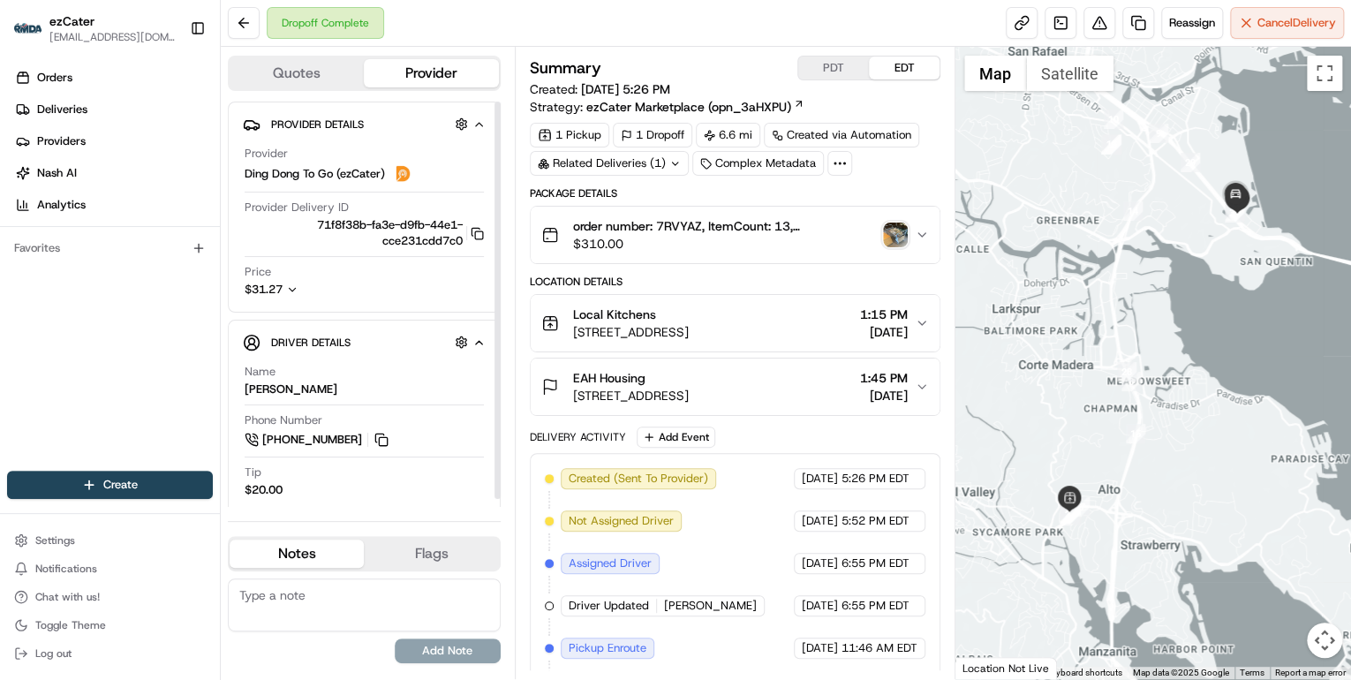
click at [294, 288] on icon "button" at bounding box center [293, 290] width 6 height 4
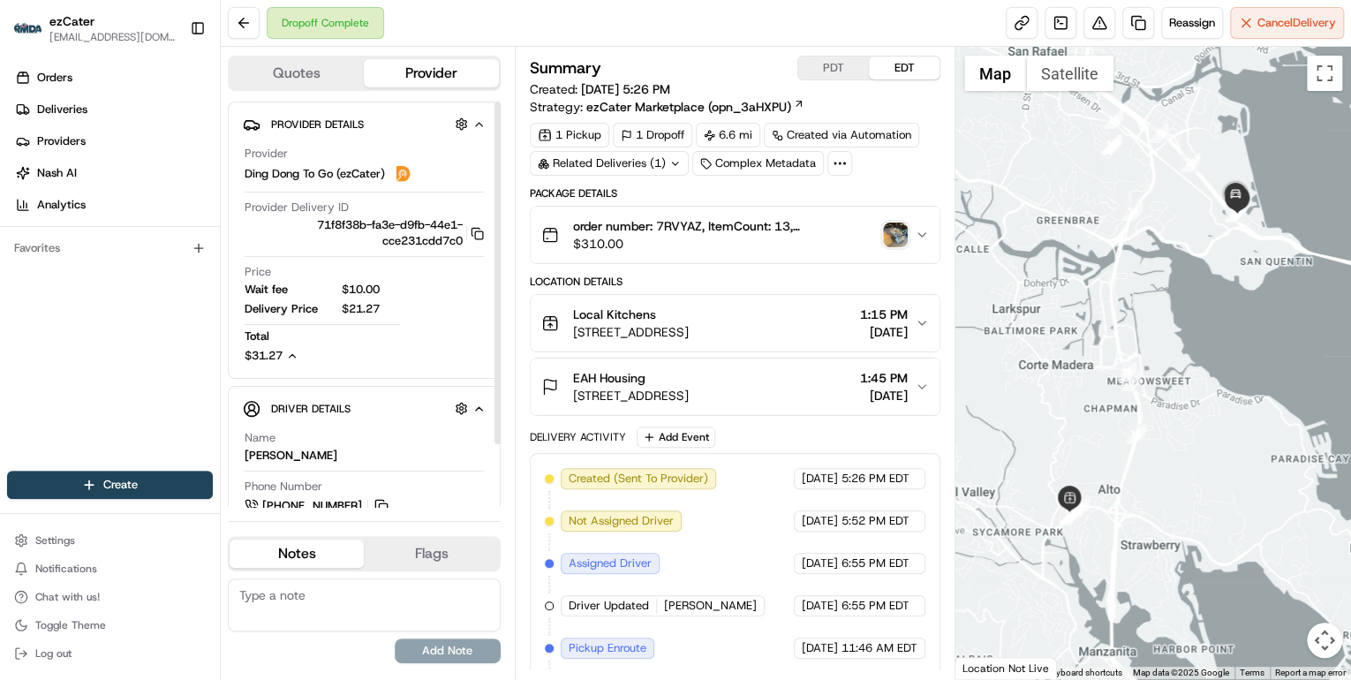
click at [304, 600] on textarea at bounding box center [364, 605] width 273 height 53
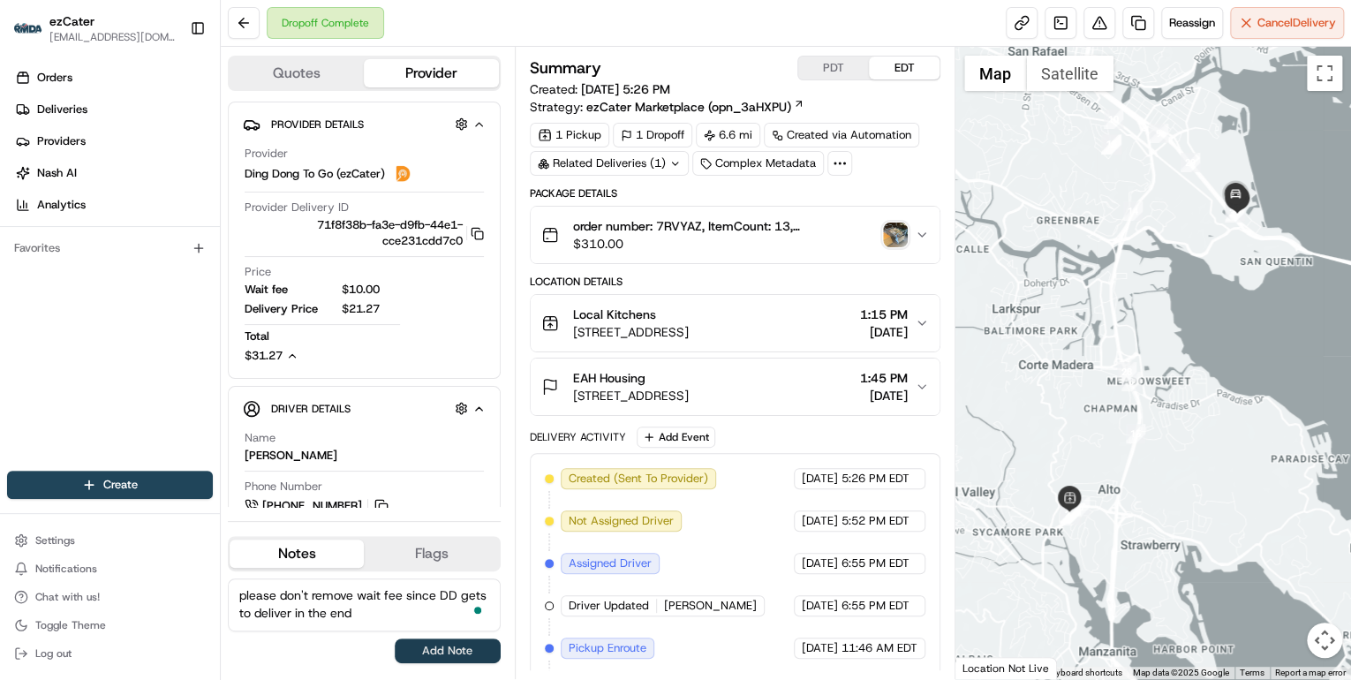
type textarea "please don't remove wait fee since DD gets to deliver in the end"
click at [449, 648] on button "Add Note" at bounding box center [448, 651] width 106 height 25
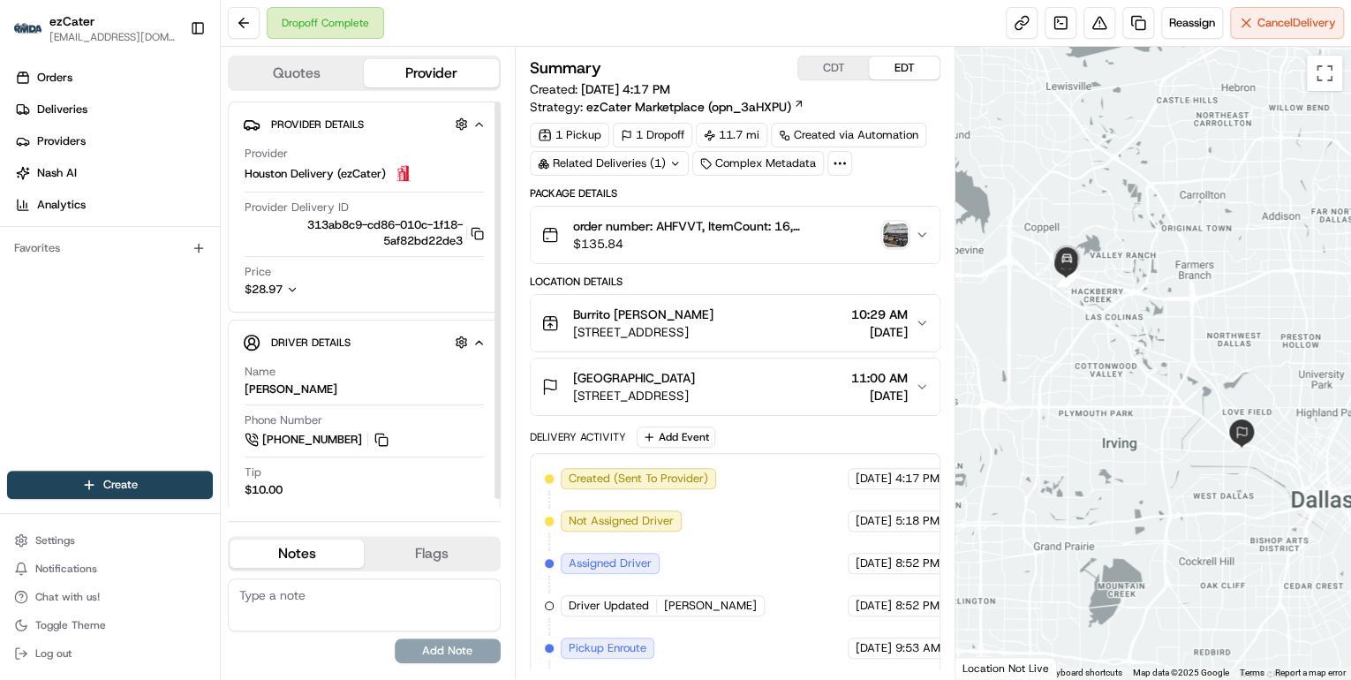
click at [700, 241] on span "$135.84" at bounding box center [724, 244] width 303 height 18
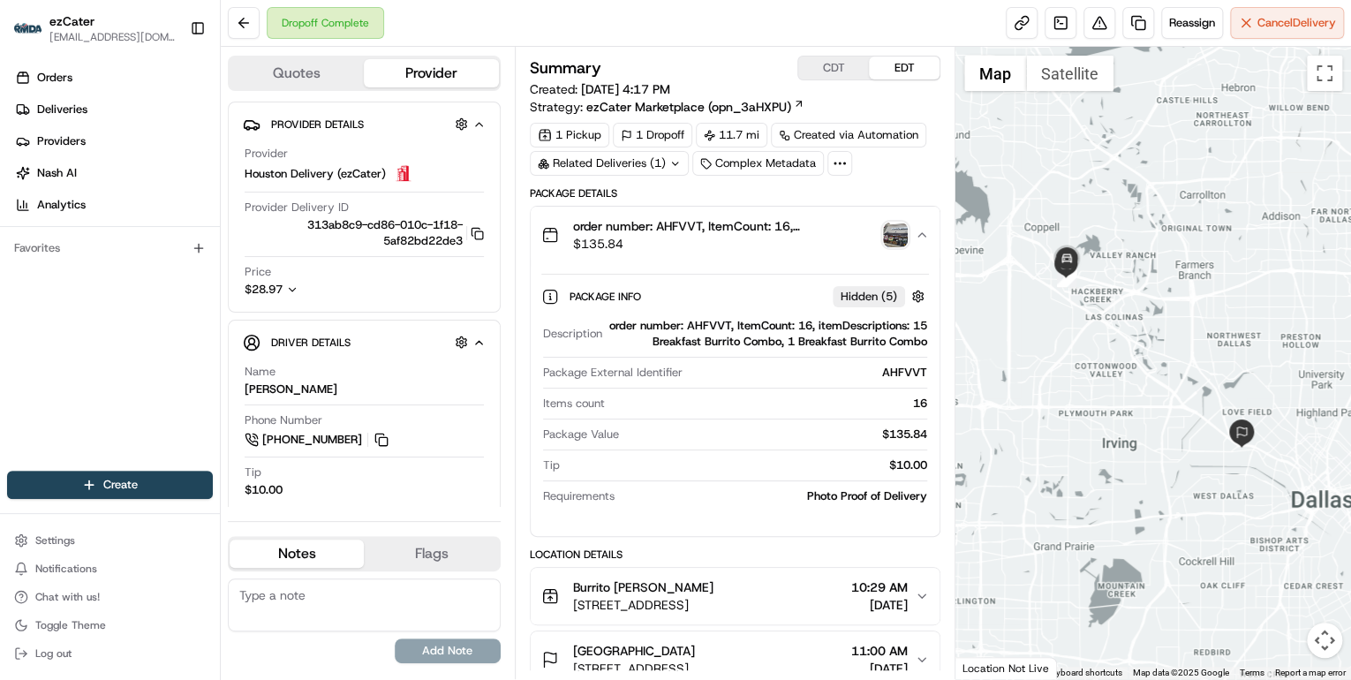
click at [715, 324] on div "order number: AHFVVT, ItemCount: 16, itemDescriptions: 15 Breakfast Burrito Com…" at bounding box center [768, 334] width 318 height 32
copy div "AHFVVT"
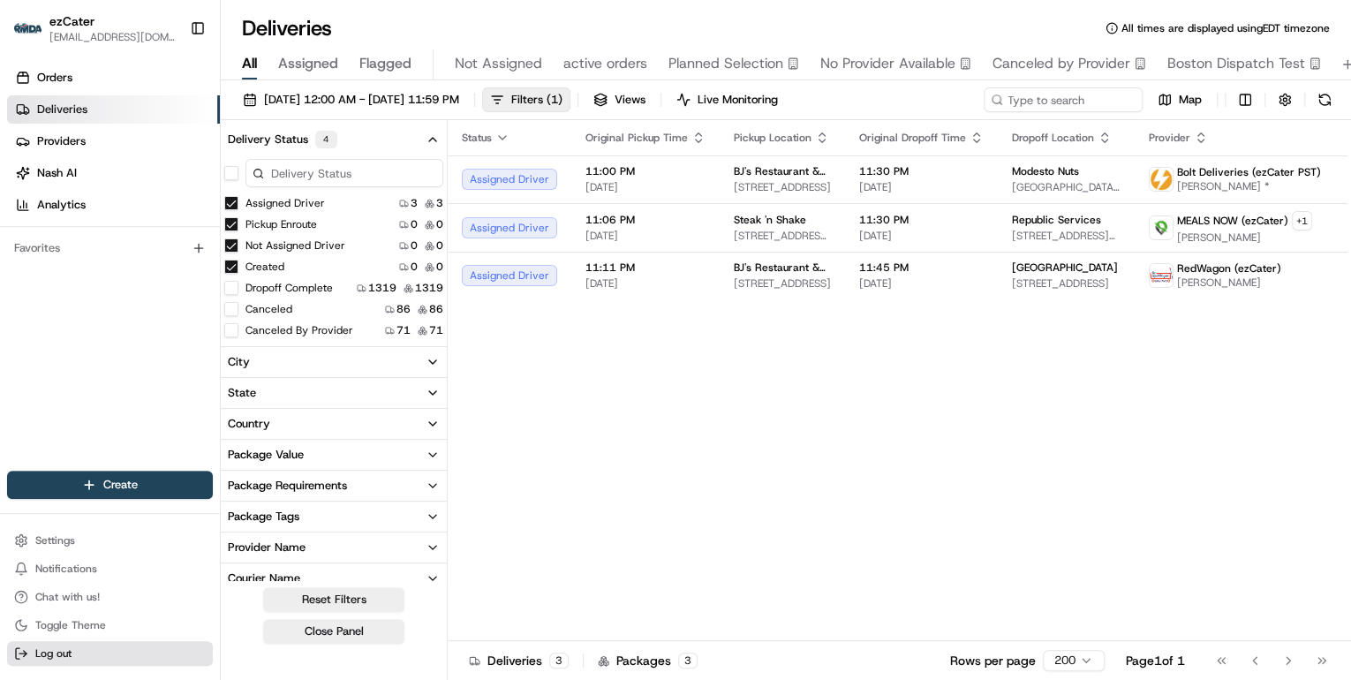
click at [97, 652] on button "Log out" at bounding box center [110, 653] width 206 height 25
